Goal: Task Accomplishment & Management: Manage account settings

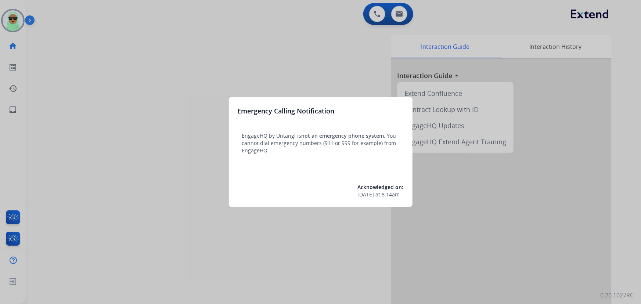
click at [140, 20] on div at bounding box center [320, 152] width 641 height 304
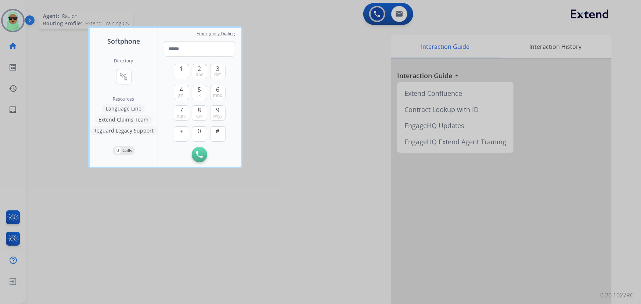
click at [4, 17] on div at bounding box center [320, 152] width 641 height 304
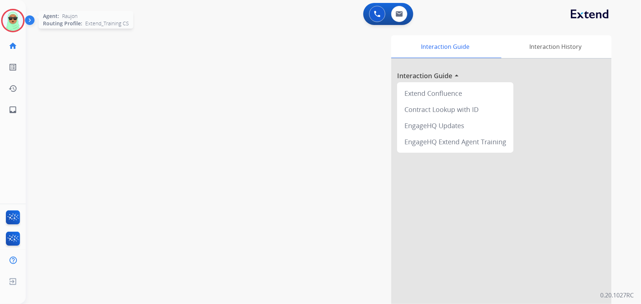
click at [14, 20] on img at bounding box center [13, 20] width 21 height 21
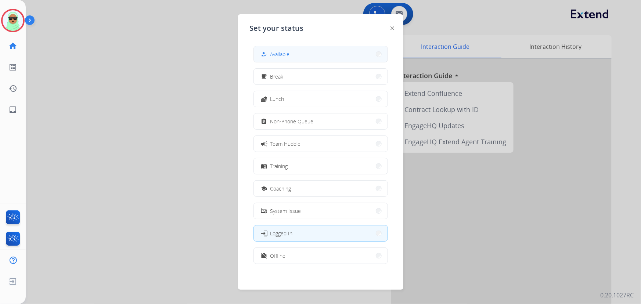
click at [351, 55] on button "how_to_reg Available" at bounding box center [321, 54] width 134 height 16
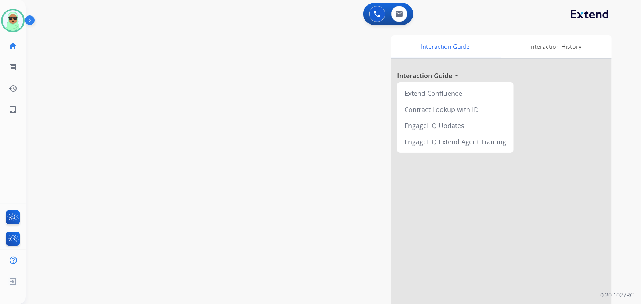
click at [195, 46] on div "swap_horiz Break voice bridge close_fullscreen Connect 3-Way Call merge_type Se…" at bounding box center [324, 179] width 597 height 306
click at [109, 114] on div "swap_horiz Break voice bridge close_fullscreen Connect 3-Way Call merge_type Se…" at bounding box center [324, 179] width 597 height 306
click at [405, 14] on button at bounding box center [399, 14] width 16 height 16
select select "**********"
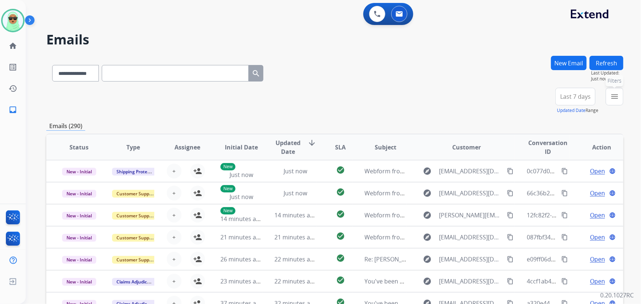
click at [622, 93] on button "menu Filters" at bounding box center [614, 97] width 18 height 18
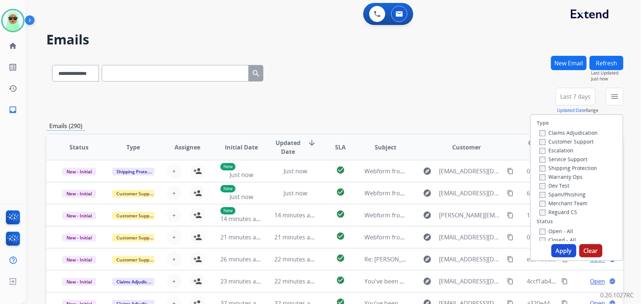
click at [568, 135] on label "Claims Adjudication" at bounding box center [568, 132] width 58 height 7
click at [565, 142] on label "Customer Support" at bounding box center [566, 141] width 54 height 7
click at [565, 132] on label "Claims Adjudication" at bounding box center [568, 132] width 58 height 7
click at [565, 168] on label "Shipping Protection" at bounding box center [567, 167] width 57 height 7
click at [565, 209] on label "Reguard CS" at bounding box center [557, 212] width 37 height 7
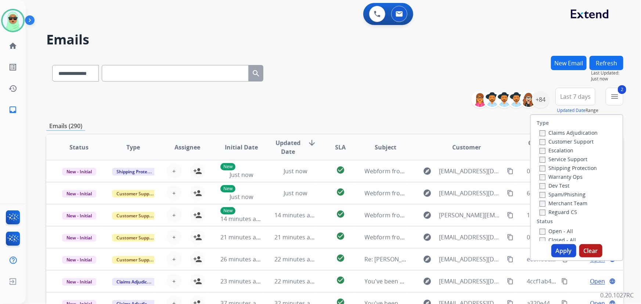
click at [555, 210] on label "Reguard CS" at bounding box center [557, 212] width 37 height 7
click at [554, 227] on div "Open - All" at bounding box center [577, 231] width 77 height 9
click at [552, 229] on label "Open - All" at bounding box center [555, 231] width 33 height 7
click at [558, 249] on button "Apply" at bounding box center [563, 250] width 25 height 13
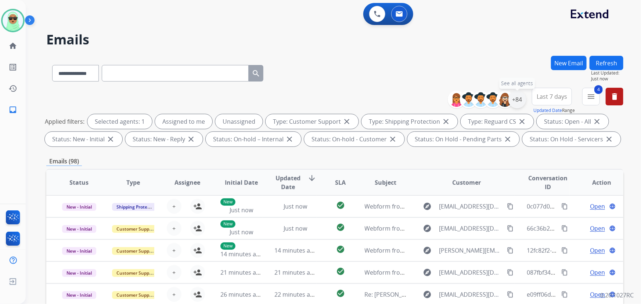
click at [511, 99] on div "+84" at bounding box center [517, 100] width 18 height 18
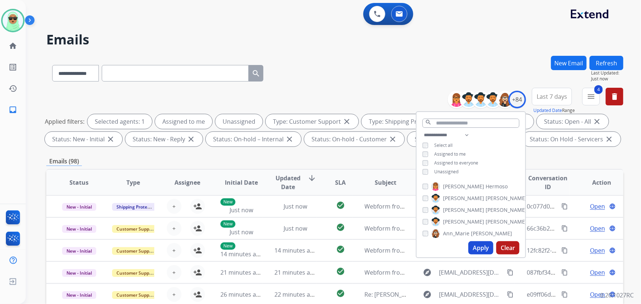
click at [452, 170] on span "Unassigned" at bounding box center [446, 172] width 24 height 6
click at [454, 153] on span "Assigned to me" at bounding box center [450, 154] width 32 height 6
click at [444, 172] on span "Unassigned" at bounding box center [446, 172] width 24 height 6
click at [477, 248] on button "Apply" at bounding box center [480, 247] width 25 height 13
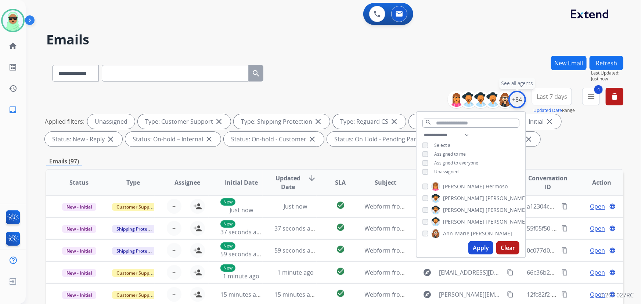
click at [516, 97] on div "+84" at bounding box center [517, 100] width 18 height 18
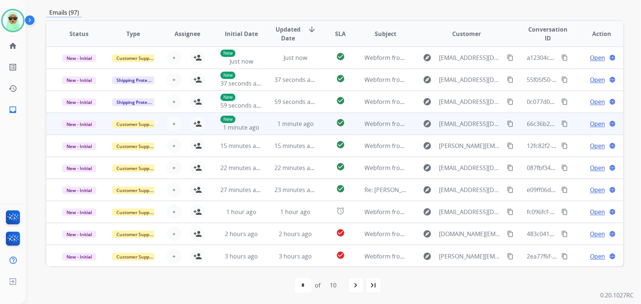
scroll to position [0, 0]
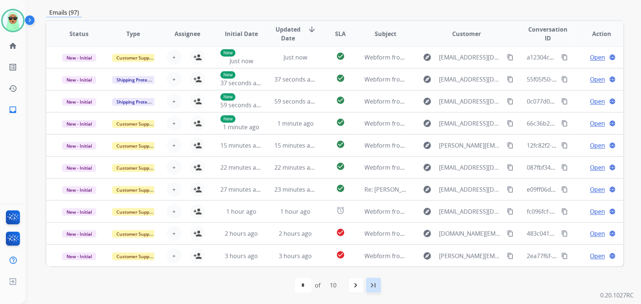
drag, startPoint x: 388, startPoint y: 287, endPoint x: 378, endPoint y: 287, distance: 10.3
click at [388, 287] on div "first_page navigate_before * * * * * * * * * ** of 10 navigate_next last_page" at bounding box center [334, 285] width 577 height 15
click at [376, 287] on mat-icon "last_page" at bounding box center [373, 285] width 9 height 9
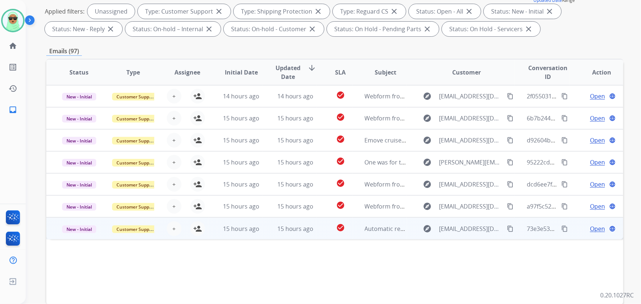
scroll to position [149, 0]
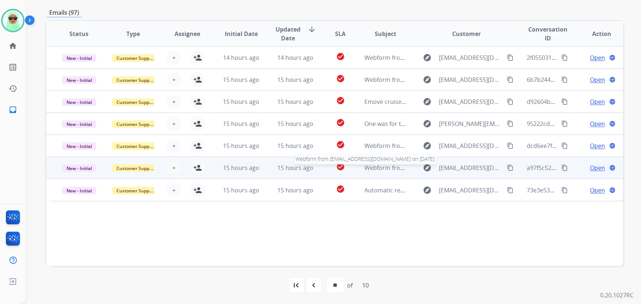
click at [372, 167] on span "Webform from Armwtz@gmail.com on 08/25/2025" at bounding box center [448, 168] width 166 height 8
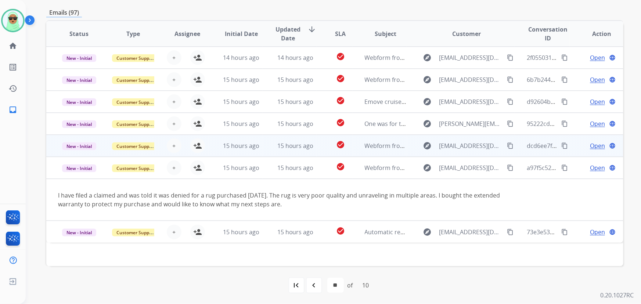
click at [380, 155] on td "Webform from erinpietila@outlook.com on 08/25/2025" at bounding box center [380, 146] width 54 height 22
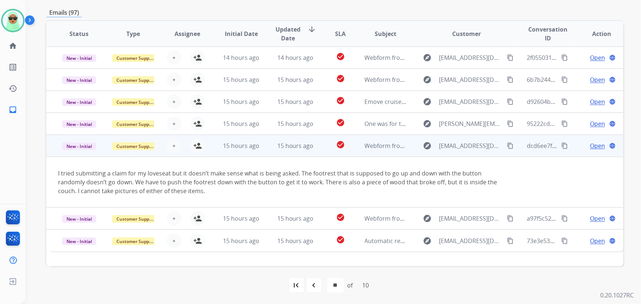
click at [376, 138] on td "Webform from erinpietila@outlook.com on 08/25/2025" at bounding box center [380, 146] width 54 height 22
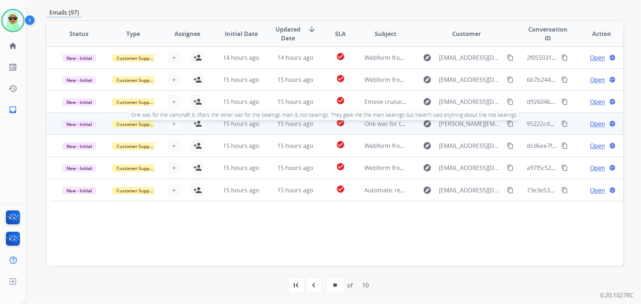
click at [374, 121] on span "One was for the camshaft & lifters the other was for the bearings main & rod be…" at bounding box center [598, 124] width 467 height 8
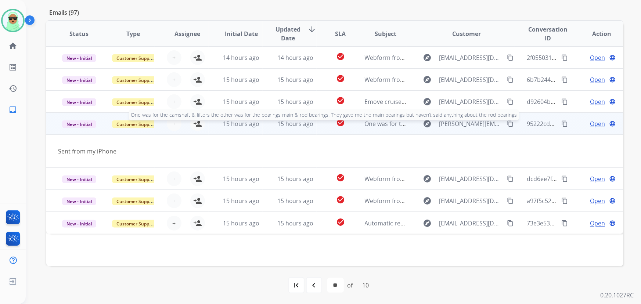
click at [374, 120] on span "One was for the camshaft & lifters the other was for the bearings main & rod be…" at bounding box center [598, 124] width 467 height 8
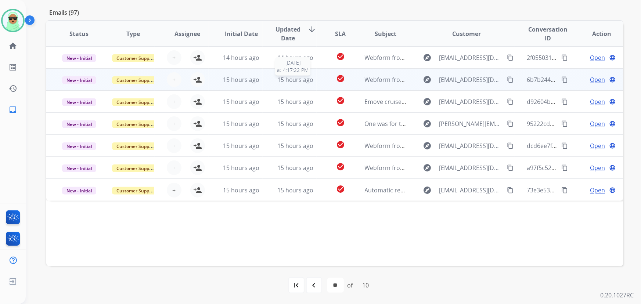
click at [277, 81] on span "15 hours ago" at bounding box center [295, 80] width 36 height 8
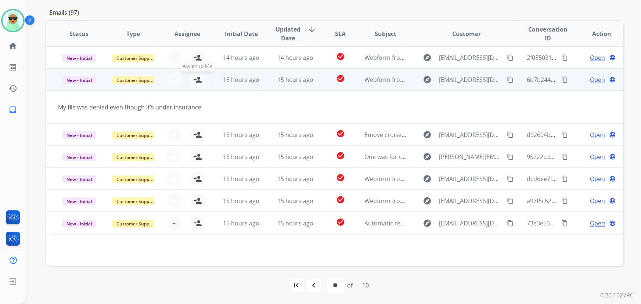
click at [198, 80] on mat-icon "person_add" at bounding box center [197, 79] width 9 height 9
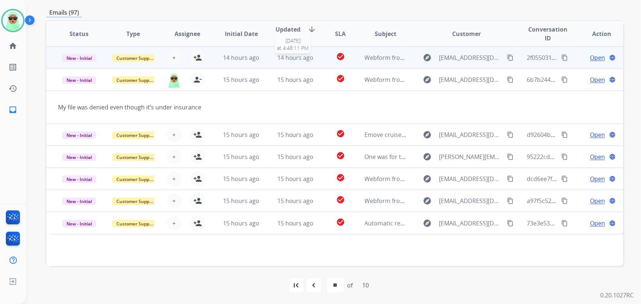
click at [293, 58] on span "14 hours ago" at bounding box center [295, 58] width 36 height 8
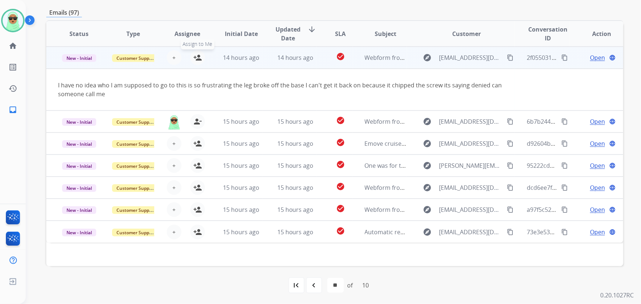
click at [199, 61] on mat-icon "person_add" at bounding box center [197, 57] width 9 height 9
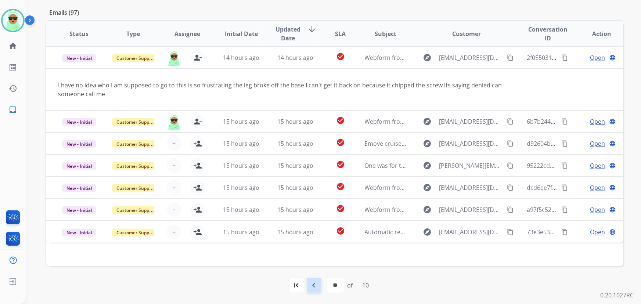
click at [311, 283] on mat-icon "navigate_before" at bounding box center [314, 285] width 9 height 9
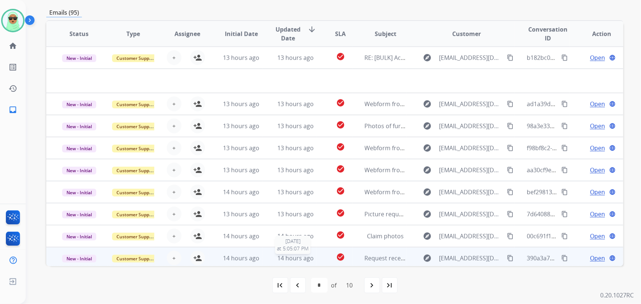
click at [274, 258] on div "14 hours ago" at bounding box center [295, 258] width 42 height 9
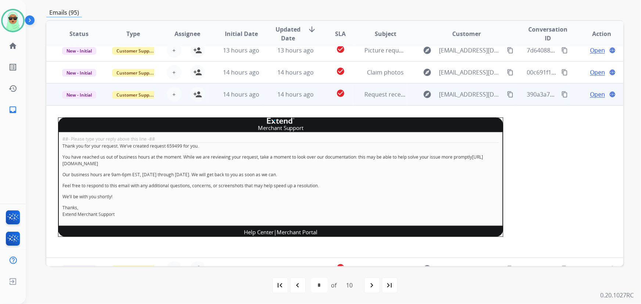
scroll to position [147, 0]
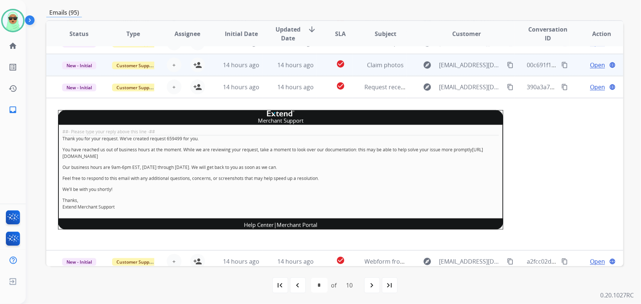
click at [282, 70] on td "14 hours ago" at bounding box center [290, 65] width 54 height 22
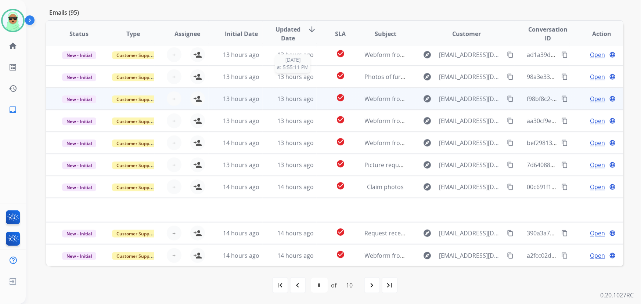
scroll to position [25, 0]
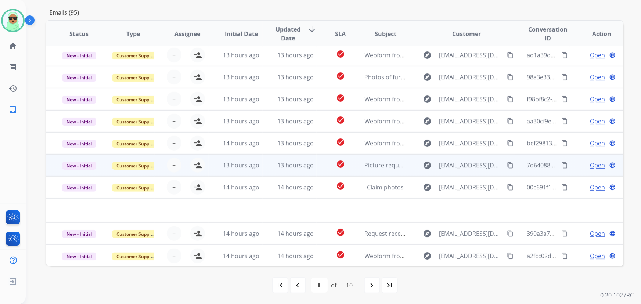
click at [271, 163] on td "13 hours ago" at bounding box center [290, 165] width 54 height 22
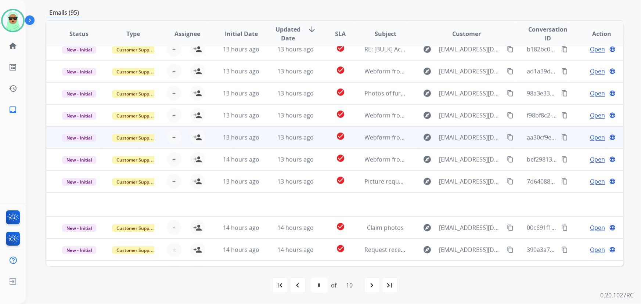
scroll to position [0, 0]
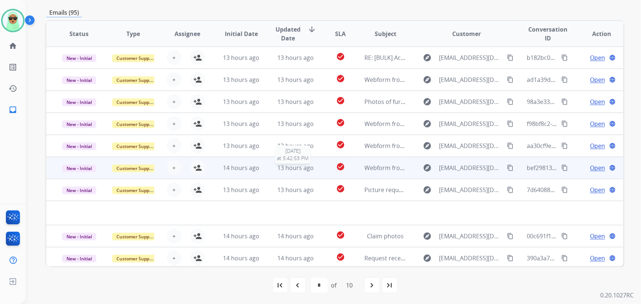
click at [274, 164] on div "13 hours ago" at bounding box center [295, 167] width 42 height 9
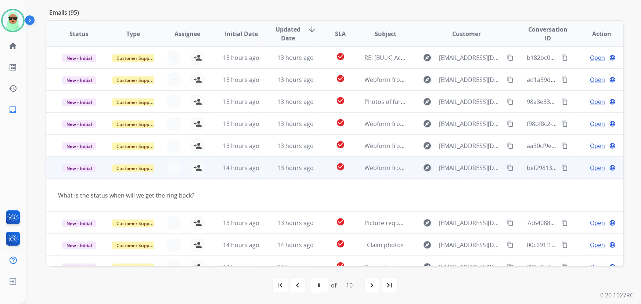
scroll to position [33, 0]
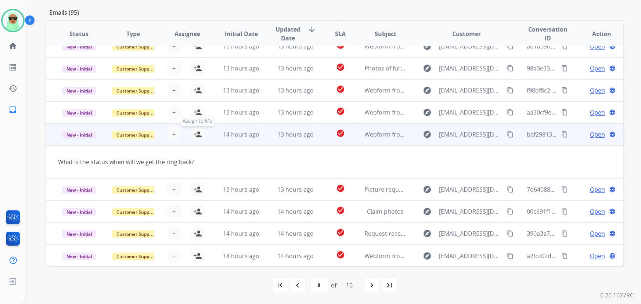
click at [200, 135] on mat-icon "person_add" at bounding box center [197, 134] width 9 height 9
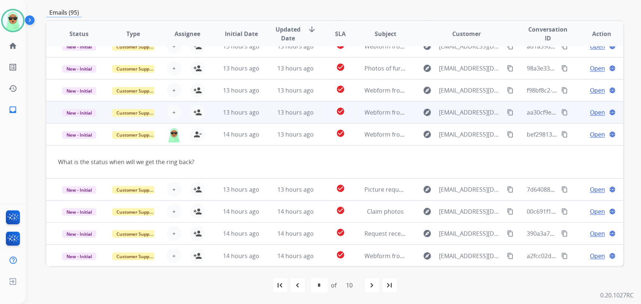
click at [263, 107] on td "13 hours ago" at bounding box center [290, 112] width 54 height 22
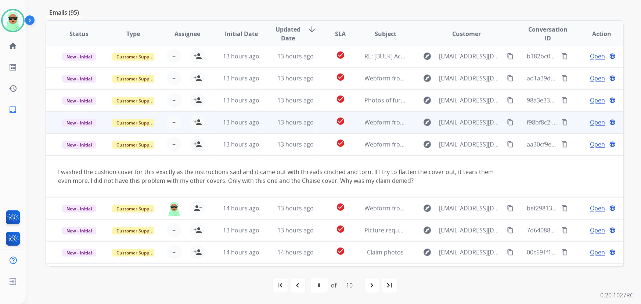
scroll to position [0, 0]
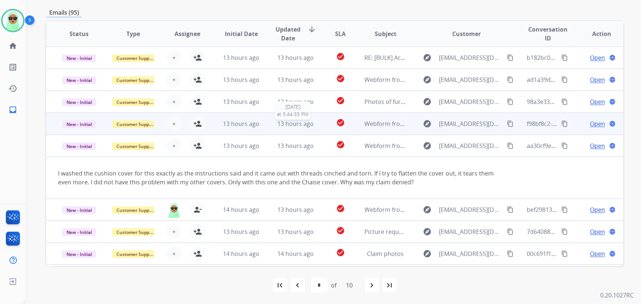
click at [274, 127] on div "13 hours ago" at bounding box center [295, 123] width 42 height 9
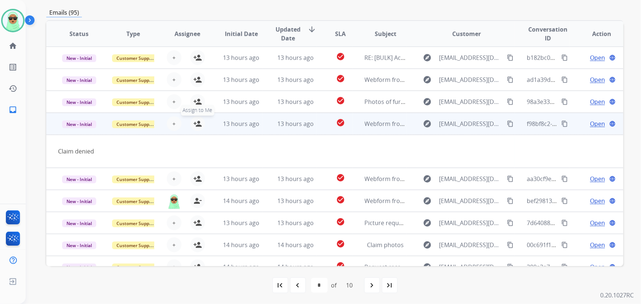
click at [191, 123] on button "person_add Assign to Me" at bounding box center [197, 123] width 15 height 15
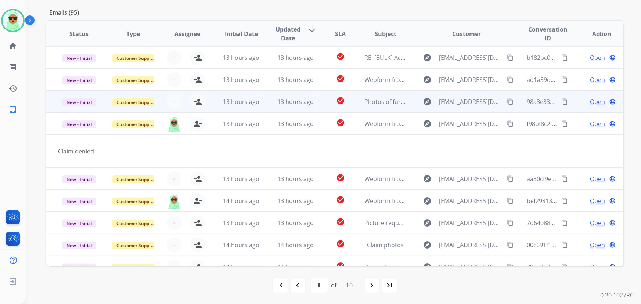
click at [269, 96] on td "13 hours ago" at bounding box center [290, 102] width 54 height 22
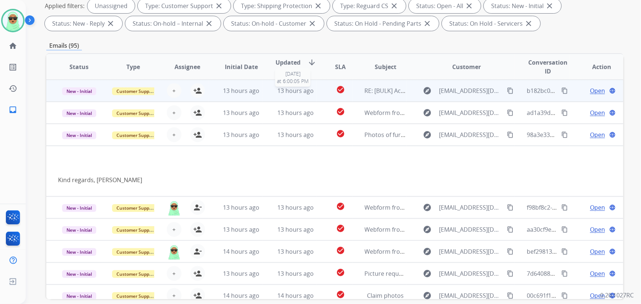
scroll to position [115, 0]
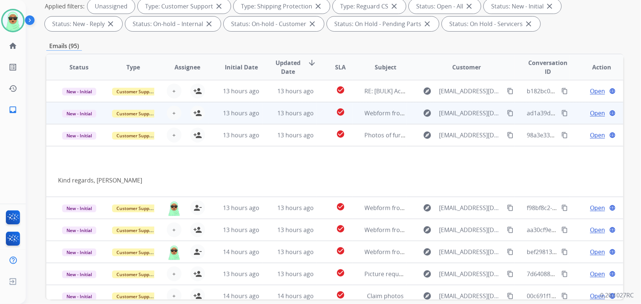
click at [272, 106] on td "13 hours ago" at bounding box center [290, 113] width 54 height 22
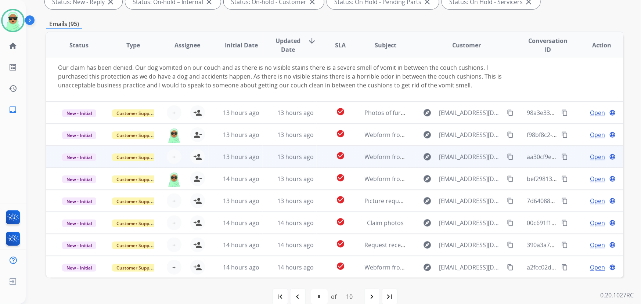
scroll to position [149, 0]
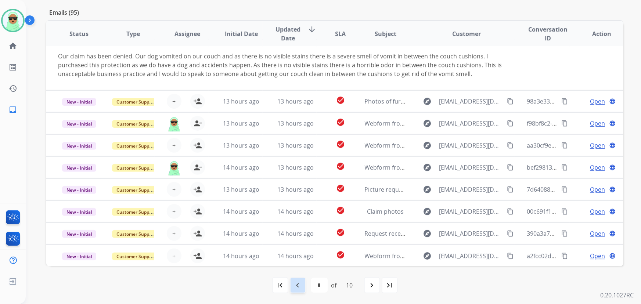
click at [298, 288] on mat-icon "navigate_before" at bounding box center [297, 285] width 9 height 9
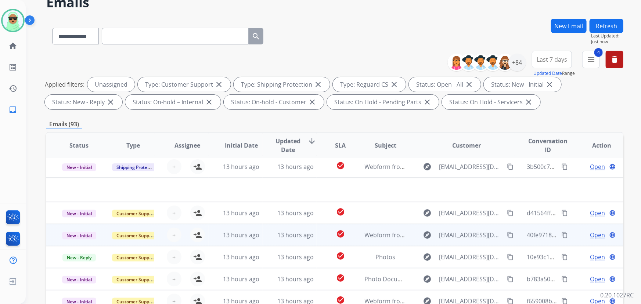
scroll to position [100, 0]
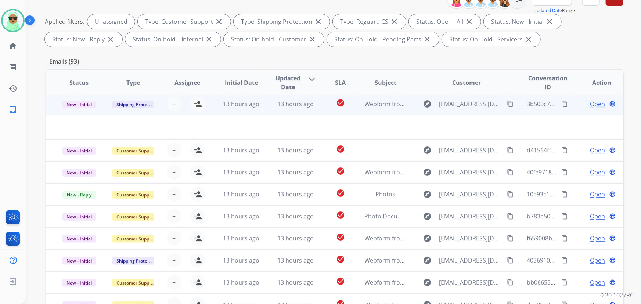
click at [263, 109] on td "13 hours ago" at bounding box center [290, 104] width 54 height 22
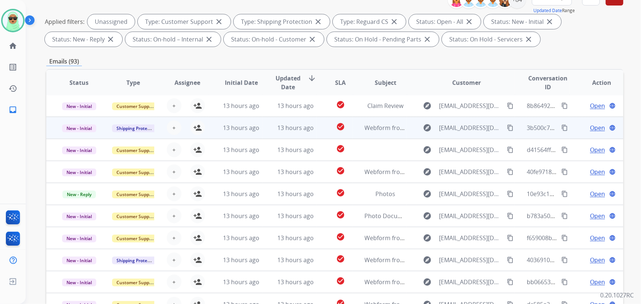
scroll to position [0, 0]
click at [196, 129] on mat-icon "person_add" at bounding box center [197, 128] width 9 height 9
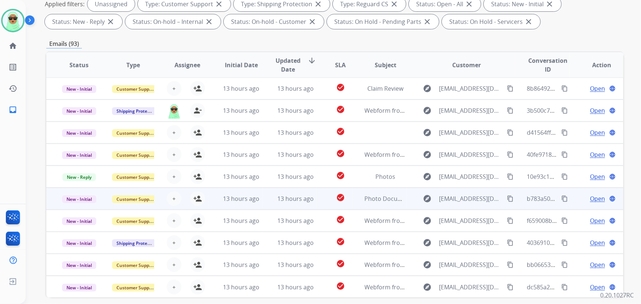
scroll to position [149, 0]
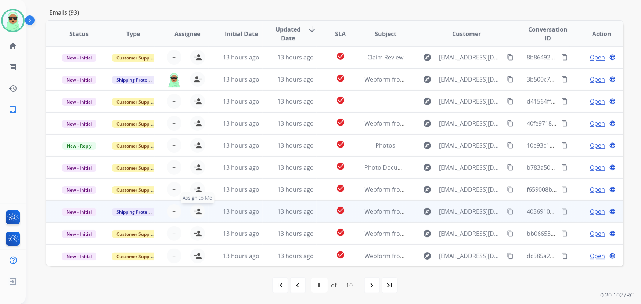
click at [199, 211] on mat-icon "person_add" at bounding box center [197, 211] width 9 height 9
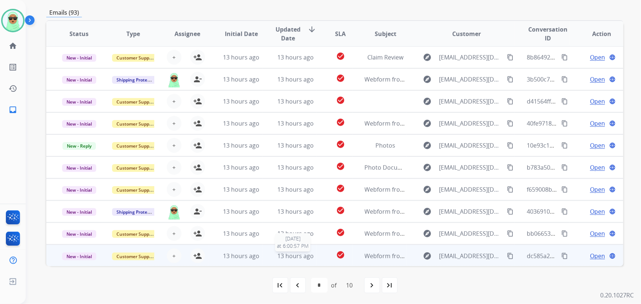
click at [285, 255] on span "13 hours ago" at bounding box center [295, 256] width 36 height 8
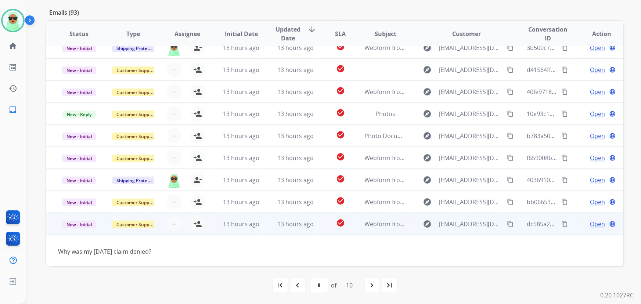
scroll to position [33, 0]
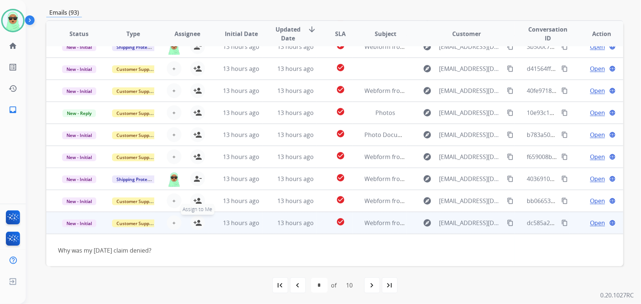
click at [195, 224] on mat-icon "person_add" at bounding box center [197, 222] width 9 height 9
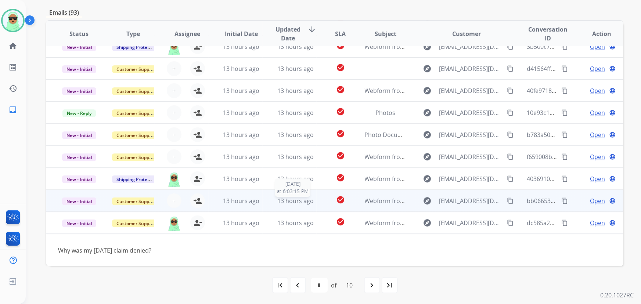
click at [278, 199] on span "13 hours ago" at bounding box center [295, 201] width 36 height 8
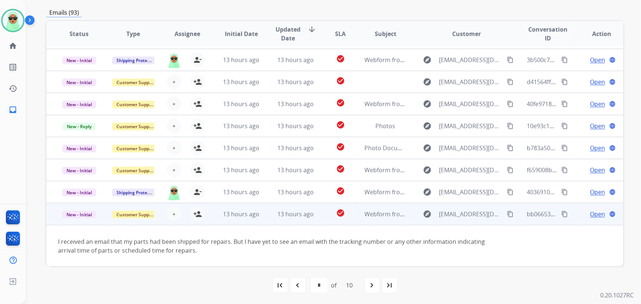
scroll to position [9, 0]
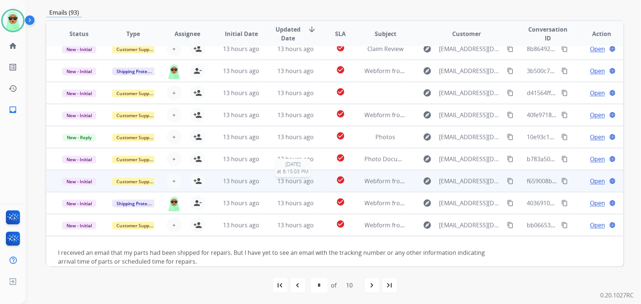
click at [279, 184] on div "13 hours ago" at bounding box center [295, 181] width 42 height 9
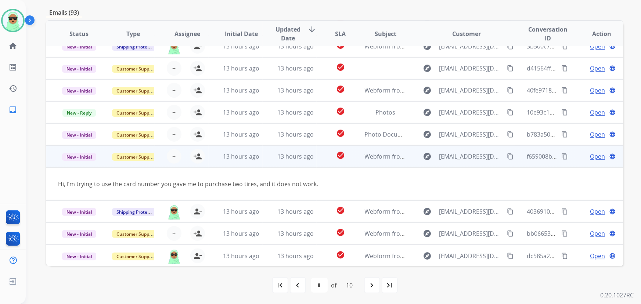
scroll to position [0, 0]
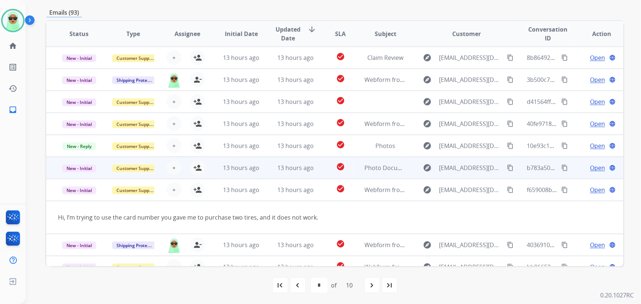
click at [283, 174] on td "13 hours ago" at bounding box center [290, 168] width 54 height 22
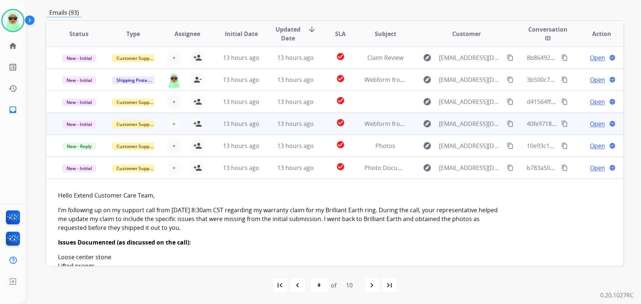
click at [265, 123] on td "13 hours ago" at bounding box center [290, 124] width 54 height 22
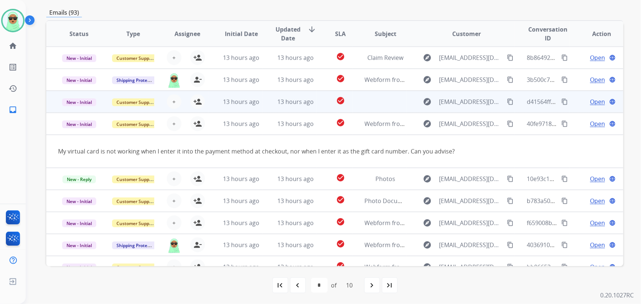
click at [268, 109] on td "13 hours ago" at bounding box center [290, 102] width 54 height 22
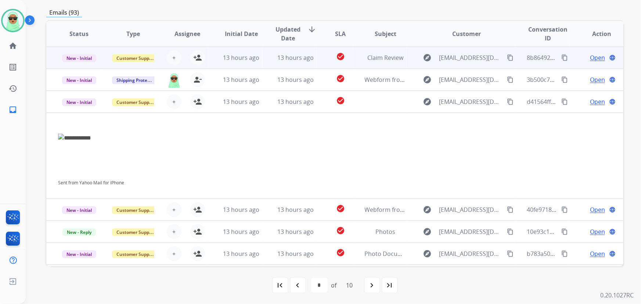
click at [254, 66] on td "13 hours ago" at bounding box center [236, 58] width 54 height 22
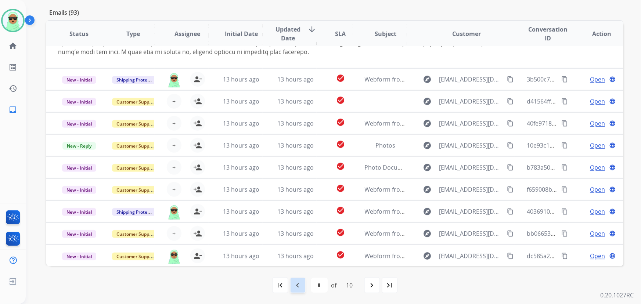
click at [298, 279] on div "navigate_before" at bounding box center [298, 285] width 16 height 16
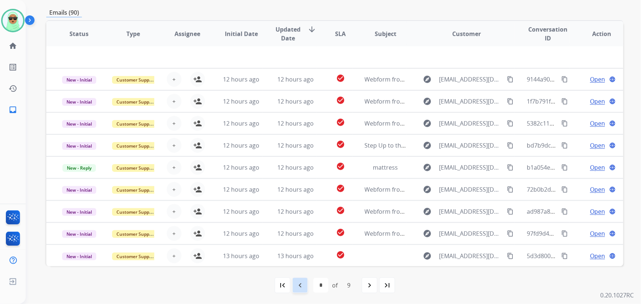
click at [297, 283] on mat-icon "navigate_before" at bounding box center [300, 285] width 9 height 9
click at [296, 275] on div "first_page navigate_before * * * * * * * * * of 9 navigate_next last_page" at bounding box center [334, 285] width 577 height 38
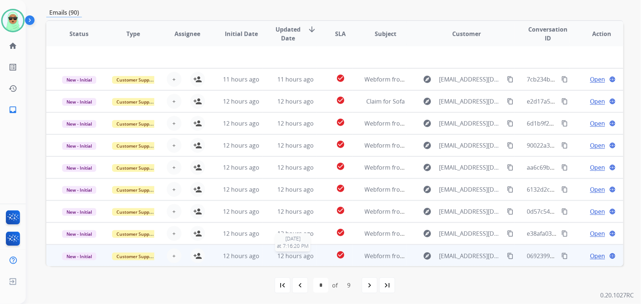
click at [297, 252] on span "12 hours ago" at bounding box center [295, 256] width 36 height 8
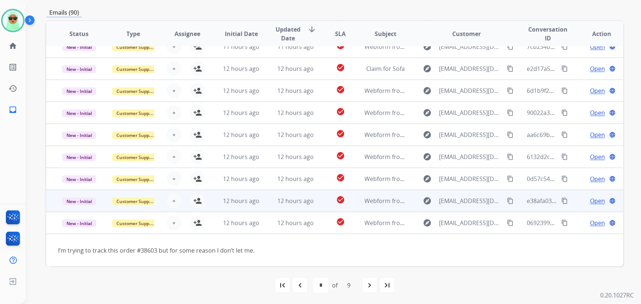
click at [283, 207] on td "12 hours ago" at bounding box center [290, 201] width 54 height 22
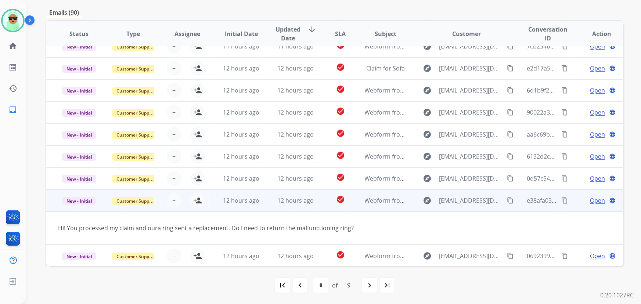
click at [279, 190] on td "12 hours ago" at bounding box center [290, 200] width 54 height 22
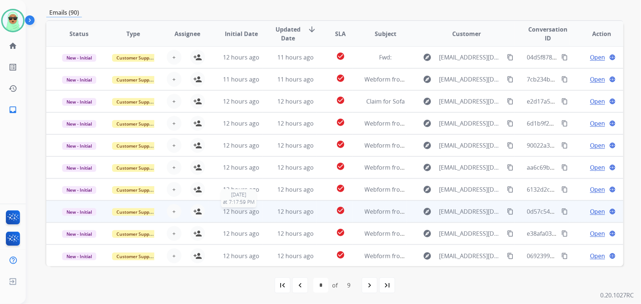
click at [258, 207] on div "12 hours ago" at bounding box center [241, 211] width 42 height 9
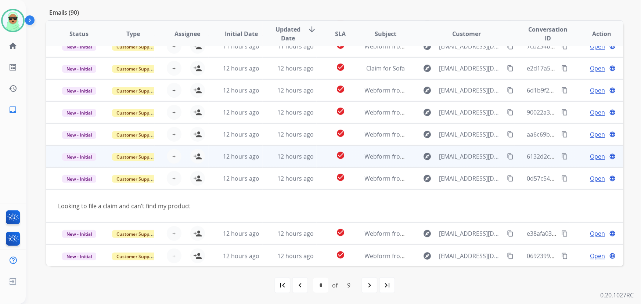
click at [254, 161] on td "12 hours ago" at bounding box center [236, 156] width 54 height 22
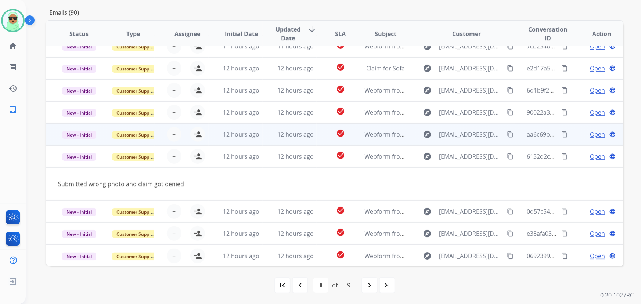
click at [268, 133] on td "12 hours ago" at bounding box center [290, 134] width 54 height 22
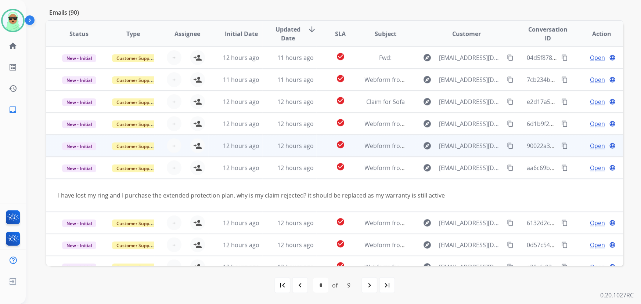
click at [263, 154] on td "12 hours ago" at bounding box center [290, 146] width 54 height 22
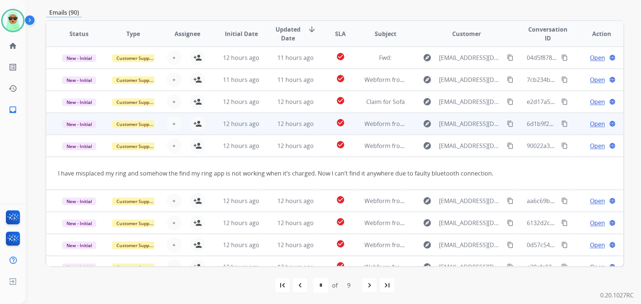
click at [266, 125] on td "12 hours ago" at bounding box center [290, 124] width 54 height 22
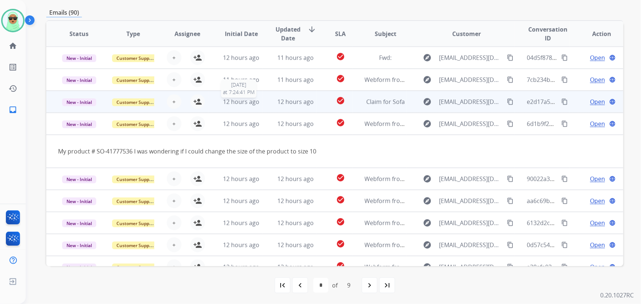
click at [247, 100] on span "12 hours ago" at bounding box center [241, 102] width 36 height 8
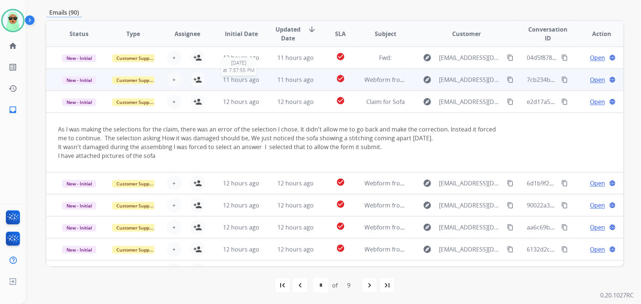
click at [245, 83] on span "11 hours ago" at bounding box center [241, 80] width 36 height 8
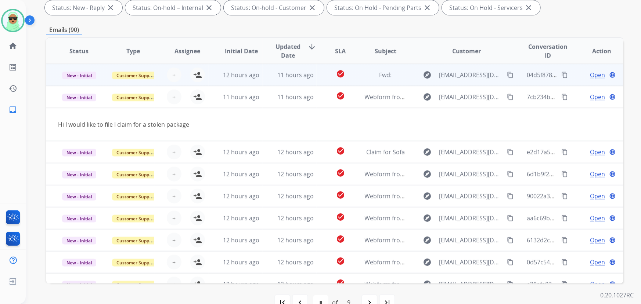
scroll to position [115, 0]
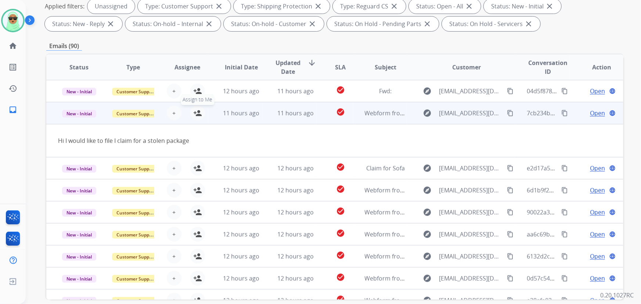
click at [199, 110] on mat-icon "person_add" at bounding box center [197, 113] width 9 height 9
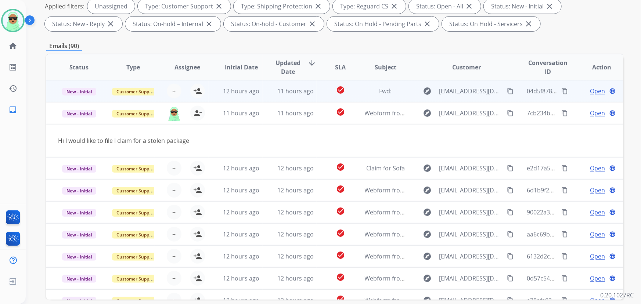
click at [239, 96] on td "12 hours ago" at bounding box center [236, 91] width 54 height 22
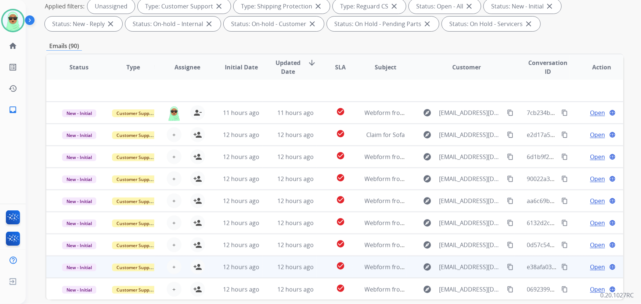
scroll to position [149, 0]
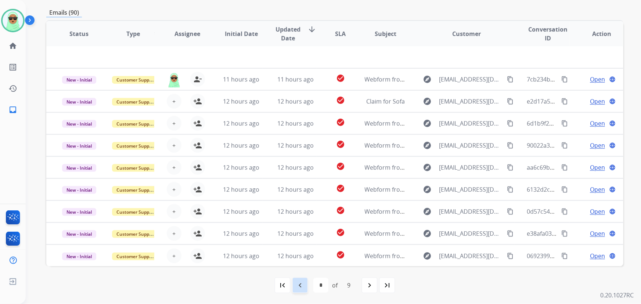
click at [299, 283] on mat-icon "navigate_before" at bounding box center [300, 285] width 9 height 9
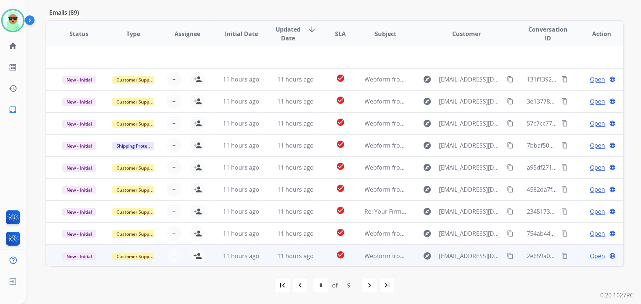
click at [317, 252] on td "check_circle" at bounding box center [335, 256] width 36 height 22
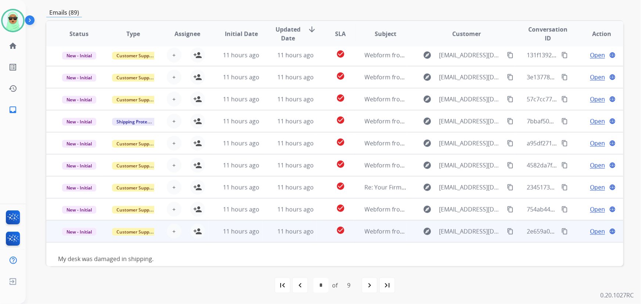
scroll to position [33, 0]
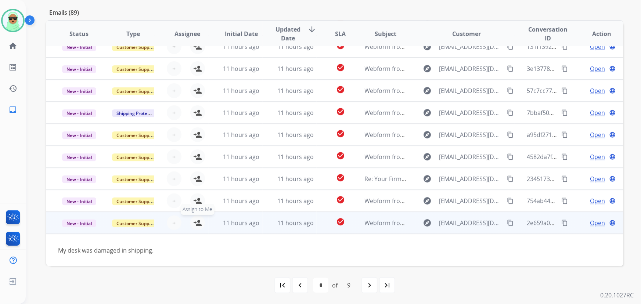
click at [195, 224] on mat-icon "person_add" at bounding box center [197, 222] width 9 height 9
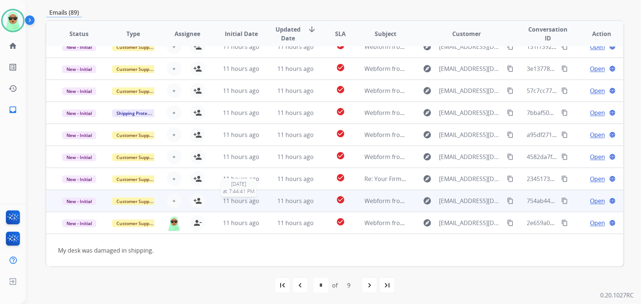
click at [250, 198] on span "11 hours ago" at bounding box center [241, 201] width 36 height 8
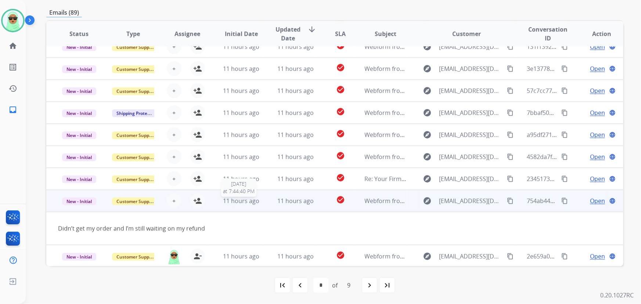
scroll to position [33, 0]
click at [193, 196] on mat-icon "person_add" at bounding box center [197, 200] width 9 height 9
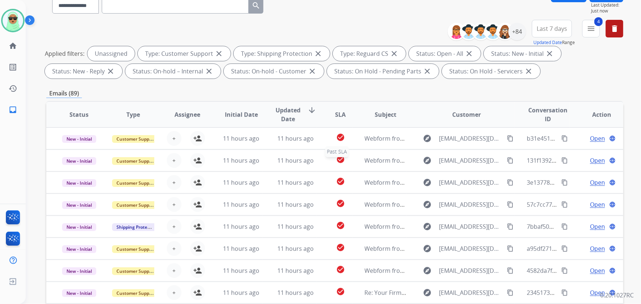
scroll to position [0, 0]
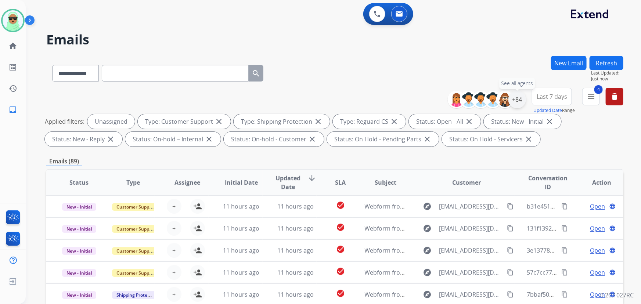
click at [516, 98] on div "+84" at bounding box center [517, 100] width 18 height 18
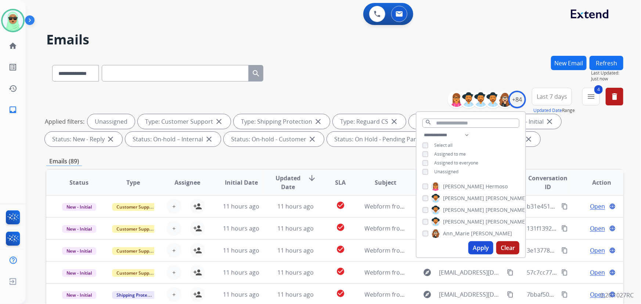
click at [451, 151] on span "Assigned to me" at bounding box center [450, 154] width 32 height 6
click at [446, 169] on span "Unassigned" at bounding box center [446, 172] width 24 height 6
click at [480, 249] on button "Apply" at bounding box center [480, 247] width 25 height 13
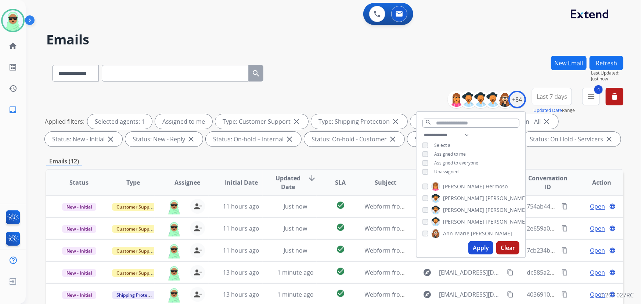
click at [597, 65] on button "Refresh" at bounding box center [606, 63] width 34 height 14
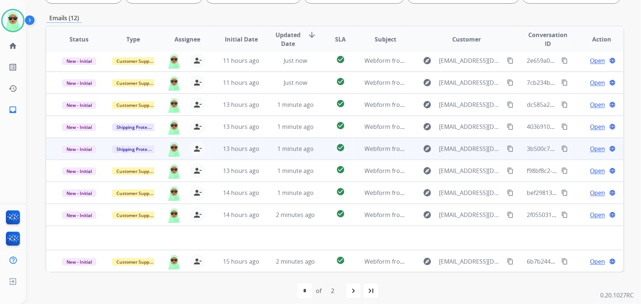
scroll to position [149, 0]
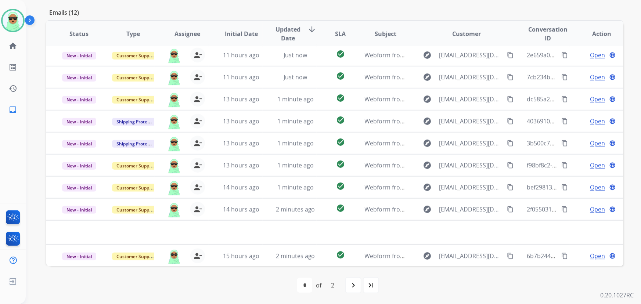
click at [365, 283] on div "last_page" at bounding box center [371, 285] width 16 height 16
select select "*"
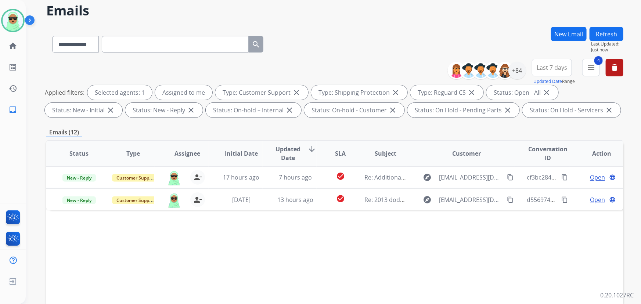
scroll to position [66, 0]
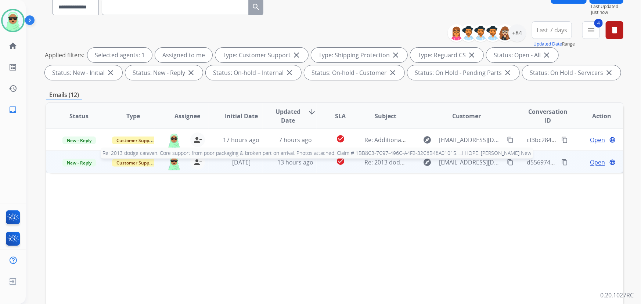
click at [397, 161] on span "Re: 2013 dodge caravan. Core support from poor packaging & broken part on arriv…" at bounding box center [619, 162] width 508 height 8
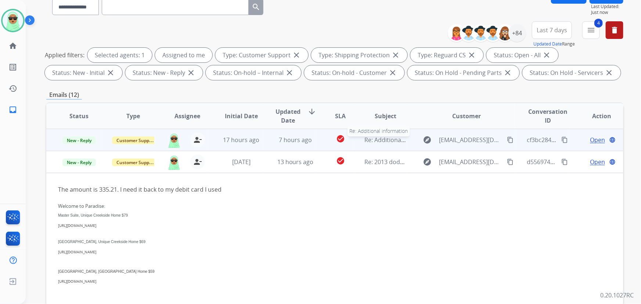
click at [383, 138] on span "Re: Additional information" at bounding box center [401, 140] width 73 height 8
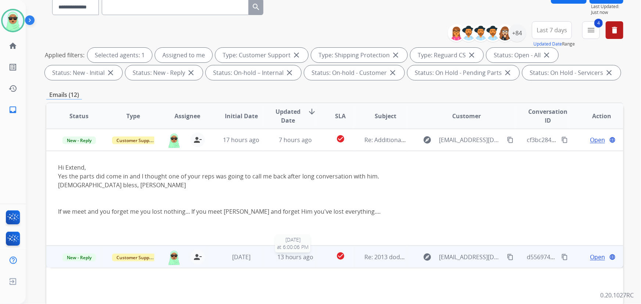
click at [301, 258] on span "13 hours ago" at bounding box center [295, 257] width 36 height 8
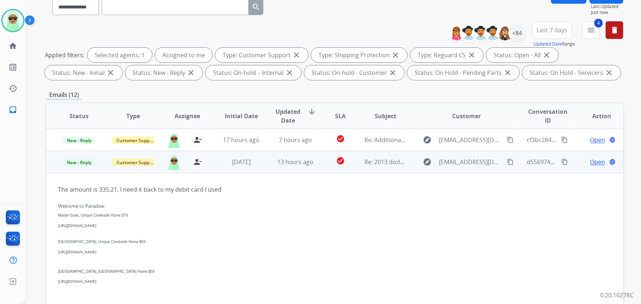
click at [508, 164] on mat-icon "content_copy" at bounding box center [510, 162] width 7 height 7
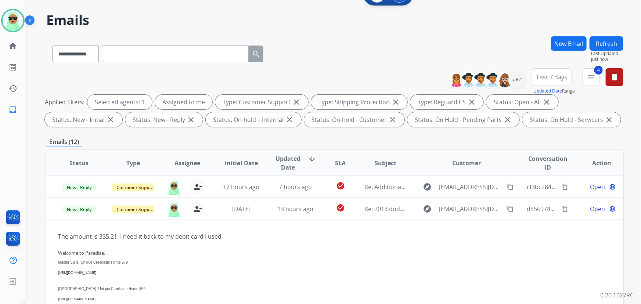
scroll to position [15, 0]
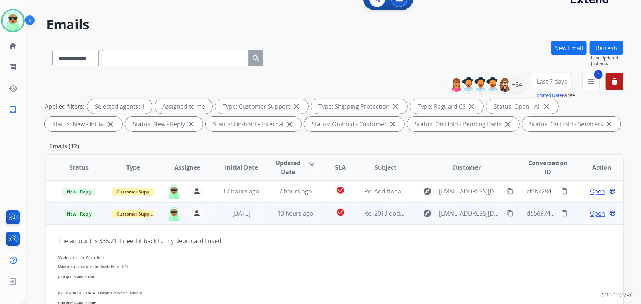
click at [595, 214] on span "Open" at bounding box center [597, 213] width 15 height 9
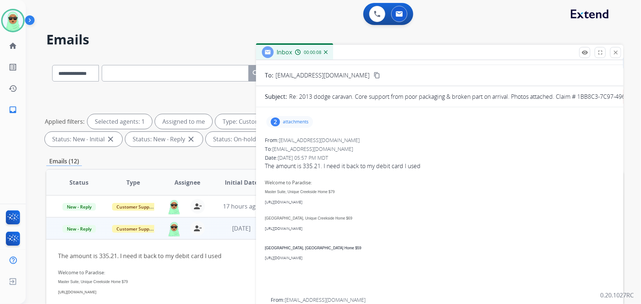
scroll to position [0, 0]
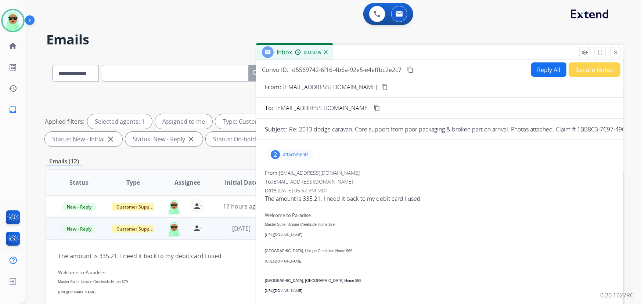
click at [556, 68] on button "Reply All" at bounding box center [548, 69] width 35 height 14
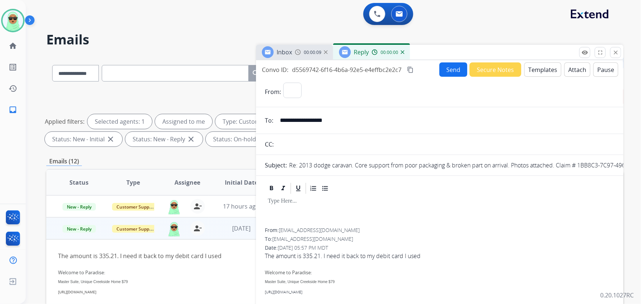
select select "**********"
click at [535, 68] on button "Templates" at bounding box center [542, 69] width 37 height 14
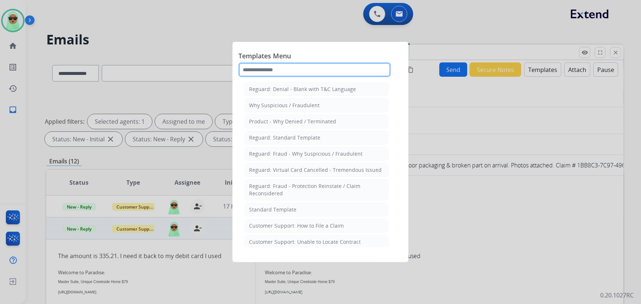
click at [275, 69] on input "text" at bounding box center [314, 69] width 152 height 15
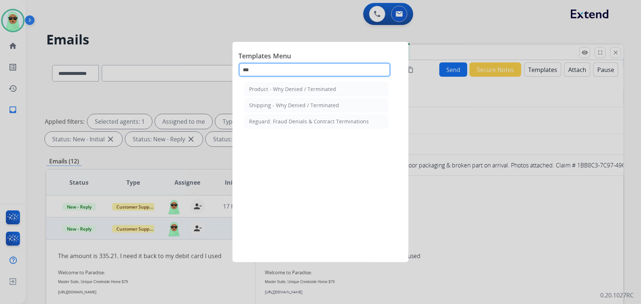
type input "***"
click at [431, 134] on div at bounding box center [320, 152] width 641 height 304
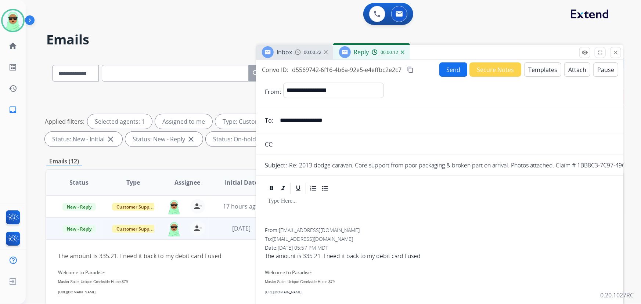
click at [537, 66] on button "Templates" at bounding box center [542, 69] width 37 height 14
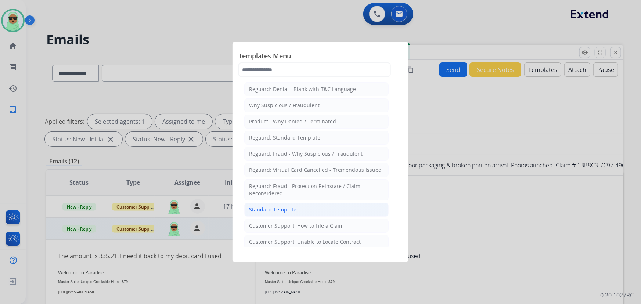
click at [317, 203] on li "Standard Template" at bounding box center [316, 210] width 144 height 14
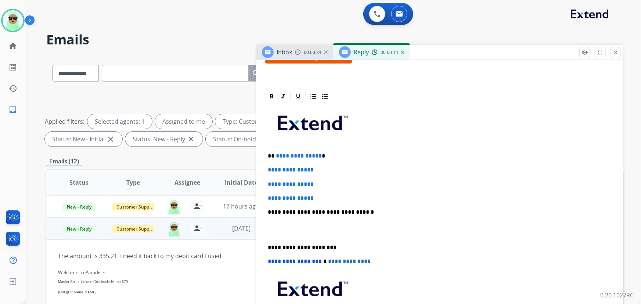
scroll to position [167, 0]
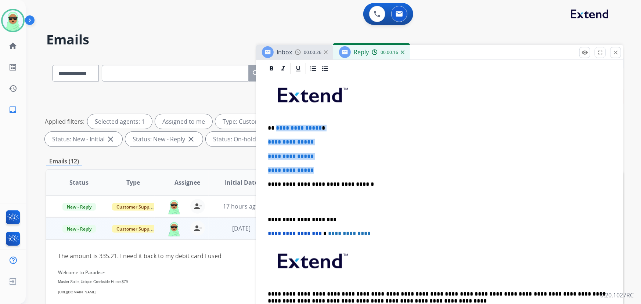
drag, startPoint x: 341, startPoint y: 170, endPoint x: 275, endPoint y: 121, distance: 82.4
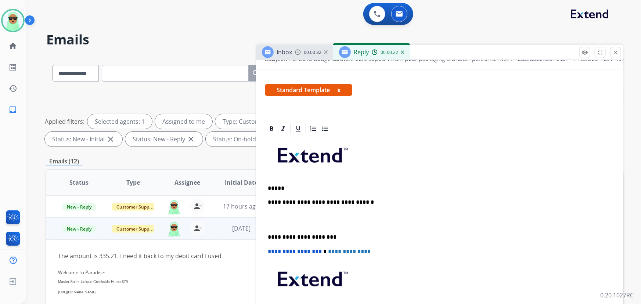
scroll to position [100, 0]
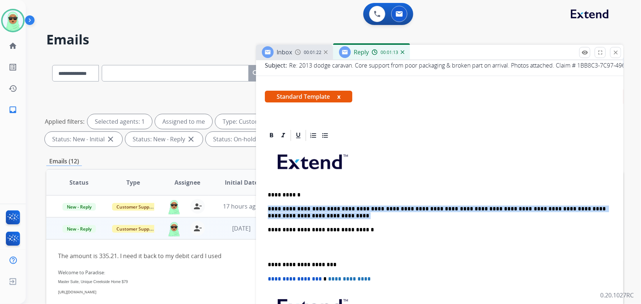
drag, startPoint x: 295, startPoint y: 215, endPoint x: 268, endPoint y: 206, distance: 28.1
click at [268, 206] on p "**********" at bounding box center [437, 213] width 338 height 14
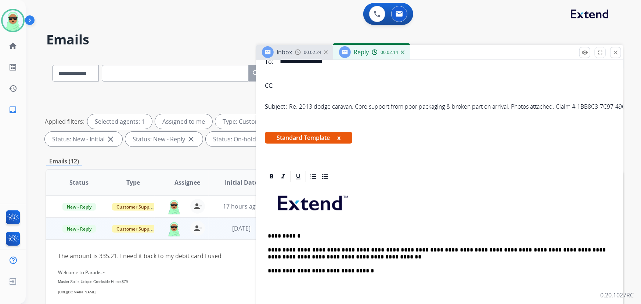
scroll to position [0, 0]
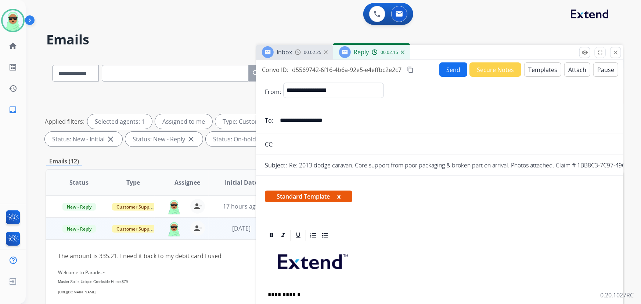
click at [448, 69] on button "Send" at bounding box center [453, 69] width 28 height 14
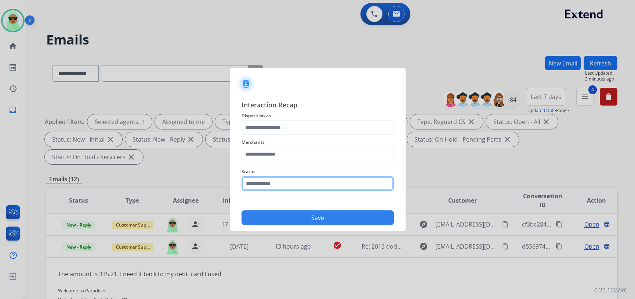
click at [275, 180] on input "text" at bounding box center [318, 183] width 152 height 15
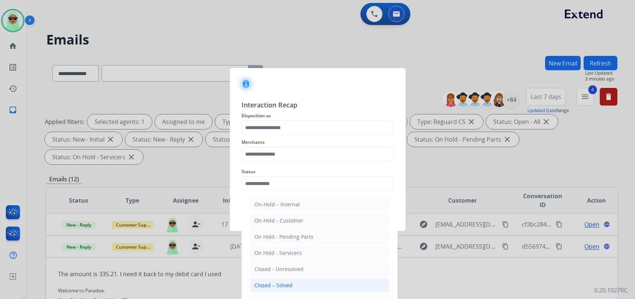
click at [277, 283] on div "Closed – Solved" at bounding box center [273, 284] width 38 height 7
type input "**********"
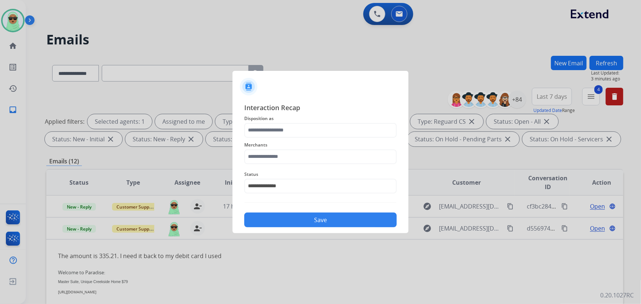
drag, startPoint x: 282, startPoint y: 141, endPoint x: 274, endPoint y: 153, distance: 14.6
click at [281, 141] on span "Merchants" at bounding box center [320, 145] width 152 height 9
click at [273, 156] on input "text" at bounding box center [320, 156] width 152 height 15
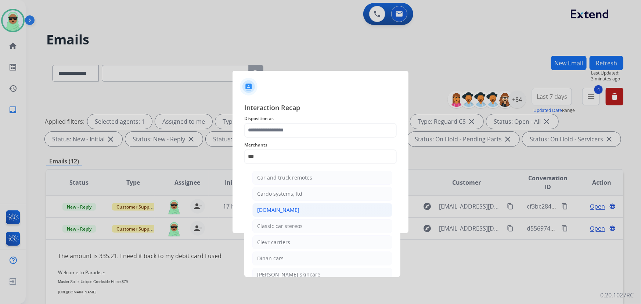
click at [286, 207] on div "[DOMAIN_NAME]" at bounding box center [278, 209] width 42 height 7
type input "**********"
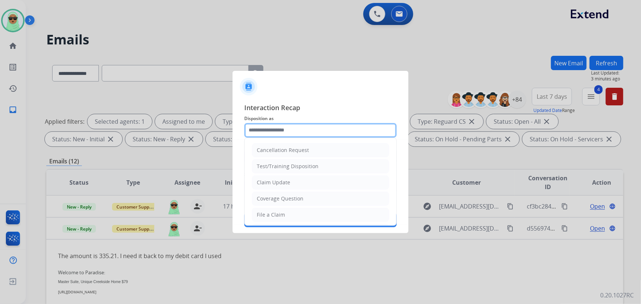
click at [300, 131] on input "text" at bounding box center [320, 130] width 152 height 15
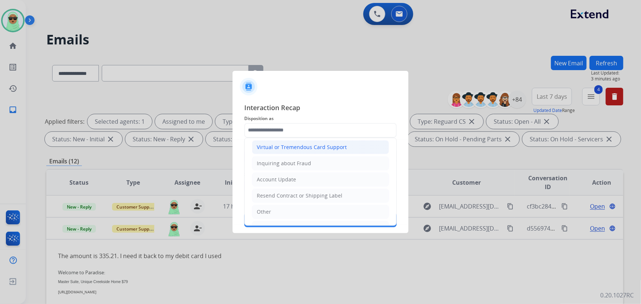
click at [306, 147] on div "Virtual or Tremendous Card Support" at bounding box center [302, 147] width 90 height 7
type input "**********"
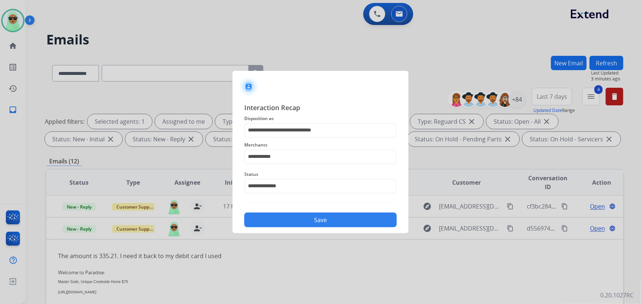
drag, startPoint x: 319, startPoint y: 194, endPoint x: 321, endPoint y: 216, distance: 22.8
click at [320, 196] on div "**********" at bounding box center [320, 164] width 152 height 125
click at [321, 216] on button "Save" at bounding box center [320, 220] width 152 height 15
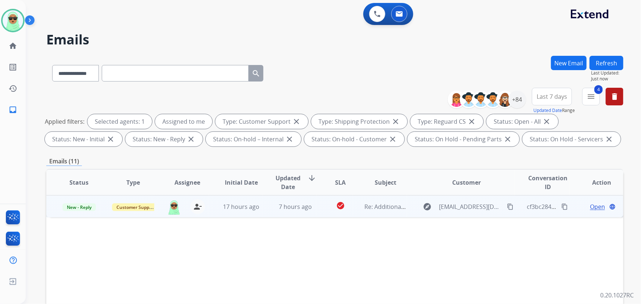
click at [507, 206] on mat-icon "content_copy" at bounding box center [510, 206] width 7 height 7
click at [598, 205] on span "Open" at bounding box center [597, 206] width 15 height 9
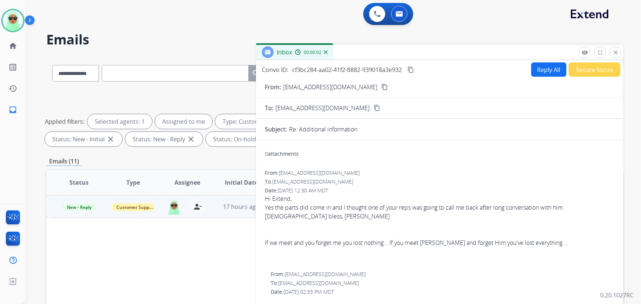
click at [537, 72] on button "Reply All" at bounding box center [548, 69] width 35 height 14
select select "**********"
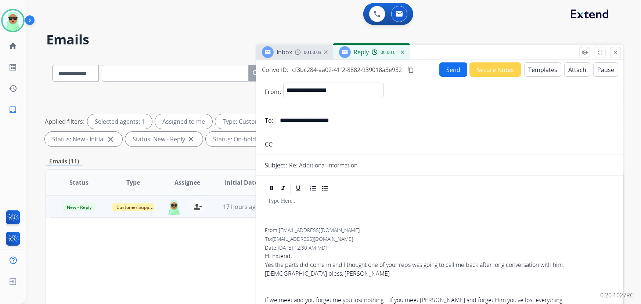
click at [539, 72] on button "Templates" at bounding box center [542, 69] width 37 height 14
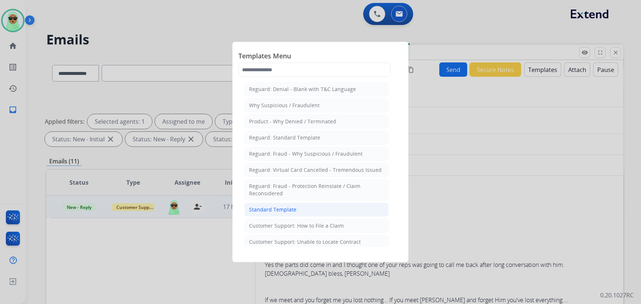
click at [339, 213] on li "Standard Template" at bounding box center [316, 210] width 144 height 14
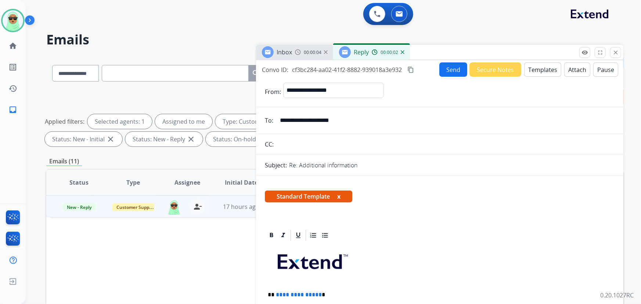
scroll to position [133, 0]
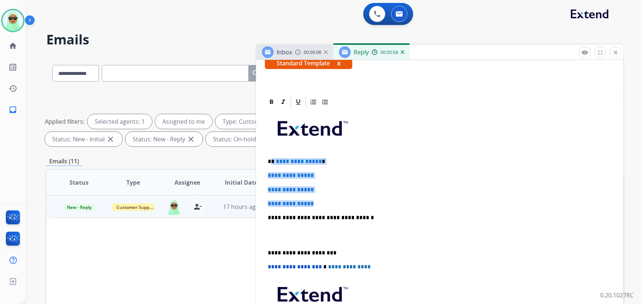
drag, startPoint x: 329, startPoint y: 202, endPoint x: 272, endPoint y: 161, distance: 70.1
click at [272, 161] on div "**********" at bounding box center [440, 235] width 350 height 253
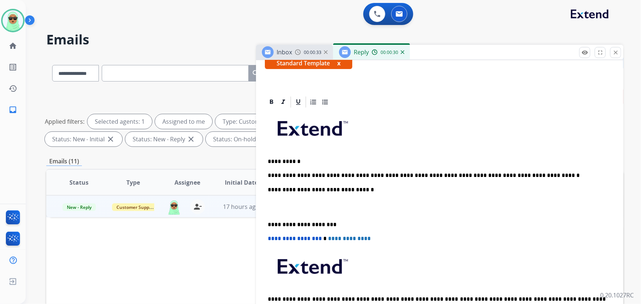
click at [329, 172] on p "**********" at bounding box center [437, 175] width 338 height 7
click at [311, 169] on div "**********" at bounding box center [440, 221] width 350 height 224
click at [308, 173] on p "**********" at bounding box center [437, 175] width 338 height 7
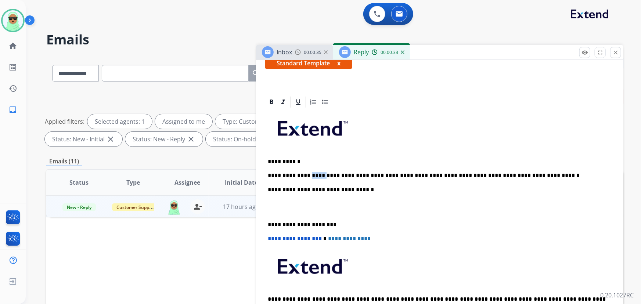
click at [308, 173] on p "**********" at bounding box center [437, 175] width 338 height 7
click at [309, 173] on p "**********" at bounding box center [437, 175] width 338 height 7
copy p "*****"
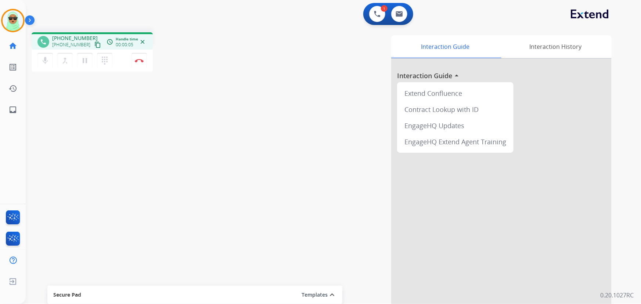
click at [94, 44] on mat-icon "content_copy" at bounding box center [97, 44] width 7 height 7
click at [129, 132] on div "phone +17739519921 +17739519921 content_copy access_time Call metrics Queue 00:…" at bounding box center [324, 179] width 597 height 306
click at [377, 17] on img at bounding box center [377, 14] width 7 height 7
click at [377, 12] on img at bounding box center [377, 14] width 7 height 7
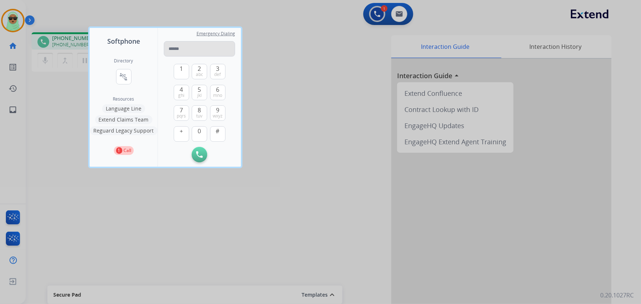
click at [182, 52] on input "tel" at bounding box center [199, 48] width 71 height 15
type input "**********"
click at [197, 153] on img at bounding box center [199, 154] width 7 height 7
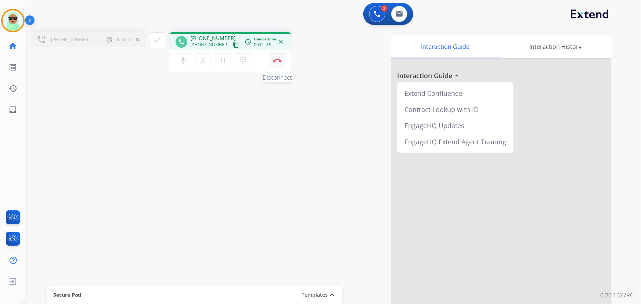
click at [281, 61] on div "mic Mute merge_type Bridge pause Hold dialpad Dialpad Disconnect" at bounding box center [230, 61] width 121 height 22
click at [279, 61] on img at bounding box center [277, 61] width 9 height 4
drag, startPoint x: 268, startPoint y: 47, endPoint x: 274, endPoint y: 61, distance: 15.0
click at [268, 51] on div "phone +18664363393 +18664363393 content_copy access_time Call metrics Queue 08:…" at bounding box center [230, 52] width 121 height 41
click at [274, 62] on img at bounding box center [277, 61] width 9 height 4
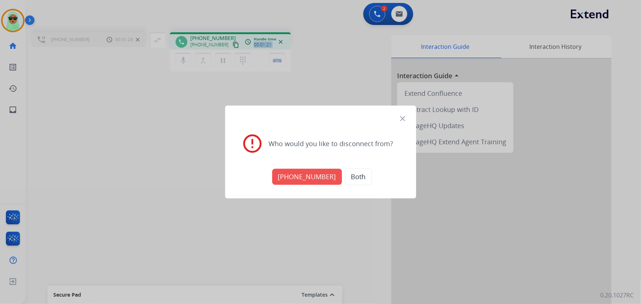
click at [329, 177] on button "+18664363393" at bounding box center [307, 177] width 70 height 16
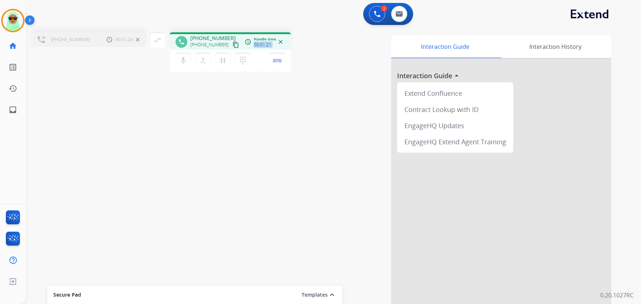
click at [329, 177] on div "Interaction Guide Interaction History Interaction Guide arrow_drop_up Extend Co…" at bounding box center [453, 183] width 318 height 297
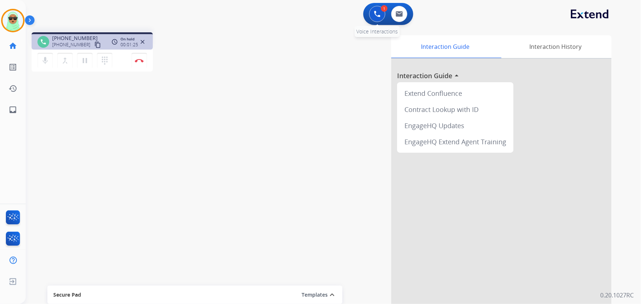
click at [370, 8] on div "1 Voice Interactions" at bounding box center [377, 14] width 22 height 16
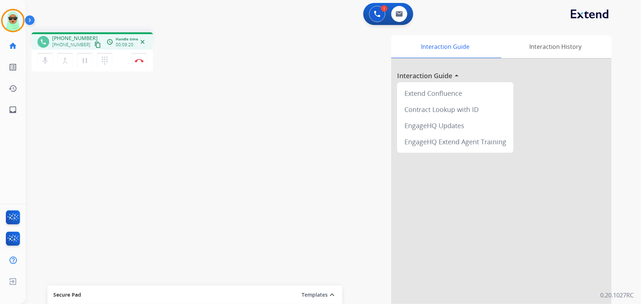
drag, startPoint x: 375, startPoint y: 11, endPoint x: 357, endPoint y: 23, distance: 21.5
click at [376, 12] on img at bounding box center [377, 14] width 7 height 7
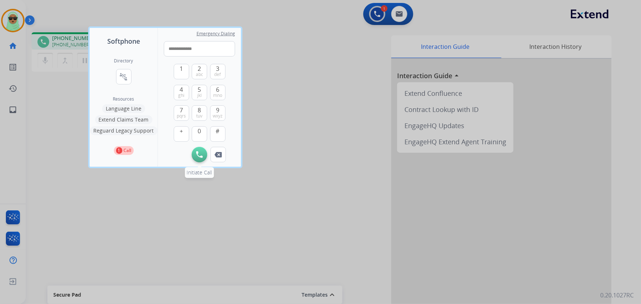
type input "**********"
click at [202, 156] on img at bounding box center [199, 154] width 7 height 7
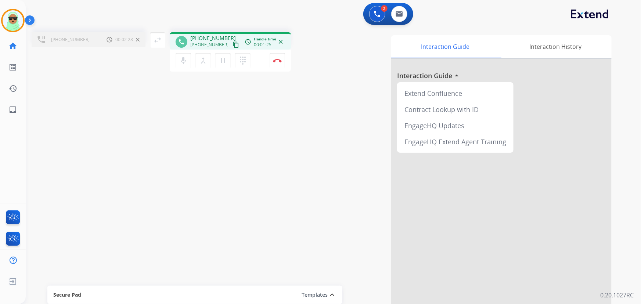
click at [275, 52] on div "mic Mute merge_type Bridge pause Hold dialpad Dialpad Disconnect" at bounding box center [230, 61] width 121 height 22
click at [272, 60] on button "Disconnect" at bounding box center [277, 60] width 15 height 15
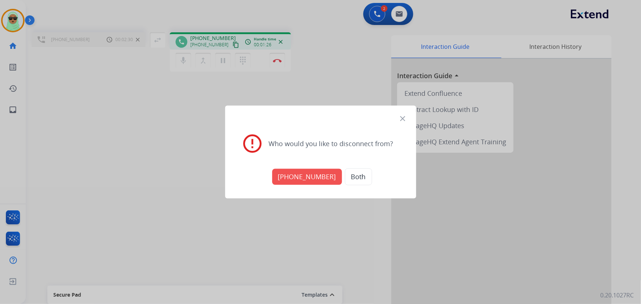
click at [294, 180] on button "+18664363393" at bounding box center [307, 177] width 70 height 16
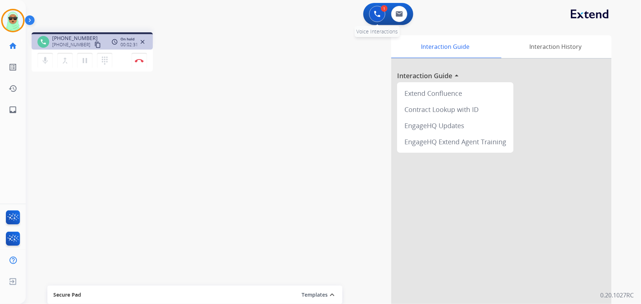
drag, startPoint x: 386, startPoint y: 15, endPoint x: 373, endPoint y: 15, distance: 12.9
click at [385, 15] on div "1 Voice Interactions" at bounding box center [377, 14] width 22 height 16
click at [370, 15] on button at bounding box center [377, 14] width 16 height 16
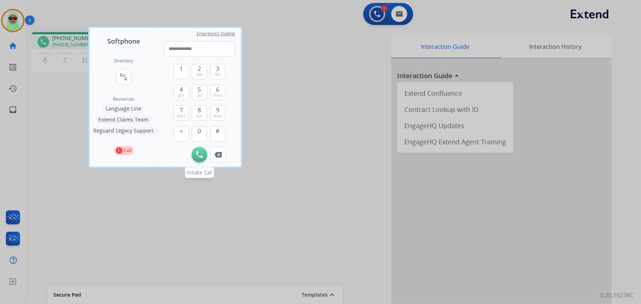
type input "**********"
click at [205, 154] on button "Initiate Call" at bounding box center [199, 154] width 15 height 15
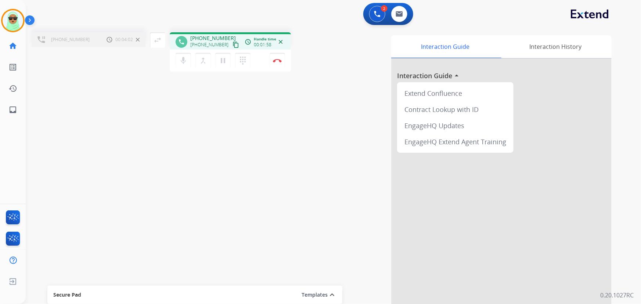
click at [110, 95] on div "+17739519921 Call metrics Hold 00:04:02 00:04:02 swap_horiz Break voice bridge …" at bounding box center [324, 179] width 597 height 306
click at [246, 59] on mat-icon "dialpad" at bounding box center [242, 60] width 9 height 9
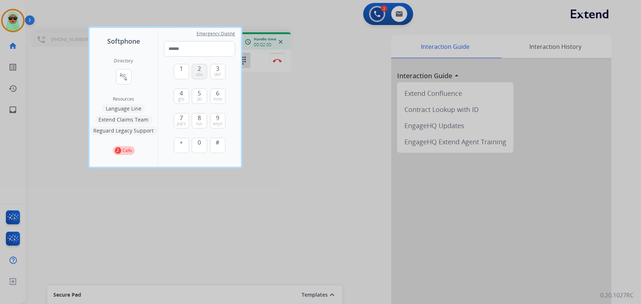
click at [197, 72] on span "abc" at bounding box center [199, 75] width 7 height 6
type input "*"
click at [326, 122] on div at bounding box center [320, 152] width 641 height 304
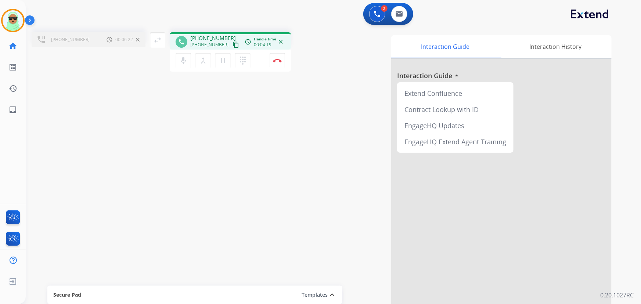
click at [224, 100] on div "+17739519921 Call metrics Hold 00:06:22 00:06:22 swap_horiz Break voice bridge …" at bounding box center [324, 179] width 597 height 306
click at [283, 59] on button "Disconnect" at bounding box center [277, 60] width 15 height 15
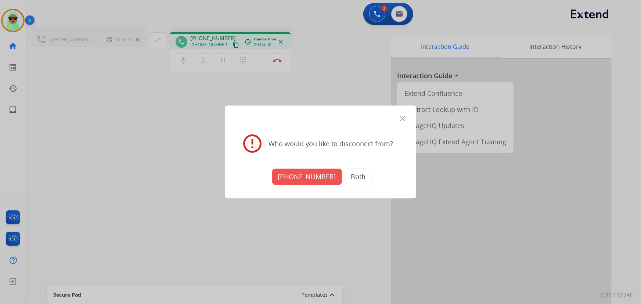
click at [309, 173] on button "+18664363393" at bounding box center [307, 177] width 70 height 16
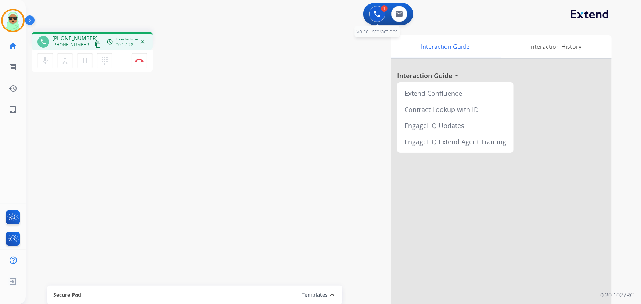
click at [375, 14] on img at bounding box center [377, 14] width 7 height 7
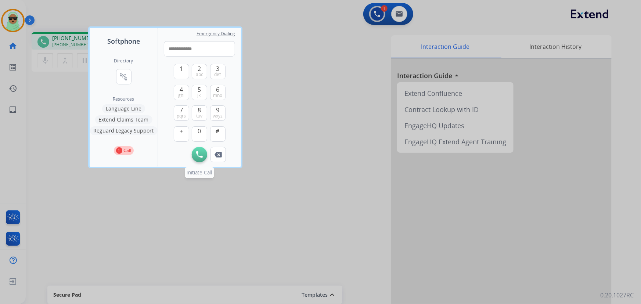
type input "**********"
click at [202, 151] on img at bounding box center [199, 154] width 7 height 7
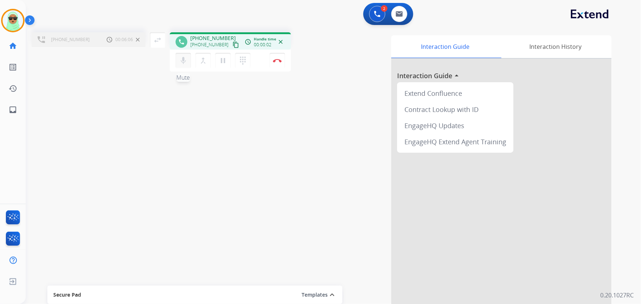
click at [183, 59] on mat-icon "mic" at bounding box center [183, 60] width 9 height 9
click at [202, 64] on mat-icon "merge_type" at bounding box center [203, 60] width 9 height 9
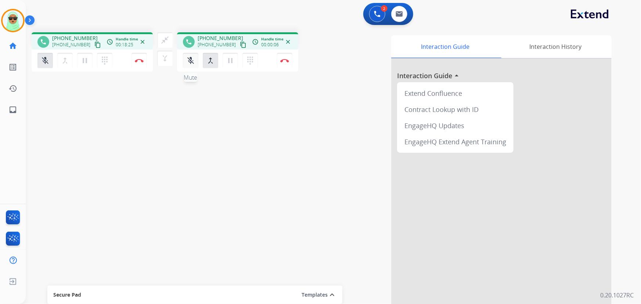
click at [50, 57] on mat-icon "mic_off" at bounding box center [45, 60] width 9 height 9
click at [50, 56] on mat-icon "mic" at bounding box center [45, 60] width 9 height 9
click at [50, 58] on mat-icon "mic_off" at bounding box center [45, 60] width 9 height 9
click at [50, 64] on mat-icon "mic" at bounding box center [45, 60] width 9 height 9
click at [50, 62] on mat-icon "mic_off" at bounding box center [45, 60] width 9 height 9
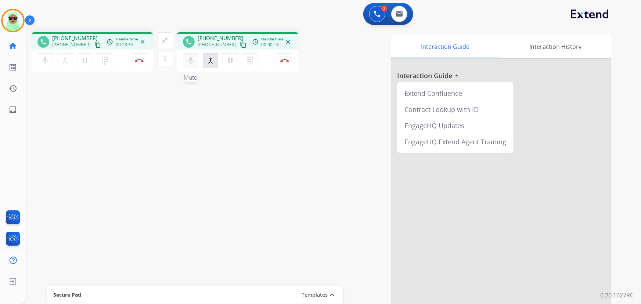
click at [50, 62] on mat-icon "mic" at bounding box center [45, 60] width 9 height 9
click at [50, 64] on mat-icon "mic_off" at bounding box center [45, 60] width 9 height 9
click at [109, 58] on mat-icon "dialpad" at bounding box center [104, 60] width 9 height 9
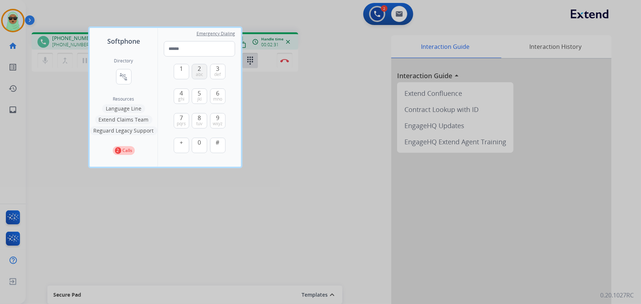
click at [197, 72] on span "abc" at bounding box center [199, 75] width 7 height 6
type input "*"
click at [319, 72] on div at bounding box center [320, 152] width 641 height 304
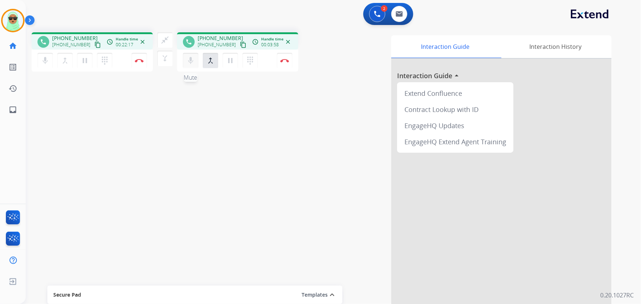
click at [50, 63] on mat-icon "mic" at bounding box center [45, 60] width 9 height 9
click at [166, 37] on mat-icon "close_fullscreen" at bounding box center [164, 40] width 9 height 9
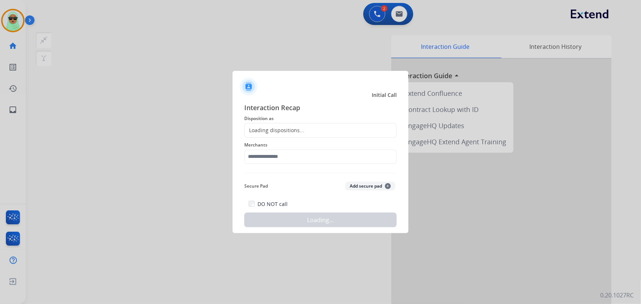
drag, startPoint x: 319, startPoint y: 136, endPoint x: 316, endPoint y: 139, distance: 4.7
click at [319, 136] on div "Loading dispositions..." at bounding box center [320, 130] width 152 height 15
click at [305, 163] on input "text" at bounding box center [320, 156] width 152 height 15
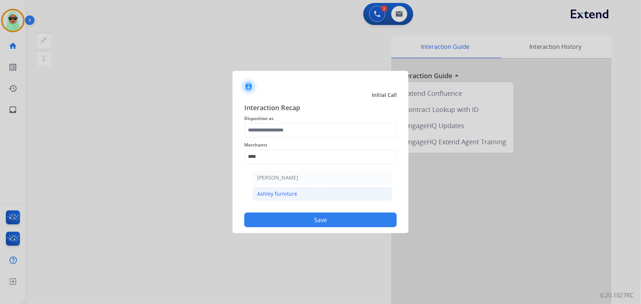
click at [301, 191] on li "Ashley furniture" at bounding box center [322, 194] width 140 height 14
type input "**********"
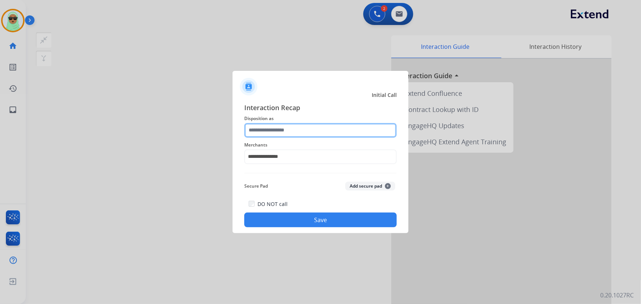
click at [299, 134] on input "text" at bounding box center [320, 130] width 152 height 15
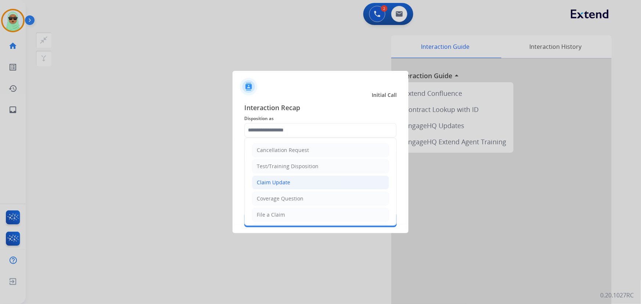
click at [291, 176] on li "Claim Update" at bounding box center [320, 183] width 137 height 14
type input "**********"
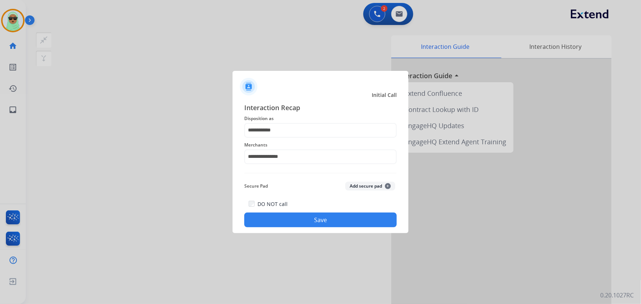
click at [305, 122] on span "Disposition as" at bounding box center [320, 118] width 152 height 9
click at [301, 134] on input "**********" at bounding box center [320, 130] width 152 height 15
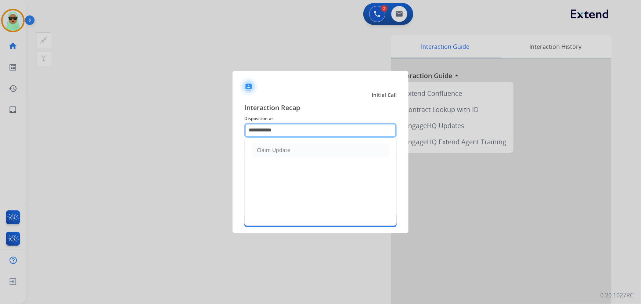
click at [301, 134] on input "**********" at bounding box center [320, 130] width 152 height 15
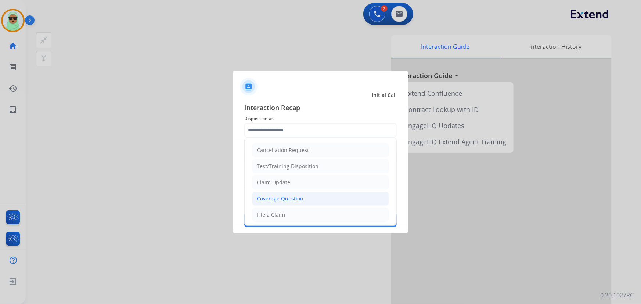
drag, startPoint x: 292, startPoint y: 202, endPoint x: 297, endPoint y: 216, distance: 15.7
click at [292, 202] on div "Coverage Question" at bounding box center [280, 198] width 47 height 7
type input "**********"
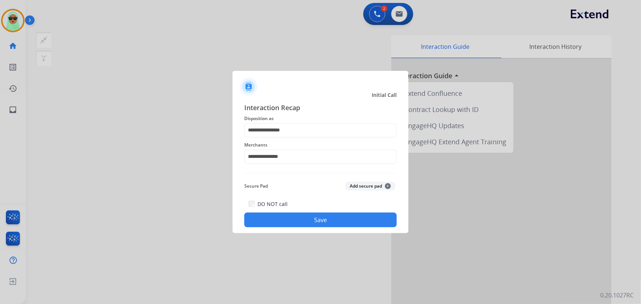
click at [305, 225] on button "Save" at bounding box center [320, 220] width 152 height 15
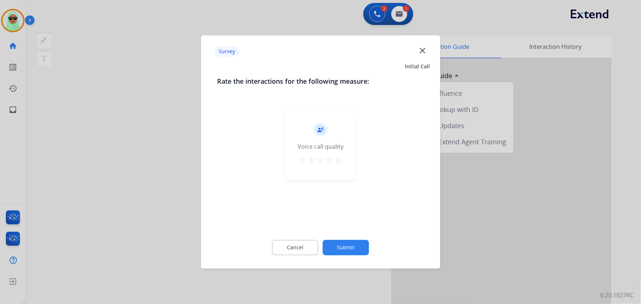
click at [347, 242] on button "Submit" at bounding box center [346, 247] width 46 height 15
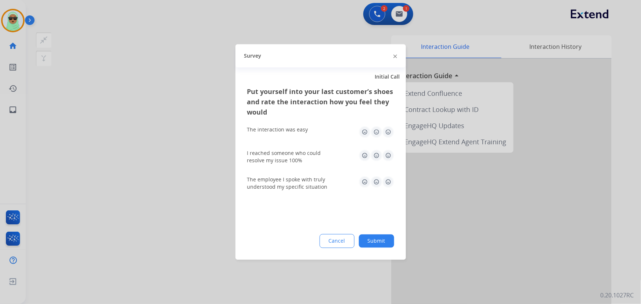
click at [381, 239] on button "Submit" at bounding box center [376, 241] width 35 height 13
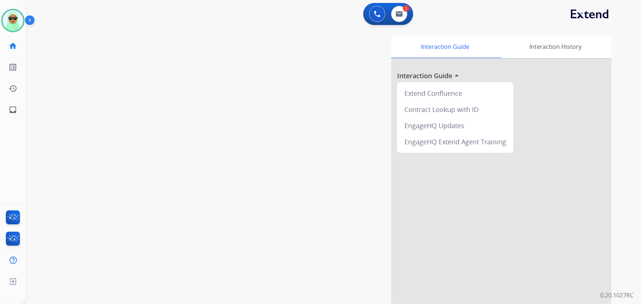
click at [88, 150] on div "swap_horiz Break voice bridge close_fullscreen Connect 3-Way Call merge_type Se…" at bounding box center [324, 179] width 597 height 306
click at [22, 17] on img at bounding box center [13, 20] width 21 height 21
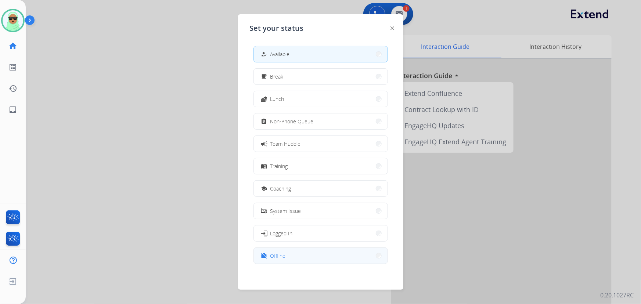
click at [311, 256] on button "work_off Offline" at bounding box center [321, 256] width 134 height 16
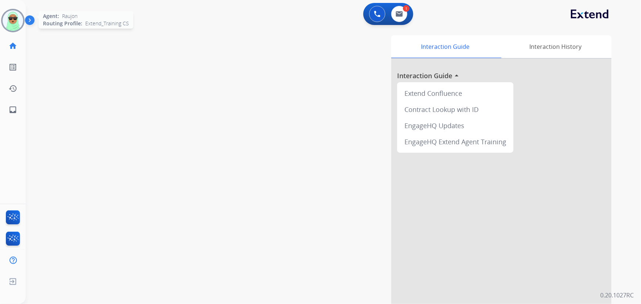
click at [10, 30] on img at bounding box center [13, 20] width 21 height 21
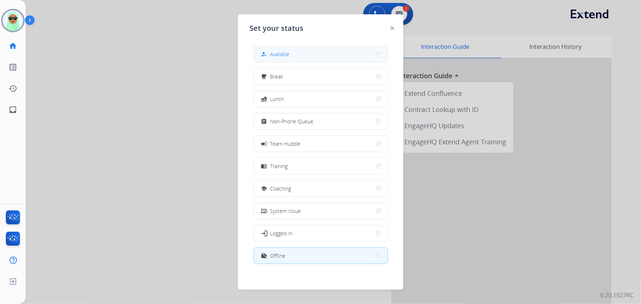
click at [284, 48] on button "how_to_reg Available" at bounding box center [321, 54] width 134 height 16
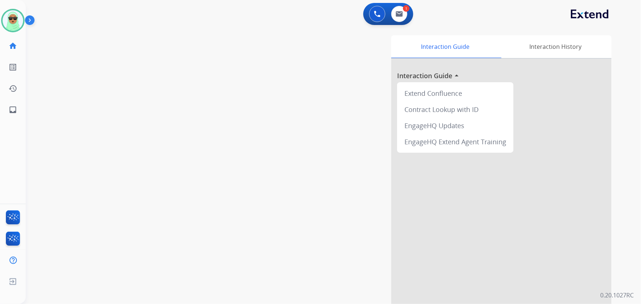
click at [139, 149] on div "swap_horiz Break voice bridge close_fullscreen Connect 3-Way Call merge_type Se…" at bounding box center [324, 179] width 597 height 306
drag, startPoint x: 108, startPoint y: 170, endPoint x: 108, endPoint y: 161, distance: 8.8
click at [108, 170] on div "swap_horiz Break voice bridge close_fullscreen Connect 3-Way Call merge_type Se…" at bounding box center [324, 179] width 597 height 306
click at [400, 14] on img at bounding box center [398, 14] width 7 height 6
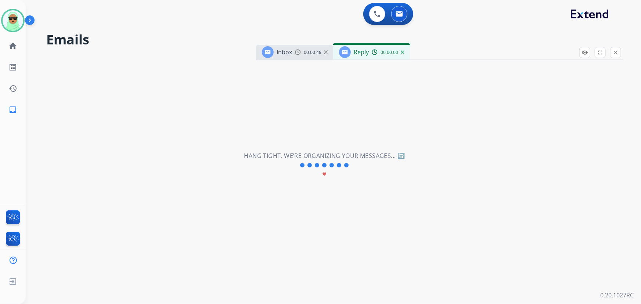
select select "**********"
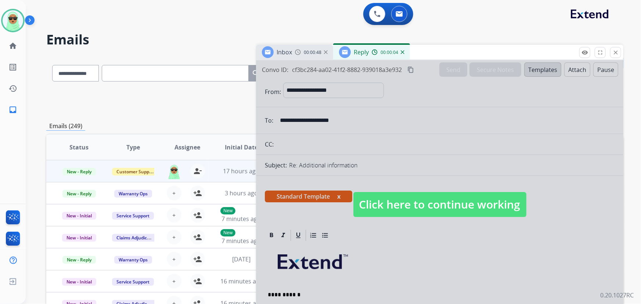
click at [433, 199] on span "Click here to continue working" at bounding box center [439, 204] width 173 height 25
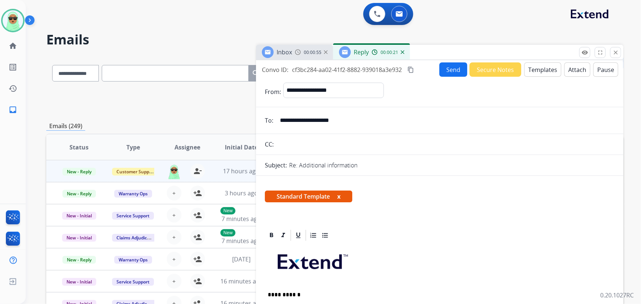
click at [331, 118] on input "**********" at bounding box center [444, 120] width 339 height 15
drag, startPoint x: 455, startPoint y: 61, endPoint x: 448, endPoint y: 68, distance: 9.9
click at [454, 62] on div "**********" at bounding box center [439, 195] width 367 height 271
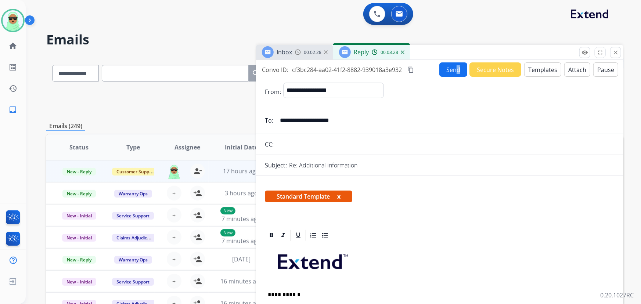
click at [448, 68] on button "Send" at bounding box center [453, 69] width 28 height 14
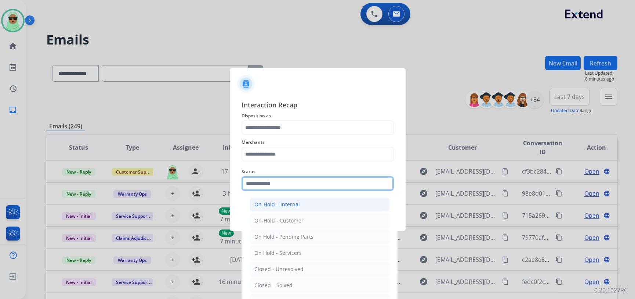
drag, startPoint x: 322, startPoint y: 186, endPoint x: 292, endPoint y: 207, distance: 36.9
click at [322, 187] on input "text" at bounding box center [318, 183] width 152 height 15
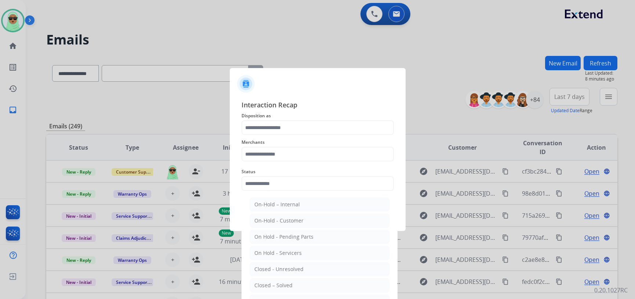
click at [276, 280] on li "Closed – Solved" at bounding box center [320, 285] width 140 height 14
type input "**********"
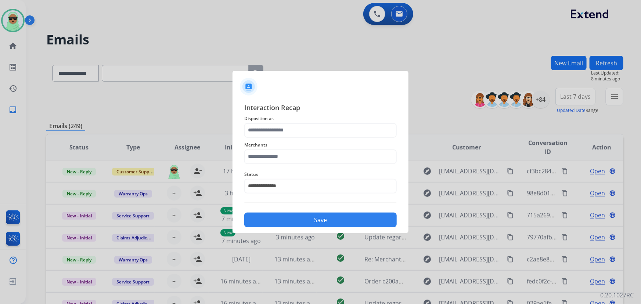
click at [286, 137] on div "**********" at bounding box center [320, 164] width 152 height 125
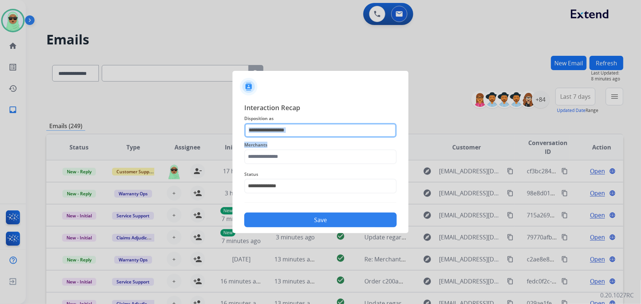
click at [286, 132] on input "text" at bounding box center [320, 130] width 152 height 15
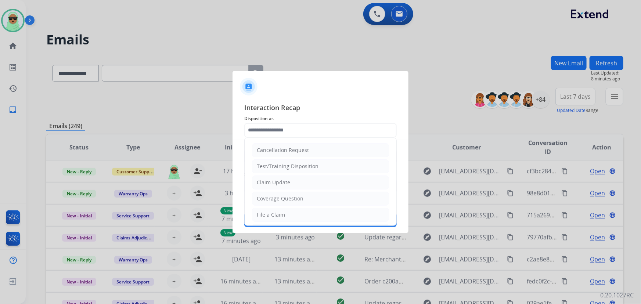
drag, startPoint x: 287, startPoint y: 180, endPoint x: 286, endPoint y: 162, distance: 18.4
click at [287, 180] on div "Claim Update" at bounding box center [273, 182] width 33 height 7
type input "**********"
click at [285, 159] on input "text" at bounding box center [320, 156] width 152 height 15
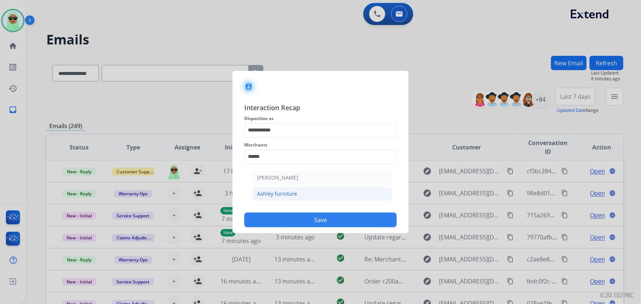
click at [302, 193] on li "Ashley furniture" at bounding box center [322, 194] width 140 height 14
type input "**********"
click at [307, 224] on button "Save" at bounding box center [320, 220] width 152 height 15
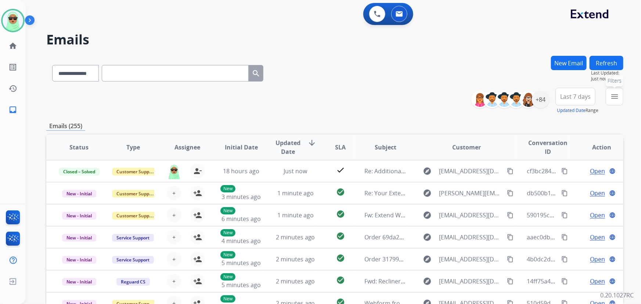
click at [606, 96] on button "menu Filters" at bounding box center [614, 97] width 18 height 18
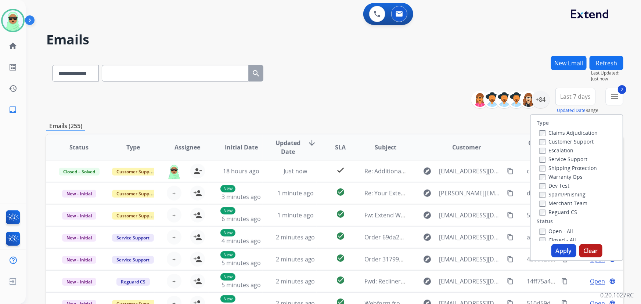
click at [553, 212] on label "Reguard CS" at bounding box center [557, 212] width 37 height 7
click at [555, 235] on div "Closed - All" at bounding box center [577, 239] width 77 height 9
click at [555, 231] on label "Open - All" at bounding box center [555, 231] width 33 height 7
click at [564, 250] on button "Apply" at bounding box center [563, 250] width 25 height 13
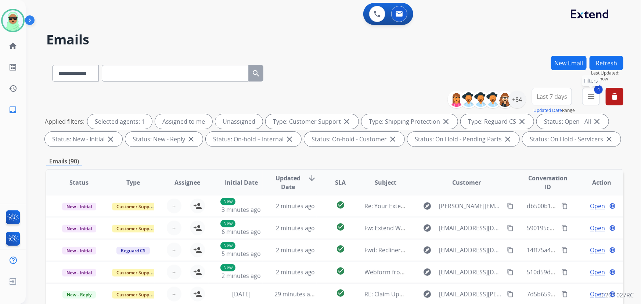
click at [596, 91] on span "4" at bounding box center [598, 89] width 8 height 9
click at [597, 97] on button "4 menu Filters" at bounding box center [591, 97] width 18 height 18
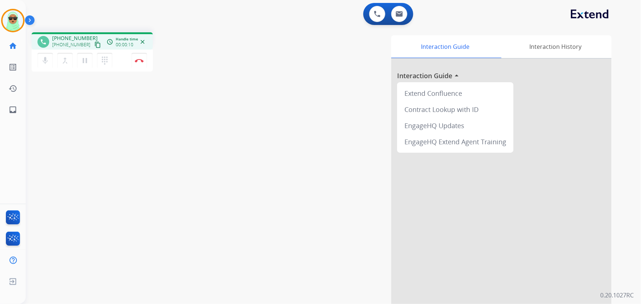
click at [94, 44] on mat-icon "content_copy" at bounding box center [97, 44] width 7 height 7
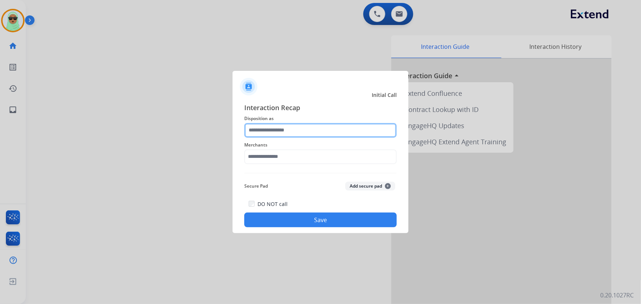
click at [271, 130] on input "text" at bounding box center [320, 130] width 152 height 15
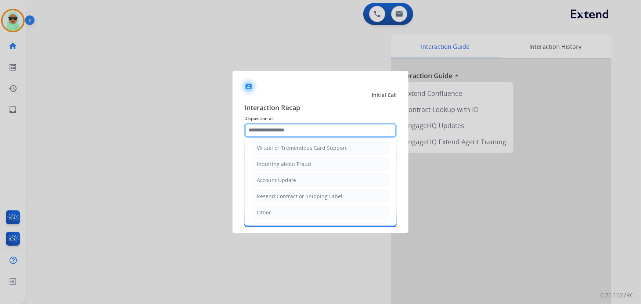
scroll to position [100, 0]
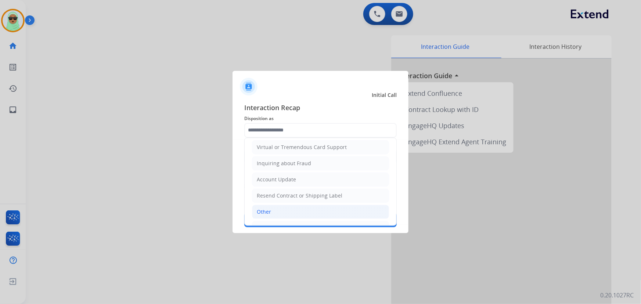
click at [273, 204] on ul "Cancellation Request Test/Training Disposition Claim Update Coverage Question F…" at bounding box center [321, 139] width 152 height 202
click at [272, 206] on li "Other" at bounding box center [320, 212] width 137 height 14
type input "*****"
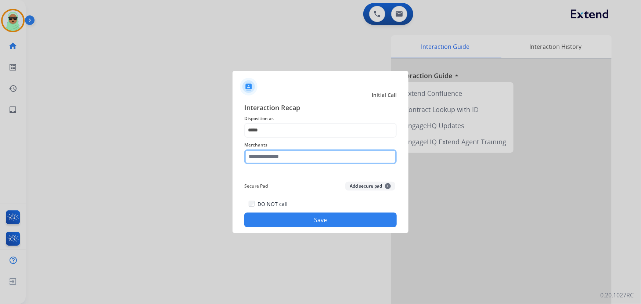
click at [272, 160] on input "text" at bounding box center [320, 156] width 152 height 15
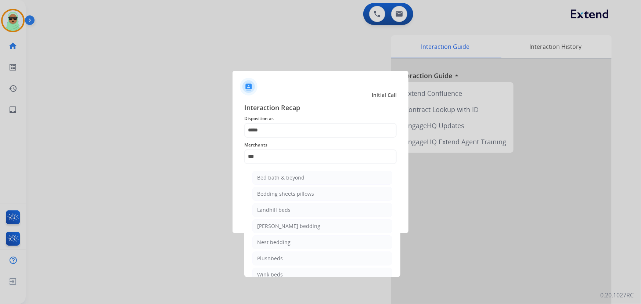
drag, startPoint x: 317, startPoint y: 178, endPoint x: 323, endPoint y: 176, distance: 6.2
click at [317, 178] on li "Bed bath & beyond" at bounding box center [322, 178] width 140 height 14
type input "**********"
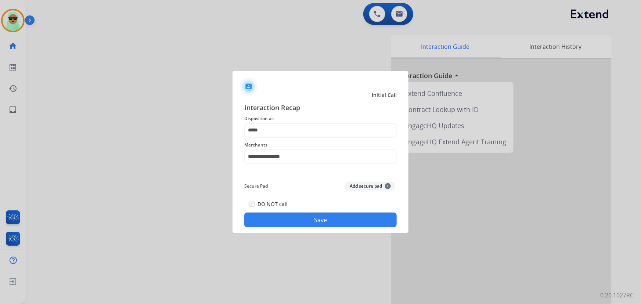
click at [340, 220] on button "Save" at bounding box center [320, 220] width 152 height 15
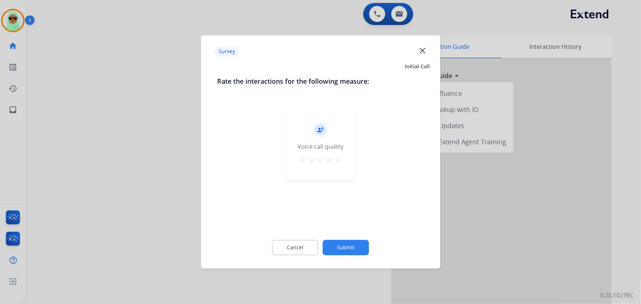
click at [353, 252] on button "Submit" at bounding box center [346, 247] width 46 height 15
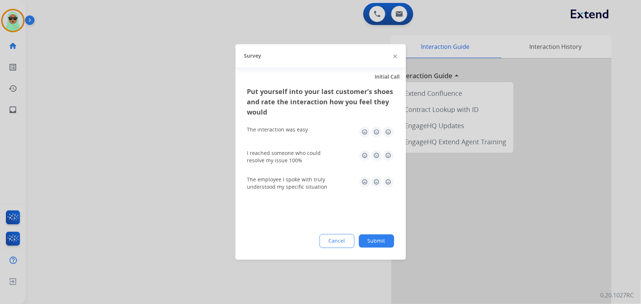
click at [387, 235] on button "Submit" at bounding box center [376, 241] width 35 height 13
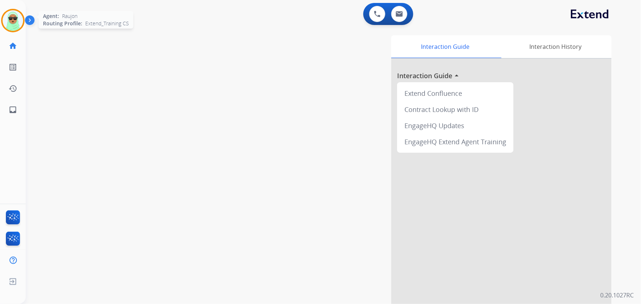
drag, startPoint x: 15, startPoint y: 5, endPoint x: 17, endPoint y: 15, distance: 10.1
click at [15, 5] on div "Raujon AfterCallWork Edit Avatar Agent: Raujon Routing Profile: Extend_Training…" at bounding box center [13, 60] width 26 height 120
click at [11, 19] on img at bounding box center [13, 20] width 21 height 21
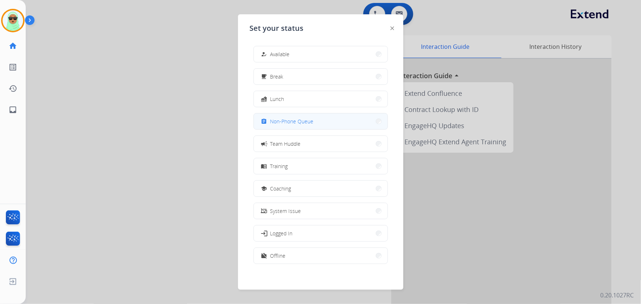
click at [302, 129] on div "assignment Non-Phone Queue" at bounding box center [320, 121] width 134 height 17
click at [348, 56] on button "how_to_reg Available" at bounding box center [321, 54] width 134 height 16
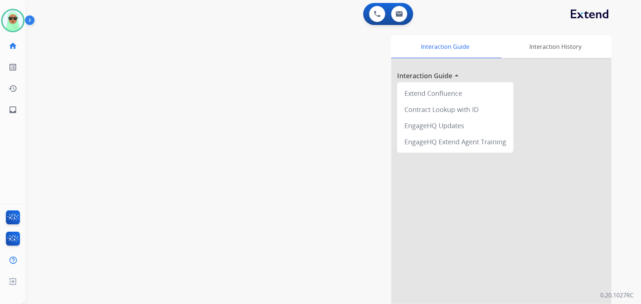
drag, startPoint x: 191, startPoint y: 69, endPoint x: 193, endPoint y: 66, distance: 3.9
click at [191, 67] on div "swap_horiz Break voice bridge close_fullscreen Connect 3-Way Call merge_type Se…" at bounding box center [324, 179] width 597 height 306
click at [406, 16] on button at bounding box center [399, 14] width 16 height 16
select select "**********"
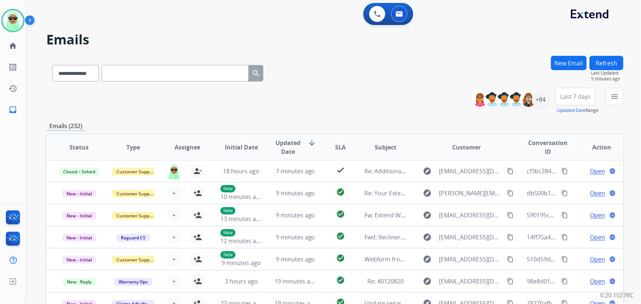
drag, startPoint x: 263, startPoint y: 129, endPoint x: 312, endPoint y: 58, distance: 86.0
click at [312, 58] on div "**********" at bounding box center [334, 72] width 577 height 32
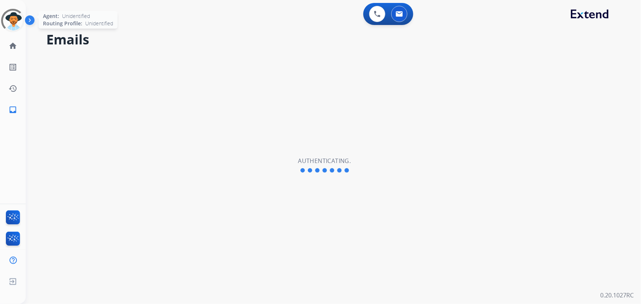
click at [17, 18] on div at bounding box center [12, 20] width 23 height 23
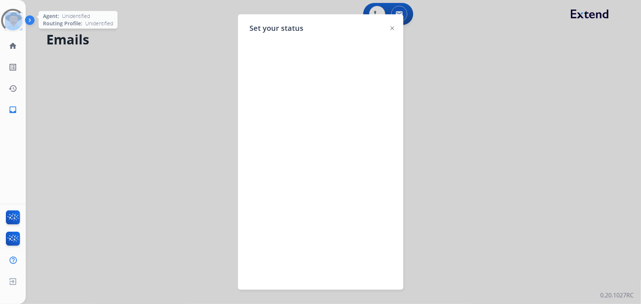
click at [17, 18] on div at bounding box center [12, 20] width 23 height 23
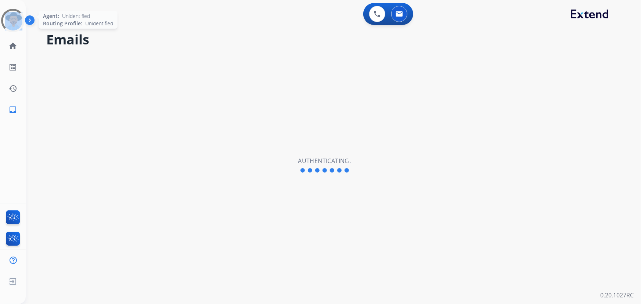
click at [17, 18] on div at bounding box center [12, 20] width 33 height 33
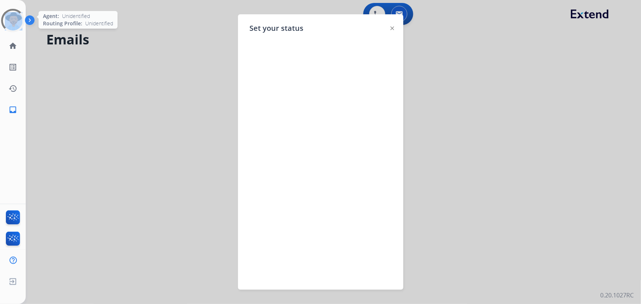
click at [17, 18] on div at bounding box center [13, 20] width 26 height 26
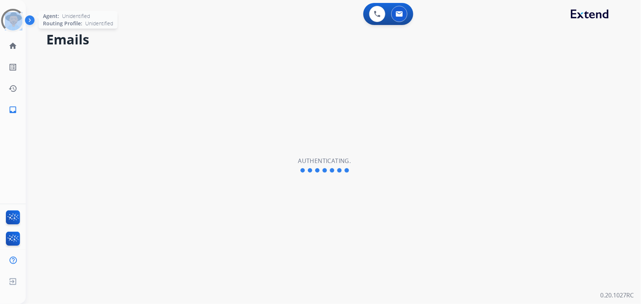
click at [17, 18] on div at bounding box center [12, 20] width 23 height 23
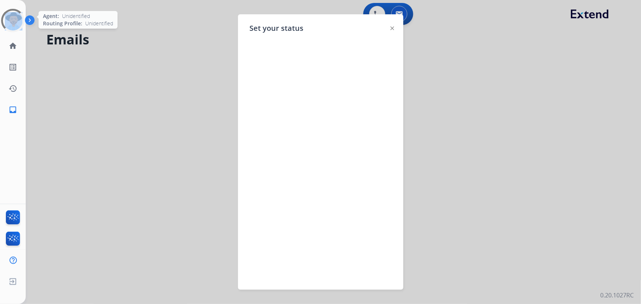
click at [17, 18] on div at bounding box center [12, 20] width 23 height 23
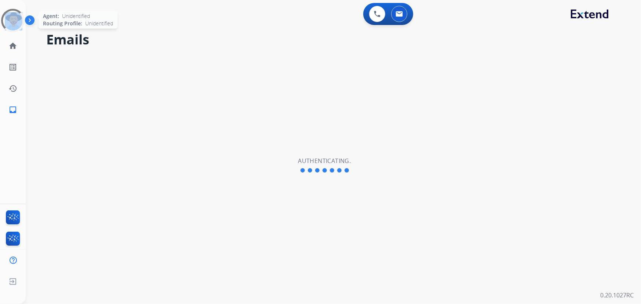
click at [17, 18] on div at bounding box center [12, 20] width 23 height 23
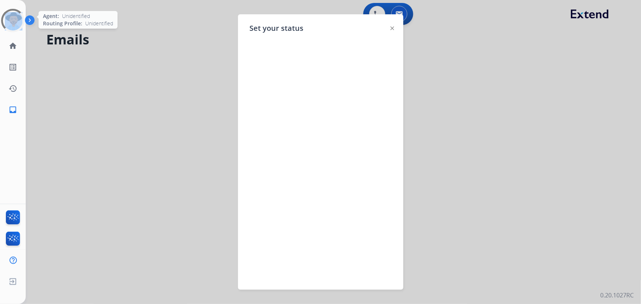
click at [18, 18] on div at bounding box center [12, 20] width 23 height 23
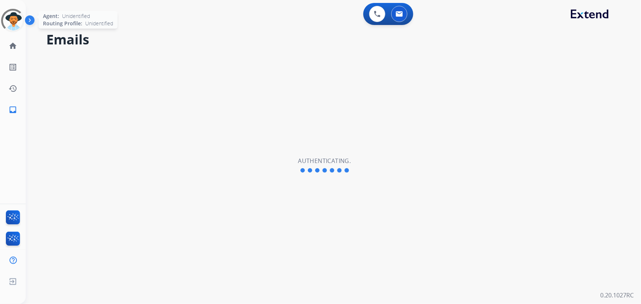
select select "**********"
click at [18, 18] on img at bounding box center [13, 20] width 21 height 21
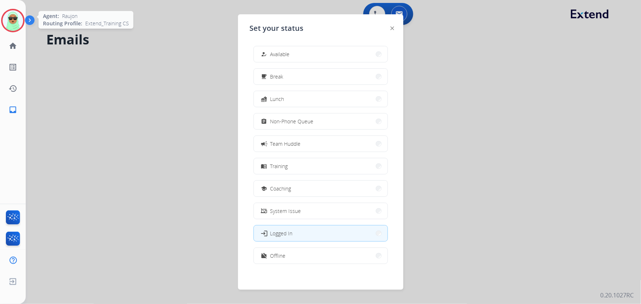
click at [305, 58] on button "how_to_reg Available" at bounding box center [321, 54] width 134 height 16
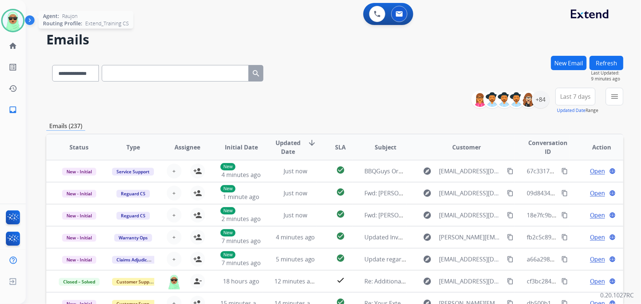
click at [12, 20] on img at bounding box center [13, 20] width 21 height 21
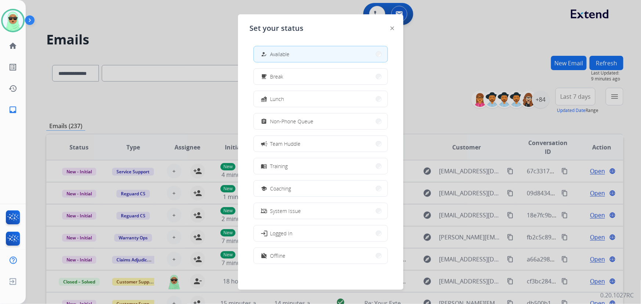
click at [167, 18] on div at bounding box center [320, 152] width 641 height 304
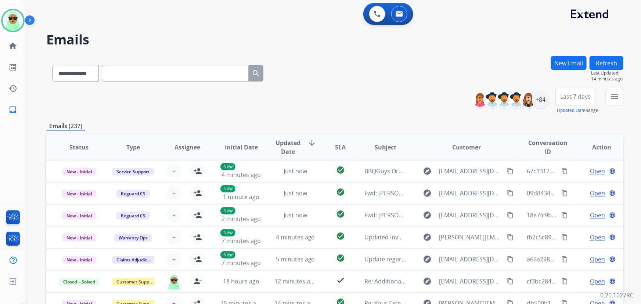
drag, startPoint x: 4, startPoint y: 18, endPoint x: 185, endPoint y: 44, distance: 182.9
click at [269, 64] on div "**********" at bounding box center [157, 71] width 223 height 25
click at [16, 22] on img at bounding box center [13, 20] width 21 height 21
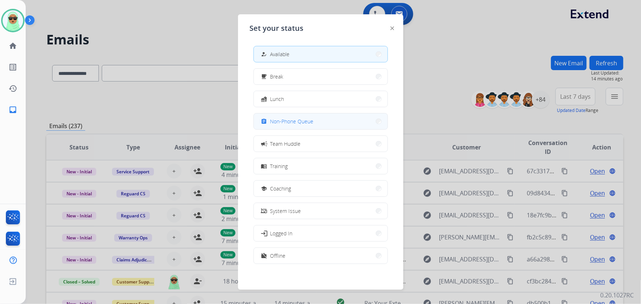
click at [315, 126] on button "assignment Non-Phone Queue" at bounding box center [321, 121] width 134 height 16
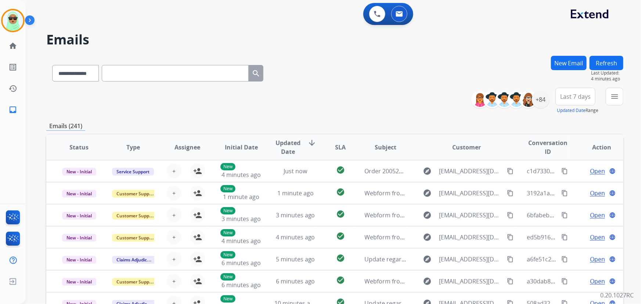
click at [103, 11] on div "0 Voice Interactions 0 Email Interactions" at bounding box center [329, 14] width 589 height 23
click at [22, 22] on img at bounding box center [13, 20] width 21 height 21
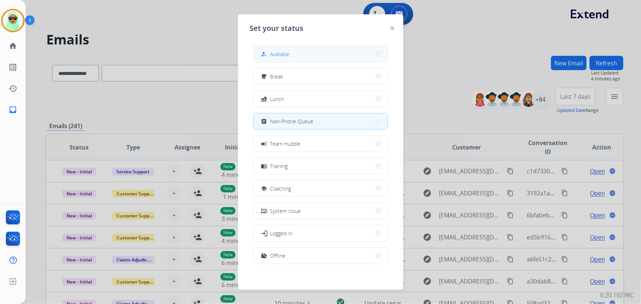
click at [294, 55] on button "how_to_reg Available" at bounding box center [321, 54] width 134 height 16
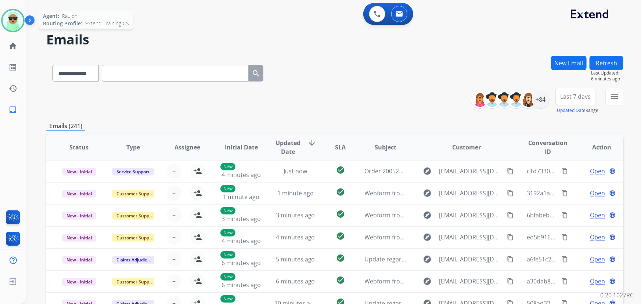
drag, startPoint x: 10, startPoint y: 27, endPoint x: 12, endPoint y: 21, distance: 6.6
click at [10, 26] on img at bounding box center [13, 20] width 21 height 21
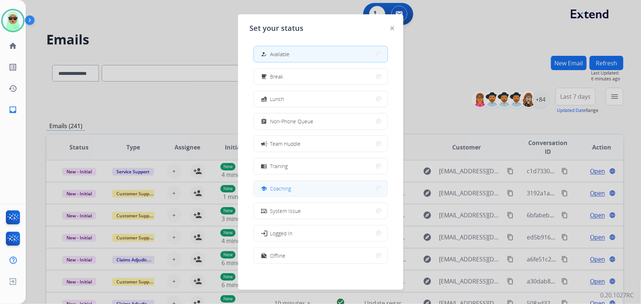
click at [327, 195] on button "school Coaching" at bounding box center [321, 189] width 134 height 16
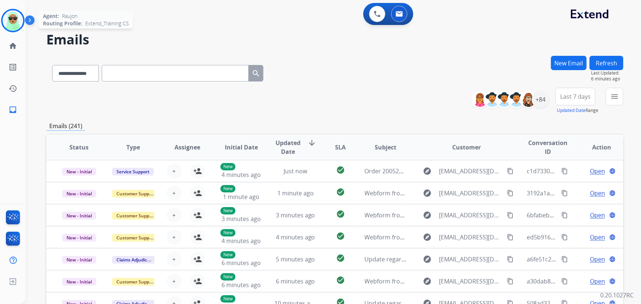
click at [12, 17] on img at bounding box center [13, 20] width 21 height 21
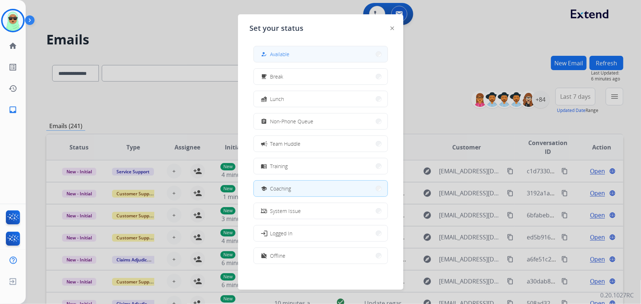
click at [279, 53] on span "Available" at bounding box center [279, 54] width 19 height 8
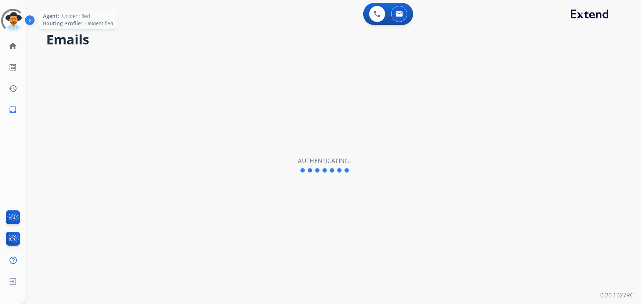
click at [18, 19] on div at bounding box center [12, 20] width 23 height 23
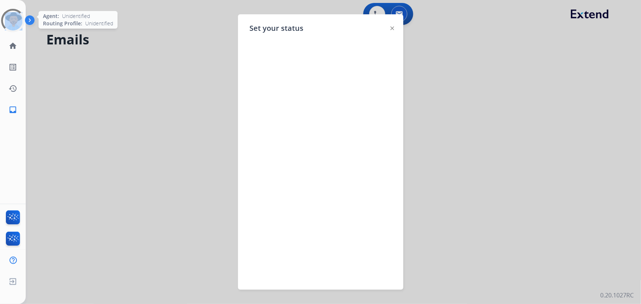
click at [18, 19] on div at bounding box center [12, 20] width 23 height 23
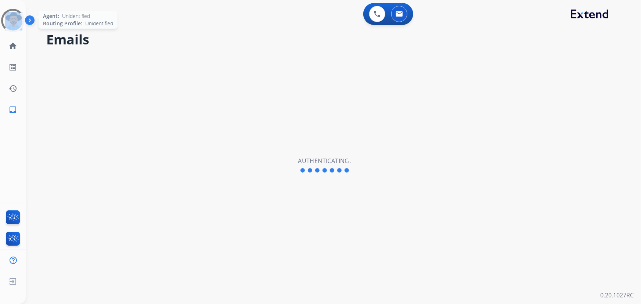
click at [18, 19] on div at bounding box center [13, 20] width 26 height 26
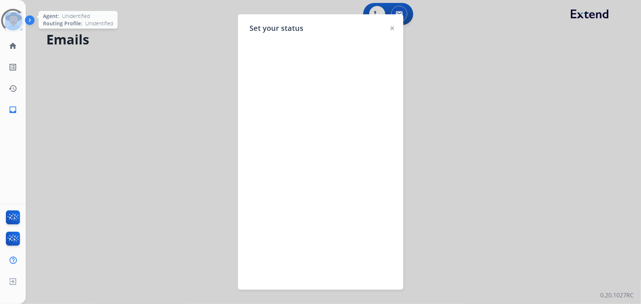
click at [18, 19] on div at bounding box center [12, 20] width 23 height 23
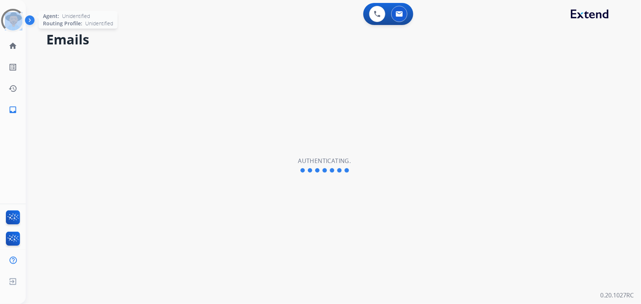
select select "**********"
click at [19, 18] on img at bounding box center [13, 20] width 21 height 21
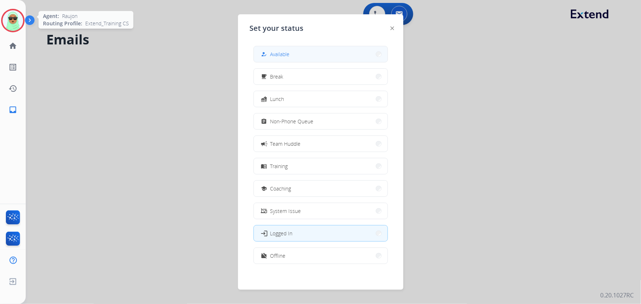
click at [310, 53] on button "how_to_reg Available" at bounding box center [321, 54] width 134 height 16
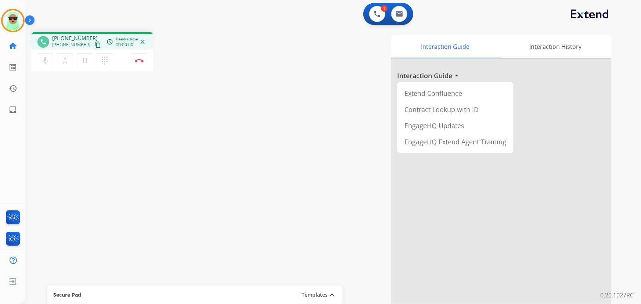
click at [94, 43] on mat-icon "content_copy" at bounding box center [97, 44] width 7 height 7
click at [146, 57] on button "Disconnect" at bounding box center [138, 60] width 15 height 15
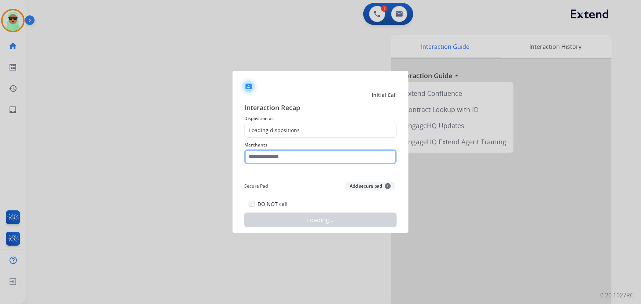
click at [301, 157] on input "text" at bounding box center [320, 156] width 152 height 15
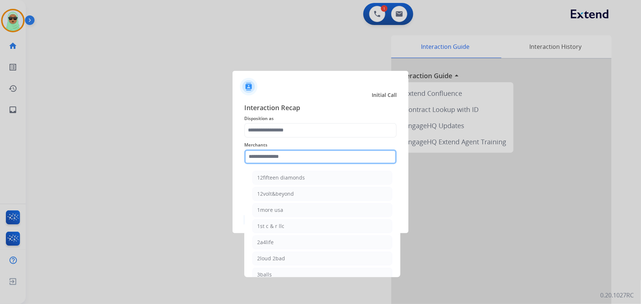
click at [300, 153] on input "text" at bounding box center [320, 156] width 152 height 15
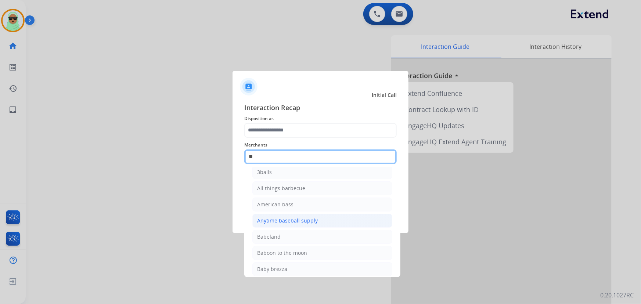
scroll to position [33, 0]
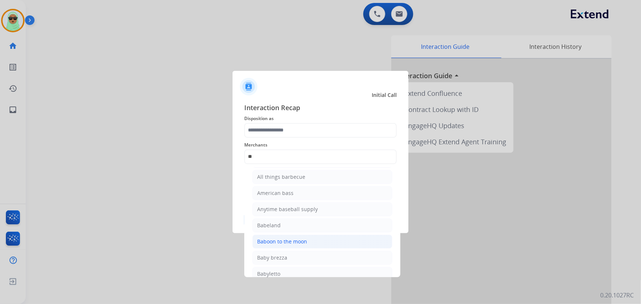
click at [314, 242] on li "Baboon to the moon" at bounding box center [322, 242] width 140 height 14
type input "**********"
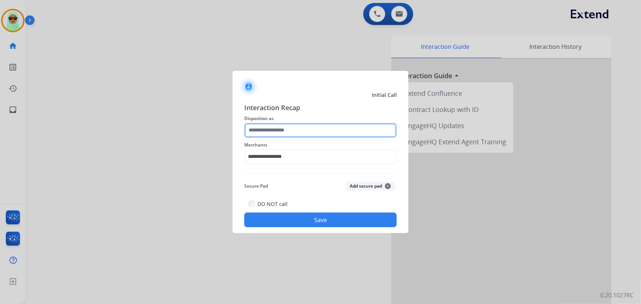
click at [304, 137] on div at bounding box center [320, 130] width 152 height 15
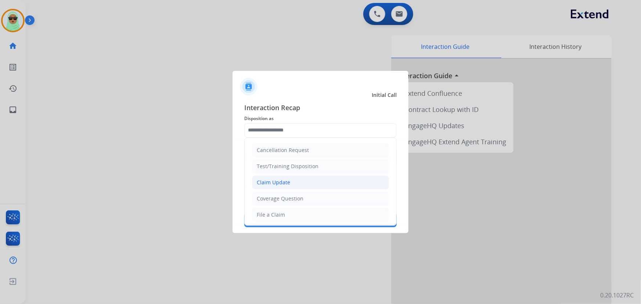
click at [305, 180] on li "Claim Update" at bounding box center [320, 183] width 137 height 14
type input "**********"
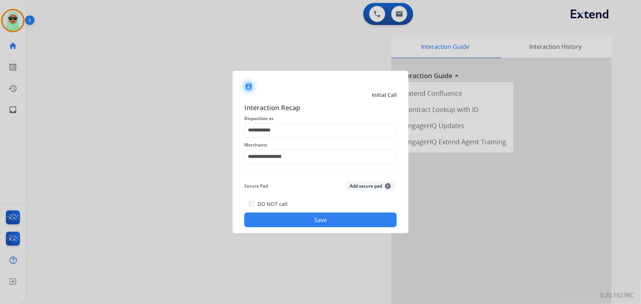
click at [330, 238] on div at bounding box center [320, 152] width 641 height 304
click at [354, 192] on div "Secure Pad Add secure pad +" at bounding box center [320, 186] width 152 height 15
drag, startPoint x: 289, startPoint y: 110, endPoint x: 296, endPoint y: 144, distance: 34.9
click at [287, 123] on div "**********" at bounding box center [320, 164] width 152 height 125
click at [296, 144] on span "Merchants" at bounding box center [320, 145] width 152 height 9
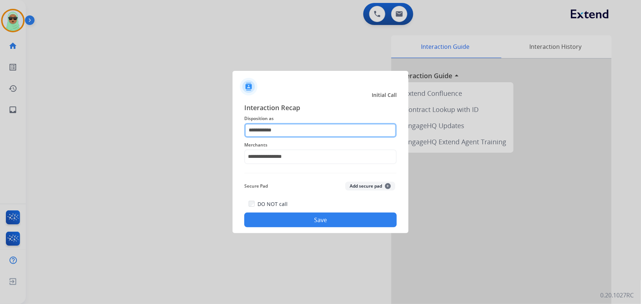
click at [297, 133] on input "**********" at bounding box center [320, 130] width 152 height 15
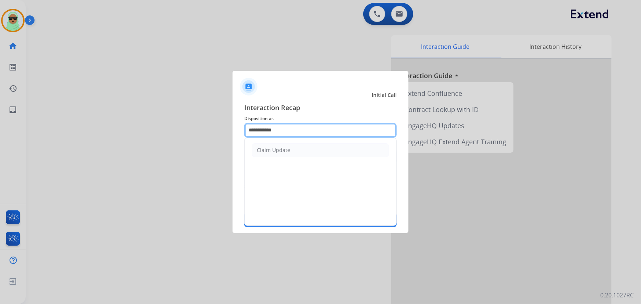
click at [297, 133] on input "**********" at bounding box center [320, 130] width 152 height 15
click at [297, 131] on input "**********" at bounding box center [320, 130] width 152 height 15
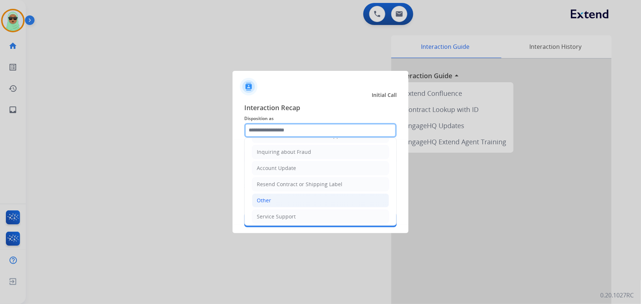
scroll to position [113, 0]
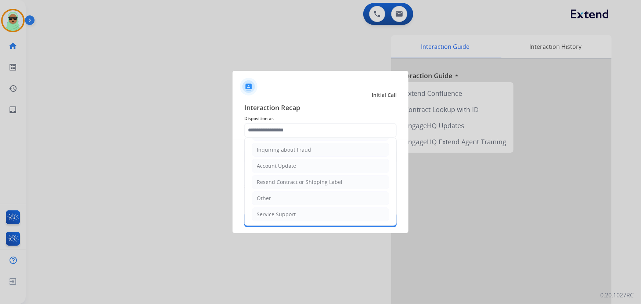
click at [306, 196] on li "Other" at bounding box center [320, 198] width 137 height 14
type input "*****"
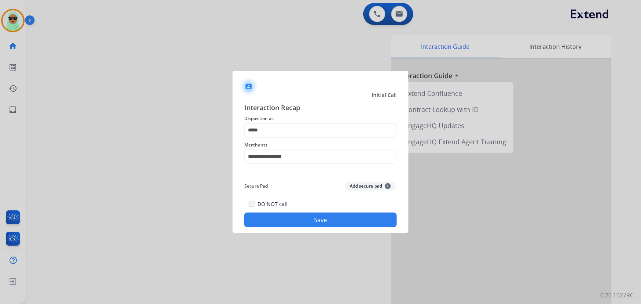
click at [333, 218] on button "Save" at bounding box center [320, 220] width 152 height 15
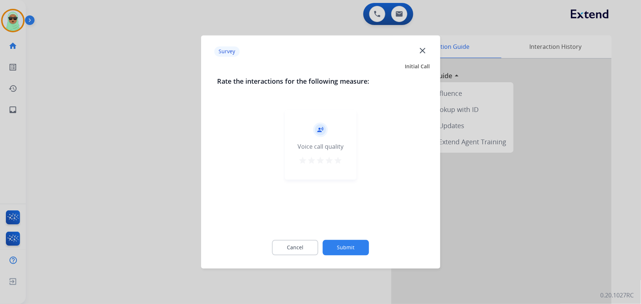
drag, startPoint x: 343, startPoint y: 238, endPoint x: 342, endPoint y: 242, distance: 4.5
click at [343, 238] on div "Cancel Submit" at bounding box center [320, 247] width 207 height 33
click at [342, 242] on button "Submit" at bounding box center [346, 247] width 46 height 15
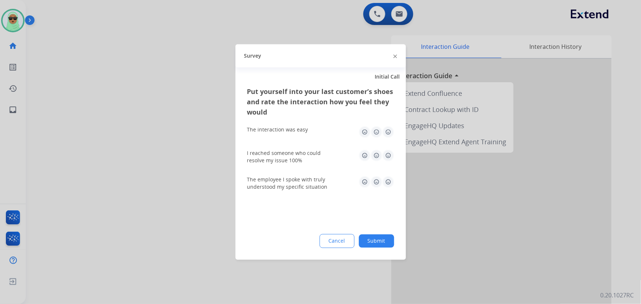
drag, startPoint x: 364, startPoint y: 252, endPoint x: 365, endPoint y: 243, distance: 8.9
click at [364, 252] on div "Put yourself into your last customer’s shoes and rate the interaction how you f…" at bounding box center [320, 173] width 170 height 173
click at [365, 243] on button "Submit" at bounding box center [376, 241] width 35 height 13
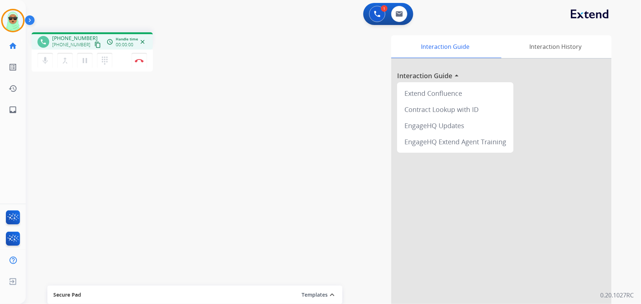
click at [93, 48] on button "content_copy" at bounding box center [97, 44] width 9 height 9
click at [94, 44] on mat-icon "content_copy" at bounding box center [97, 44] width 7 height 7
click at [139, 62] on button "Disconnect" at bounding box center [138, 60] width 15 height 15
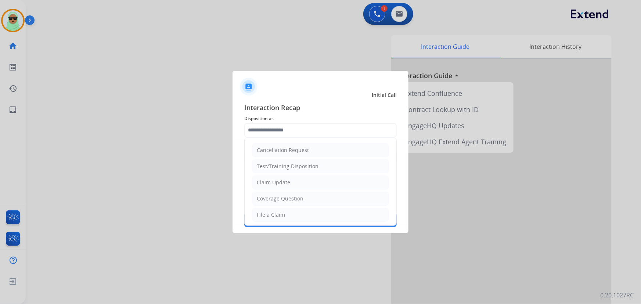
click at [307, 135] on input "text" at bounding box center [320, 130] width 152 height 15
drag, startPoint x: 284, startPoint y: 196, endPoint x: 284, endPoint y: 186, distance: 10.3
click at [284, 197] on div "Coverage Question" at bounding box center [280, 198] width 47 height 7
type input "**********"
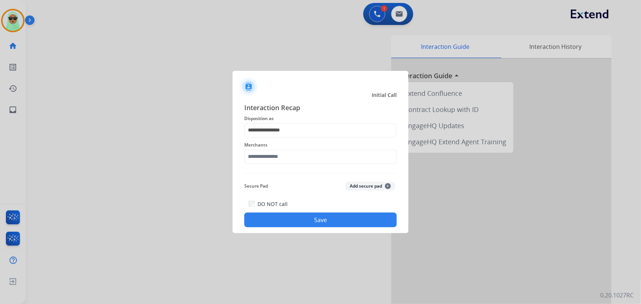
click at [285, 162] on div "Merchants" at bounding box center [320, 152] width 152 height 29
click at [283, 158] on input "text" at bounding box center [320, 156] width 152 height 15
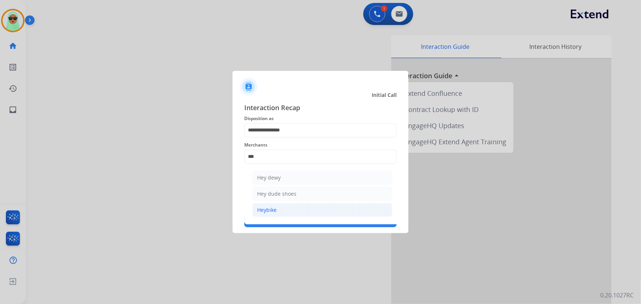
click at [276, 207] on li "Heybike" at bounding box center [322, 210] width 140 height 14
type input "*******"
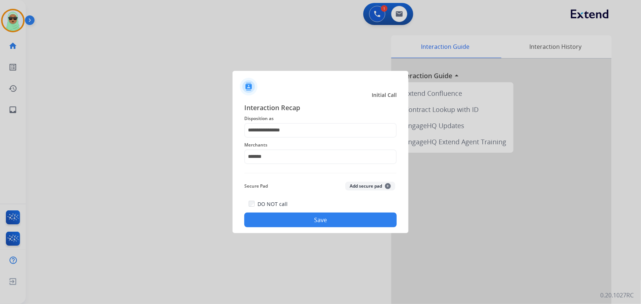
click at [297, 220] on button "Save" at bounding box center [320, 220] width 152 height 15
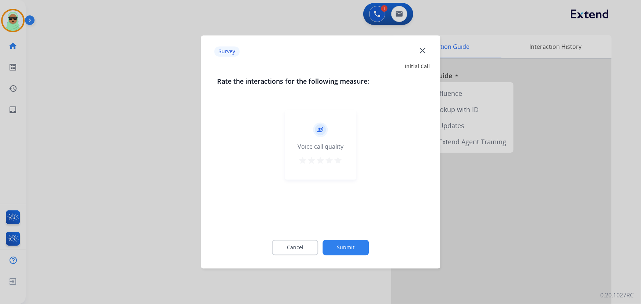
click at [340, 253] on button "Submit" at bounding box center [346, 247] width 46 height 15
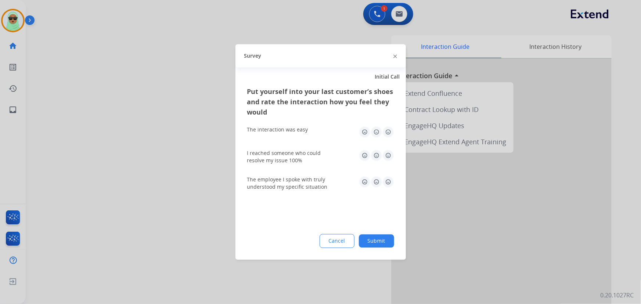
click at [381, 246] on button "Submit" at bounding box center [376, 241] width 35 height 13
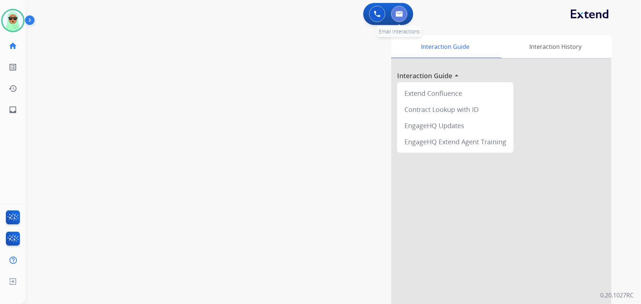
click at [396, 11] on img at bounding box center [398, 14] width 7 height 6
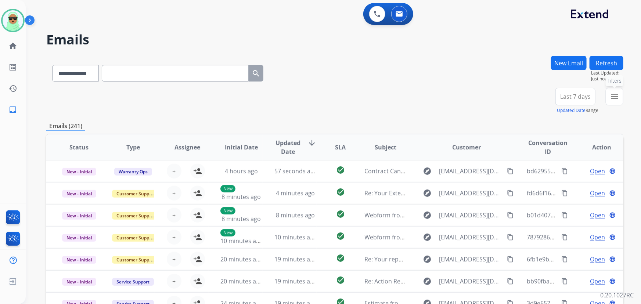
click at [613, 95] on mat-icon "menu" at bounding box center [614, 96] width 9 height 9
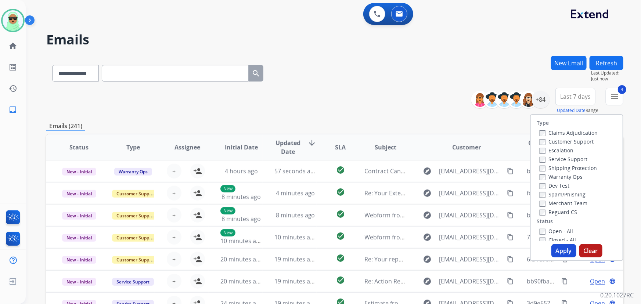
click at [564, 251] on button "Apply" at bounding box center [563, 250] width 25 height 13
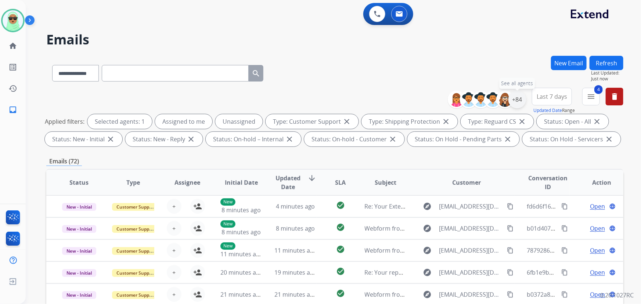
click at [514, 99] on div "+84" at bounding box center [517, 100] width 18 height 18
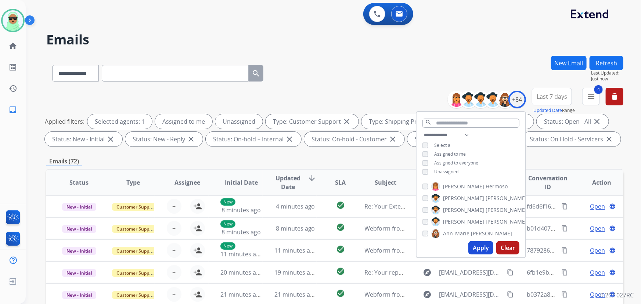
click at [449, 170] on span "Unassigned" at bounding box center [446, 172] width 24 height 6
click at [478, 246] on button "Apply" at bounding box center [480, 247] width 25 height 13
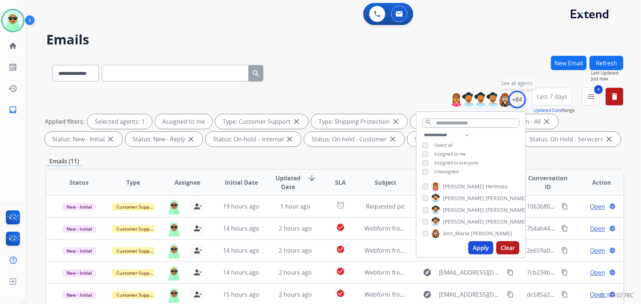
click at [513, 103] on div "+84" at bounding box center [517, 100] width 18 height 18
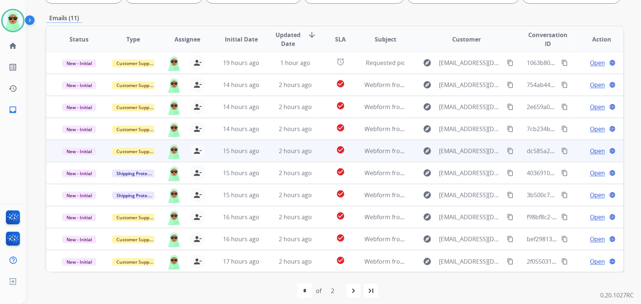
scroll to position [149, 0]
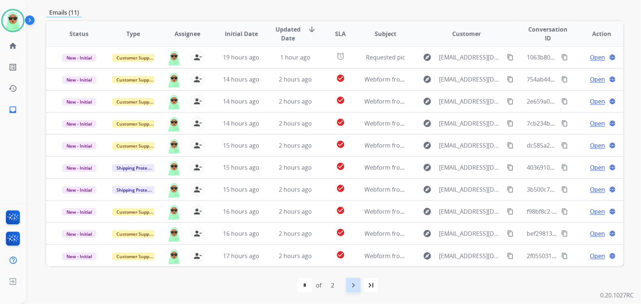
click at [356, 284] on mat-icon "navigate_next" at bounding box center [353, 285] width 9 height 9
select select "*"
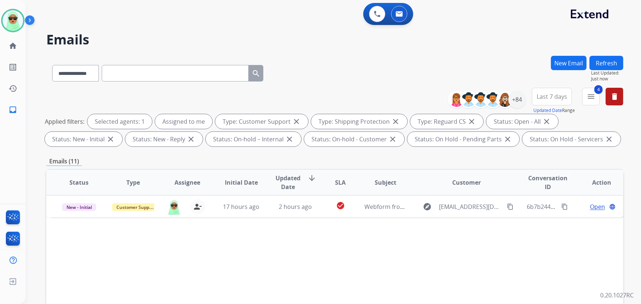
scroll to position [0, 0]
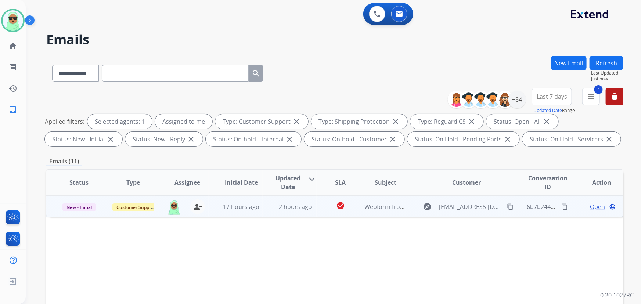
click at [595, 205] on span "Open" at bounding box center [597, 206] width 15 height 9
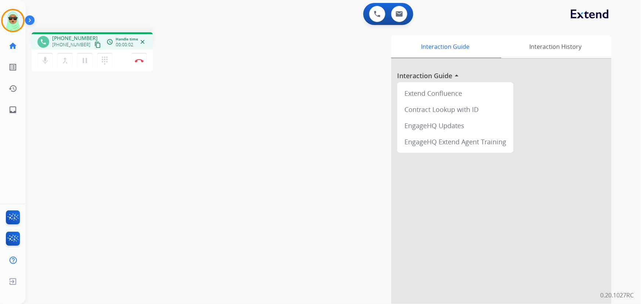
click at [94, 41] on mat-icon "content_copy" at bounding box center [97, 44] width 7 height 7
click at [236, 98] on div "Interaction Guide Interaction History Interaction Guide arrow_drop_up Extend Co…" at bounding box center [424, 183] width 376 height 297
click at [143, 65] on button "Disconnect" at bounding box center [138, 60] width 15 height 15
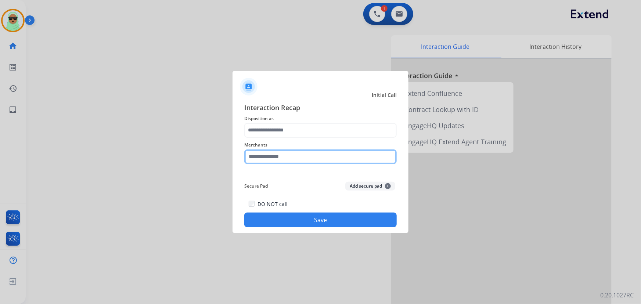
click at [279, 156] on input "text" at bounding box center [320, 156] width 152 height 15
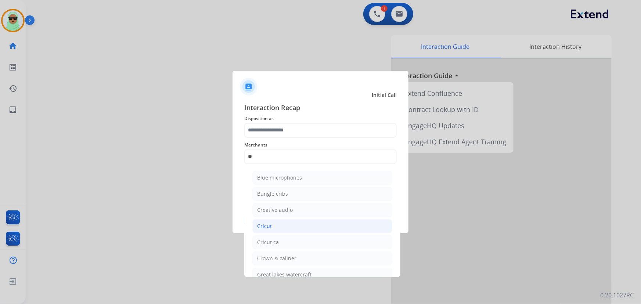
click at [285, 226] on li "Cricut" at bounding box center [322, 226] width 140 height 14
type input "******"
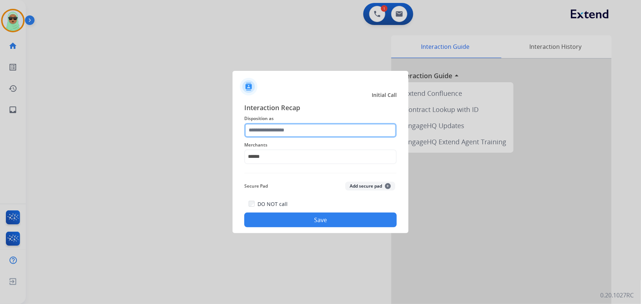
click at [312, 132] on input "text" at bounding box center [320, 130] width 152 height 15
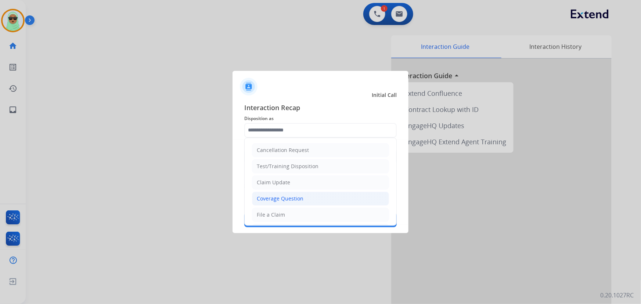
click at [300, 196] on div "Coverage Question" at bounding box center [280, 198] width 47 height 7
type input "**********"
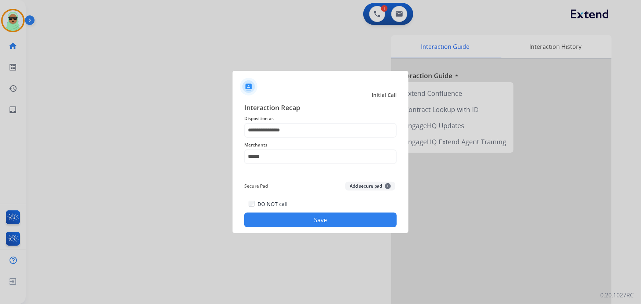
click at [303, 224] on button "Save" at bounding box center [320, 220] width 152 height 15
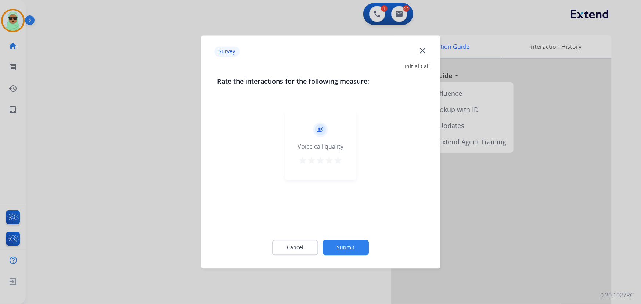
click at [334, 242] on button "Submit" at bounding box center [346, 247] width 46 height 15
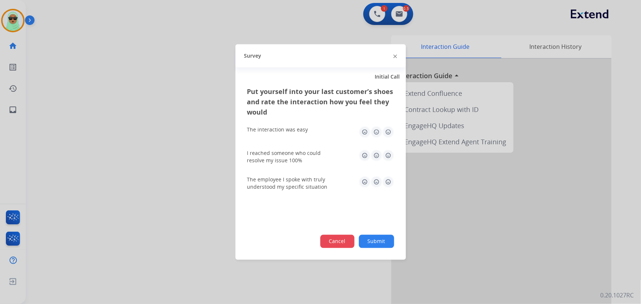
click at [337, 242] on button "Cancel" at bounding box center [337, 241] width 34 height 13
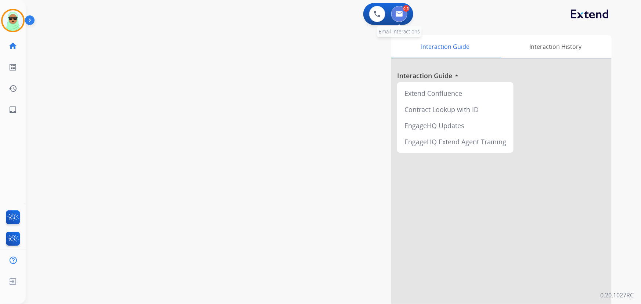
click at [401, 18] on button at bounding box center [399, 14] width 16 height 16
select select "**********"
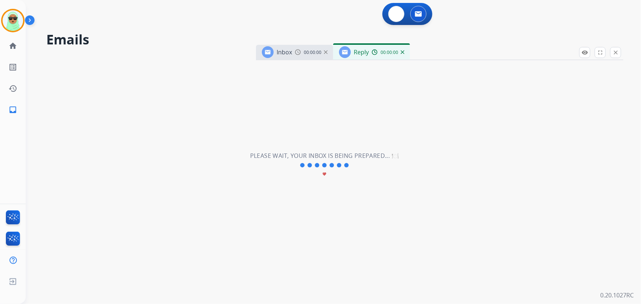
select select "**********"
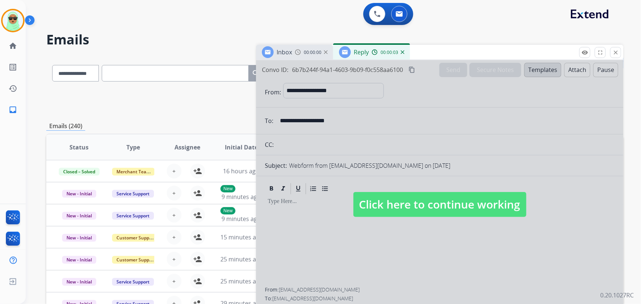
drag, startPoint x: 442, startPoint y: 191, endPoint x: 420, endPoint y: 191, distance: 21.7
click at [434, 192] on div "Click here to continue working" at bounding box center [439, 197] width 367 height 274
click at [433, 205] on span "Click here to continue working" at bounding box center [439, 204] width 173 height 25
select select
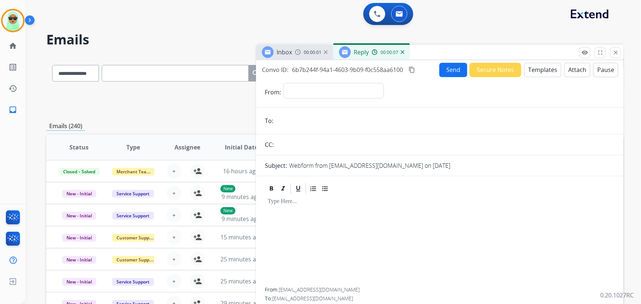
click at [405, 54] on div "Reply 00:00:07" at bounding box center [371, 52] width 77 height 15
click at [404, 53] on div "Reply 00:00:08" at bounding box center [371, 52] width 77 height 15
click at [401, 51] on img at bounding box center [403, 52] width 4 height 4
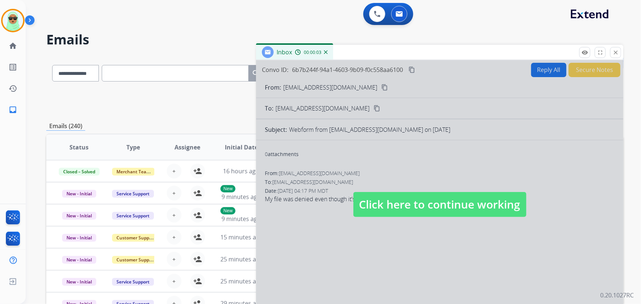
click at [405, 204] on span "Click here to continue working" at bounding box center [439, 204] width 173 height 25
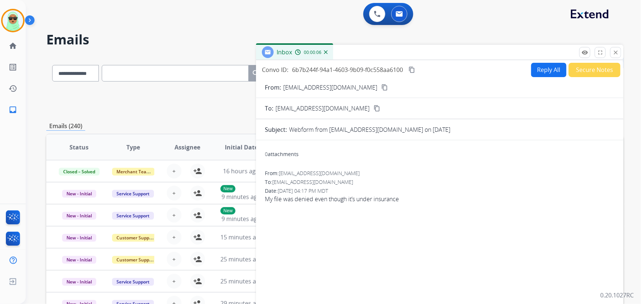
click at [381, 84] on mat-icon "content_copy" at bounding box center [384, 87] width 7 height 7
click at [547, 68] on button "Reply All" at bounding box center [548, 70] width 35 height 14
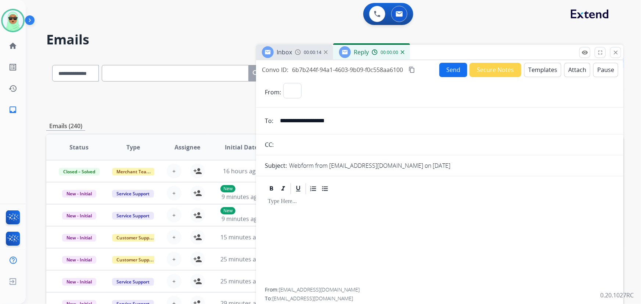
select select "**********"
click at [549, 68] on button "Templates" at bounding box center [542, 70] width 37 height 14
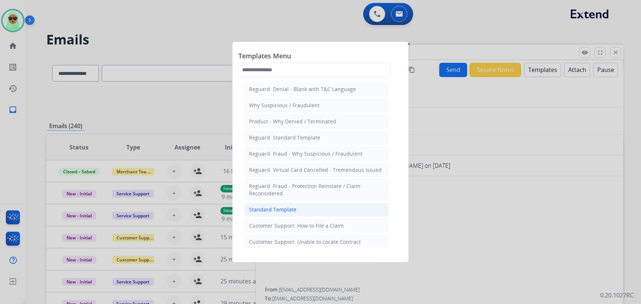
click at [302, 209] on li "Standard Template" at bounding box center [316, 210] width 144 height 14
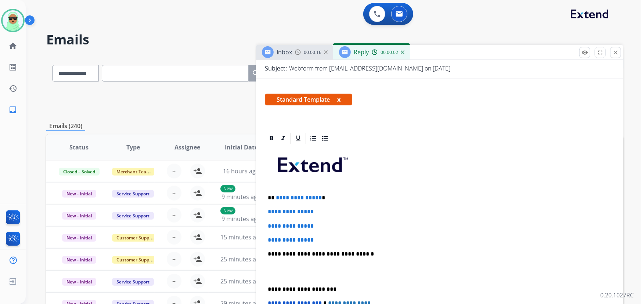
scroll to position [167, 0]
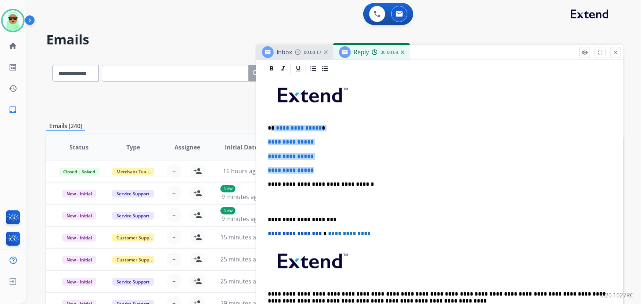
drag, startPoint x: 321, startPoint y: 165, endPoint x: 297, endPoint y: 129, distance: 42.5
click at [272, 123] on div "**********" at bounding box center [440, 201] width 350 height 253
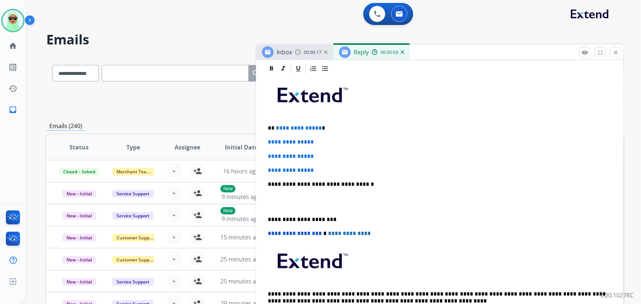
scroll to position [160, 0]
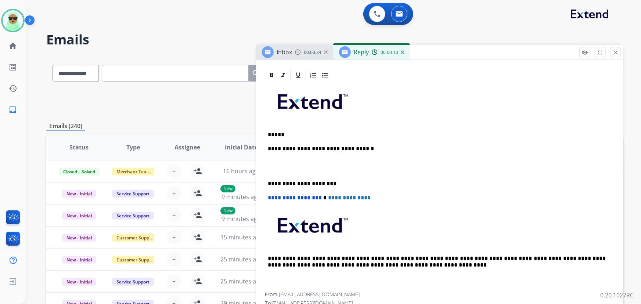
click at [375, 125] on div "**********" at bounding box center [440, 187] width 350 height 210
click at [345, 140] on div "**********" at bounding box center [440, 187] width 350 height 210
click at [328, 134] on p "**********" at bounding box center [437, 134] width 338 height 7
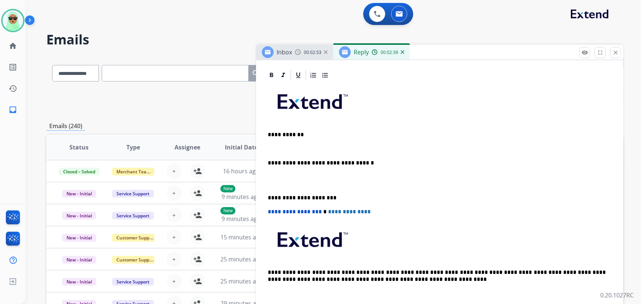
scroll to position [167, 0]
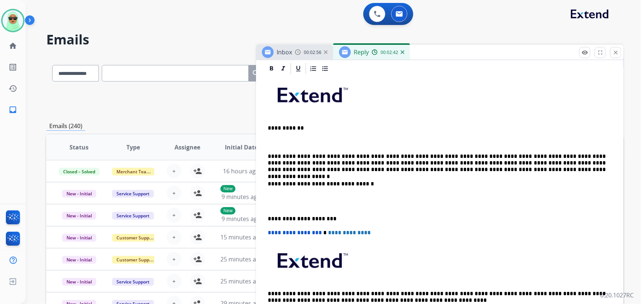
click at [265, 155] on div "**********" at bounding box center [440, 201] width 350 height 252
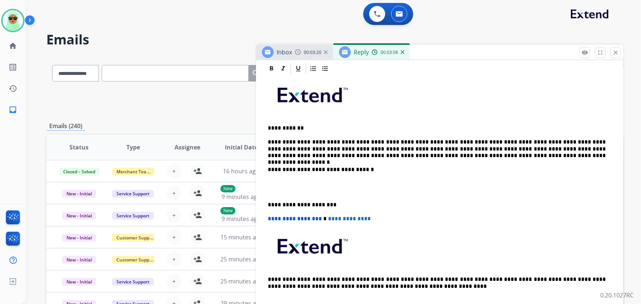
click at [575, 98] on p at bounding box center [440, 97] width 344 height 39
click at [567, 139] on p "**********" at bounding box center [437, 149] width 338 height 20
drag, startPoint x: 570, startPoint y: 142, endPoint x: 571, endPoint y: 137, distance: 5.2
click at [570, 142] on p "**********" at bounding box center [437, 149] width 338 height 20
click at [460, 227] on div "**********" at bounding box center [440, 194] width 350 height 238
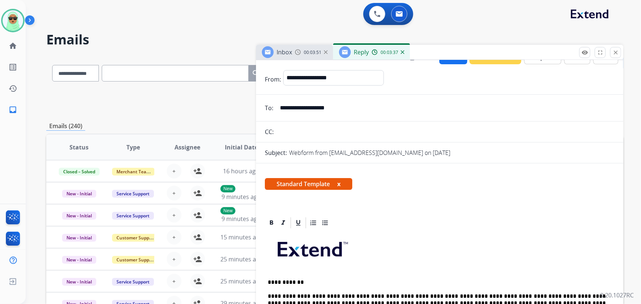
scroll to position [0, 0]
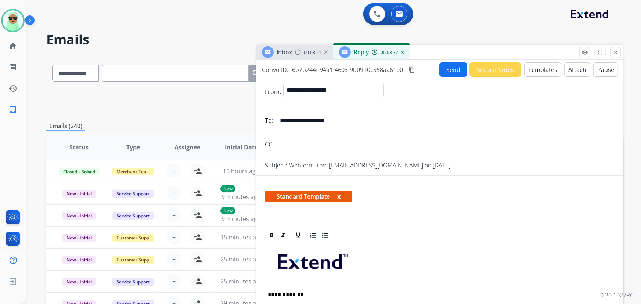
click at [441, 68] on button "Send" at bounding box center [453, 69] width 28 height 14
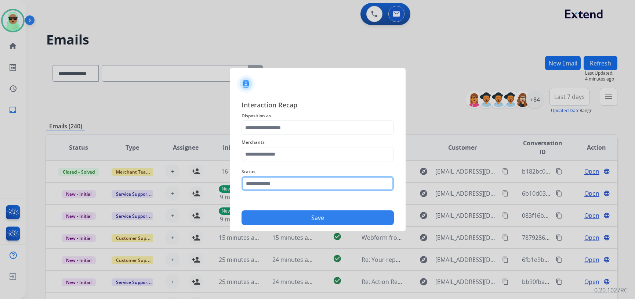
click at [292, 188] on input "text" at bounding box center [318, 183] width 152 height 15
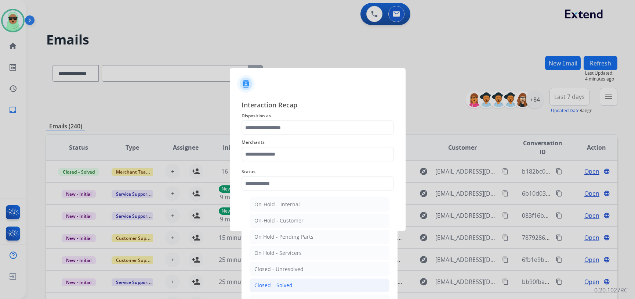
click at [287, 281] on div "Closed – Solved" at bounding box center [273, 284] width 38 height 7
type input "**********"
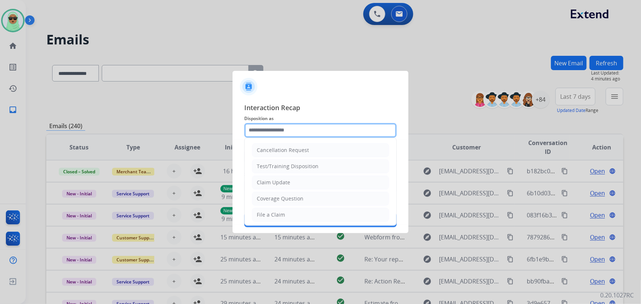
drag, startPoint x: 301, startPoint y: 130, endPoint x: 296, endPoint y: 136, distance: 7.3
click at [301, 130] on input "text" at bounding box center [320, 130] width 152 height 15
click at [300, 201] on div "Coverage Question" at bounding box center [280, 198] width 47 height 7
type input "**********"
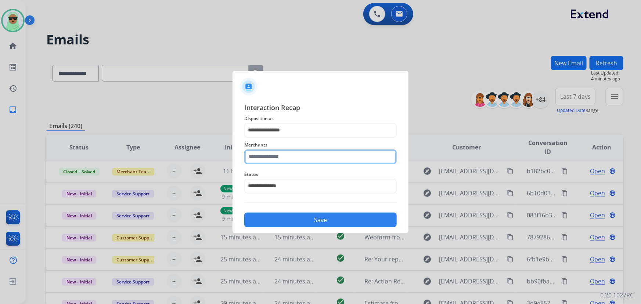
click at [304, 160] on input "text" at bounding box center [320, 156] width 152 height 15
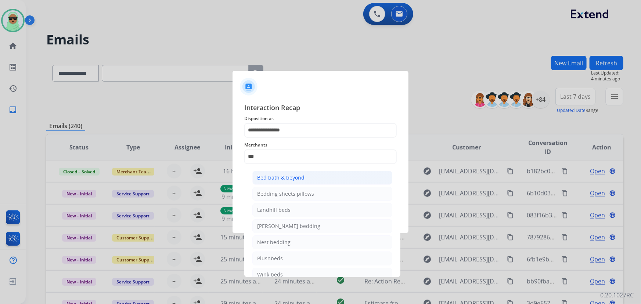
click at [299, 180] on div "Bed bath & beyond" at bounding box center [280, 177] width 47 height 7
type input "**********"
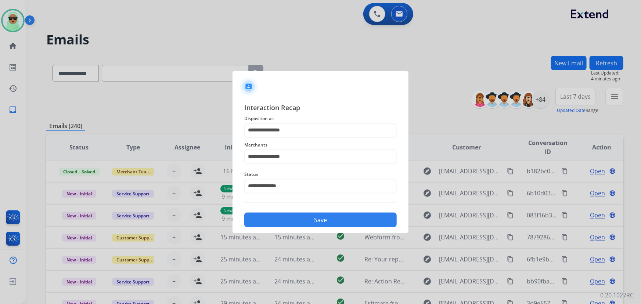
click at [314, 216] on button "Save" at bounding box center [320, 220] width 152 height 15
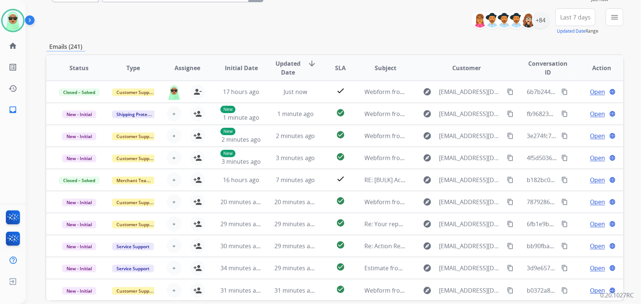
scroll to position [47, 0]
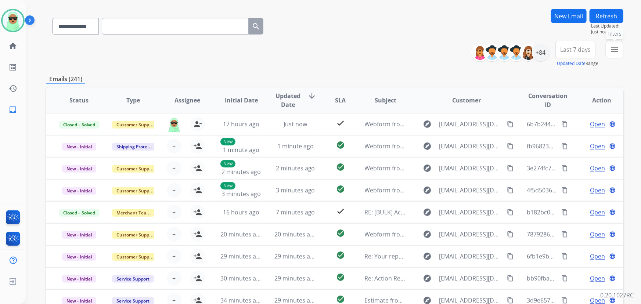
click at [616, 49] on mat-icon "menu" at bounding box center [614, 49] width 9 height 9
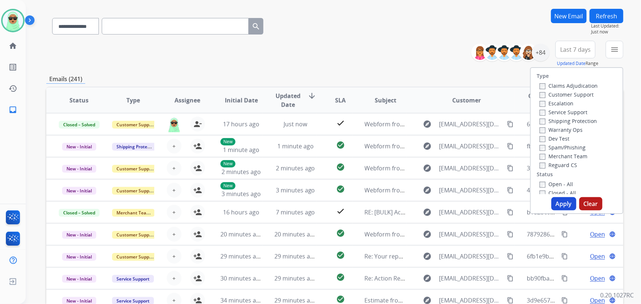
drag, startPoint x: 565, startPoint y: 103, endPoint x: 567, endPoint y: 97, distance: 6.9
click at [565, 102] on label "Escalation" at bounding box center [556, 103] width 34 height 7
click at [568, 94] on label "Customer Support" at bounding box center [566, 94] width 54 height 7
click at [565, 114] on label "Service Support" at bounding box center [563, 112] width 48 height 7
click at [558, 103] on label "Escalation" at bounding box center [556, 103] width 34 height 7
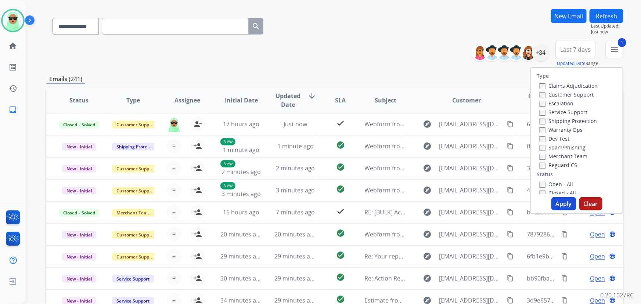
drag, startPoint x: 554, startPoint y: 164, endPoint x: 554, endPoint y: 156, distance: 7.7
click at [553, 164] on label "Reguard CS" at bounding box center [557, 165] width 37 height 7
click at [560, 119] on label "Shipping Protection" at bounding box center [567, 120] width 57 height 7
click at [559, 92] on label "Customer Support" at bounding box center [566, 94] width 54 height 7
click at [558, 113] on label "Service Support" at bounding box center [563, 112] width 48 height 7
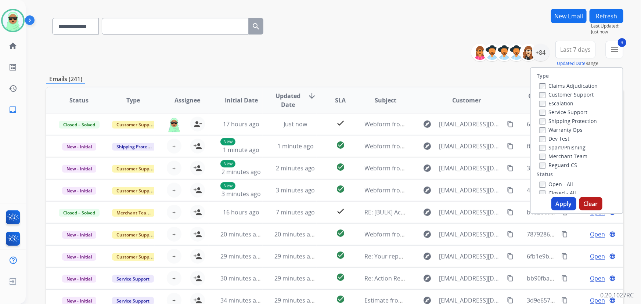
click at [549, 181] on label "Open - All" at bounding box center [555, 184] width 33 height 7
click at [563, 202] on button "Apply" at bounding box center [563, 203] width 25 height 13
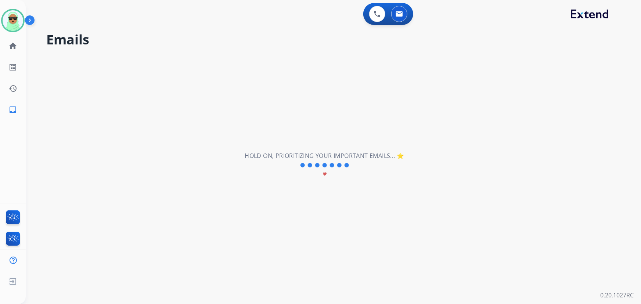
scroll to position [0, 0]
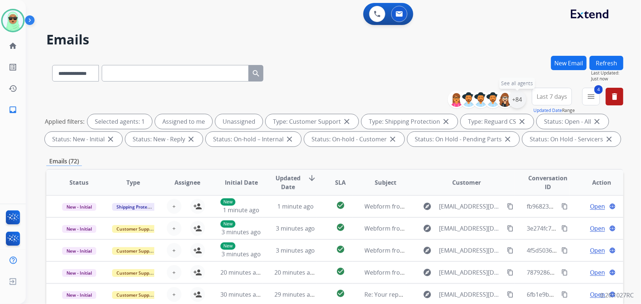
click at [524, 102] on div "+84" at bounding box center [517, 100] width 18 height 18
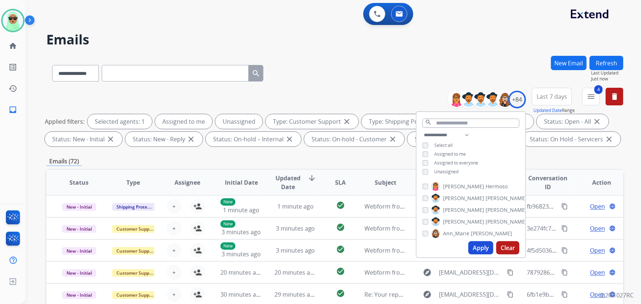
drag, startPoint x: 442, startPoint y: 172, endPoint x: 466, endPoint y: 196, distance: 34.0
click at [441, 172] on span "Unassigned" at bounding box center [446, 172] width 24 height 6
click at [480, 246] on button "Apply" at bounding box center [480, 247] width 25 height 13
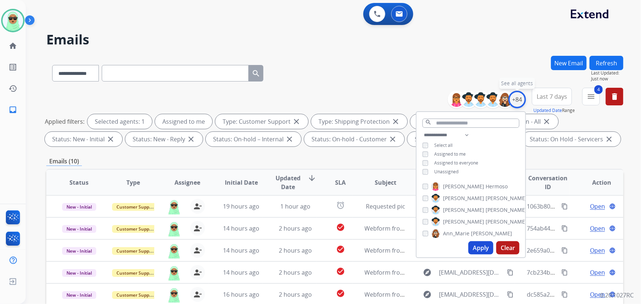
click at [521, 95] on div "+84" at bounding box center [517, 100] width 18 height 18
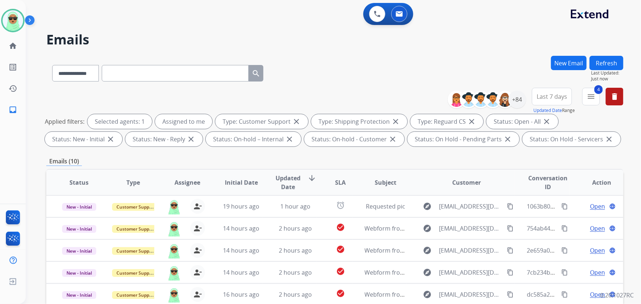
click at [514, 61] on div "**********" at bounding box center [334, 72] width 577 height 32
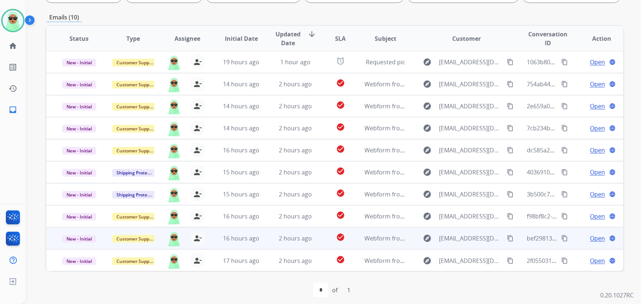
scroll to position [149, 0]
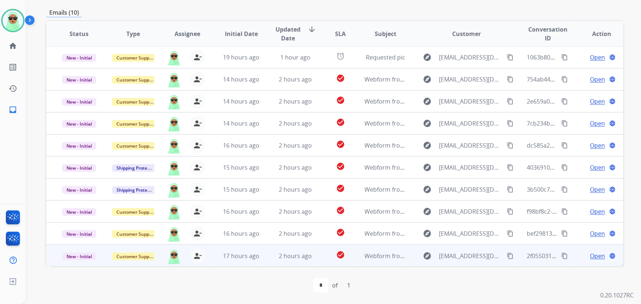
click at [507, 256] on mat-icon "content_copy" at bounding box center [510, 256] width 7 height 7
click at [590, 256] on span "Open" at bounding box center [597, 256] width 15 height 9
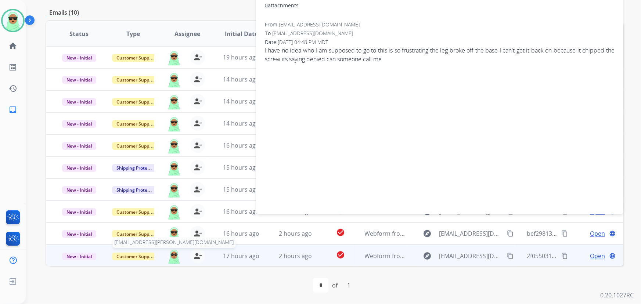
scroll to position [0, 0]
click at [579, 139] on div "0 attachments From: [EMAIL_ADDRESS][DOMAIN_NAME] To: [EMAIL_ADDRESS][DOMAIN_NAM…" at bounding box center [439, 101] width 367 height 208
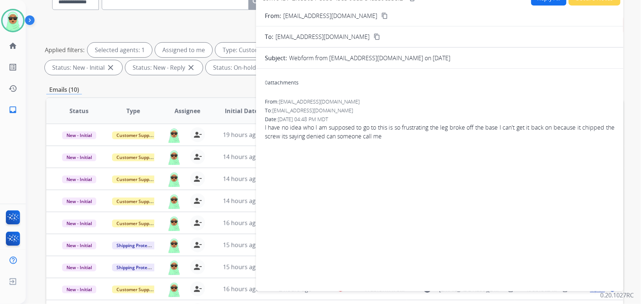
scroll to position [48, 0]
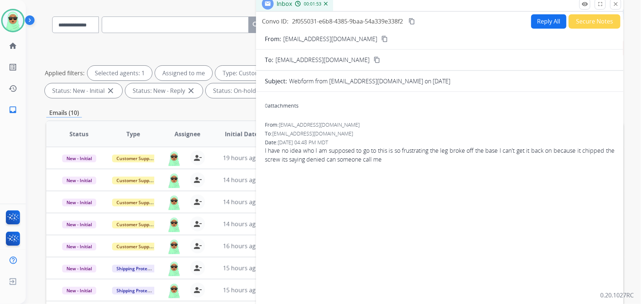
click at [227, 17] on input "text" at bounding box center [175, 25] width 147 height 17
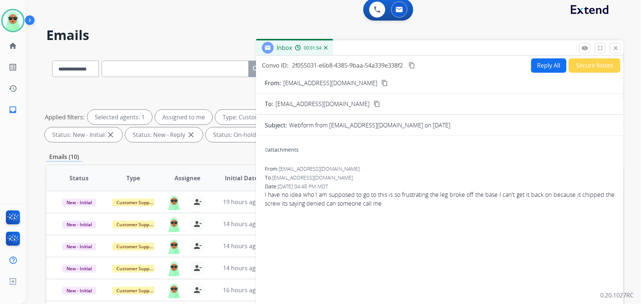
scroll to position [0, 0]
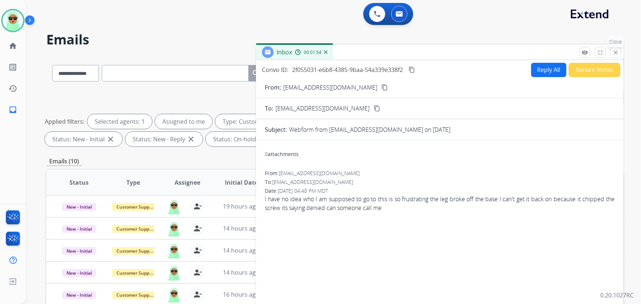
click at [611, 51] on button "close Close" at bounding box center [615, 52] width 11 height 11
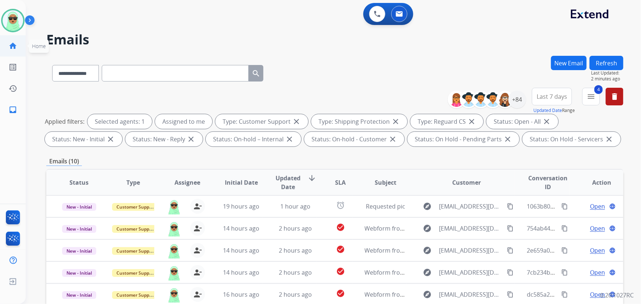
click at [18, 51] on link "home Home" at bounding box center [13, 46] width 21 height 21
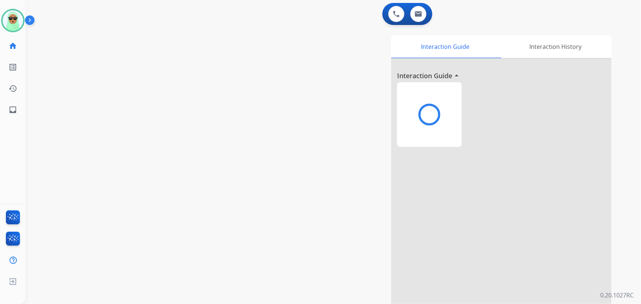
click at [18, 51] on link "home Home" at bounding box center [13, 46] width 21 height 21
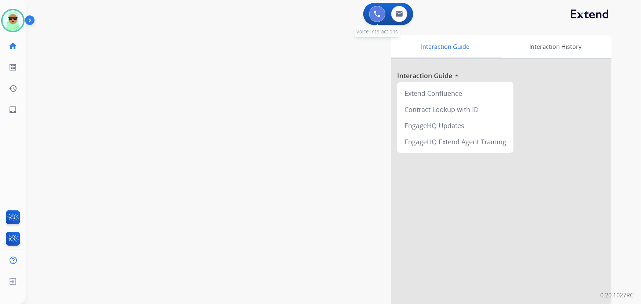
click at [376, 11] on img at bounding box center [377, 14] width 7 height 7
click at [374, 11] on img at bounding box center [377, 14] width 7 height 7
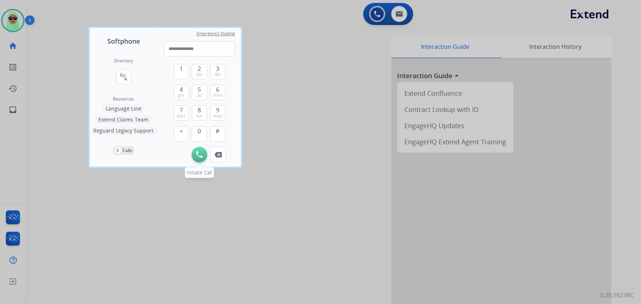
type input "**********"
click at [202, 154] on img at bounding box center [199, 154] width 7 height 7
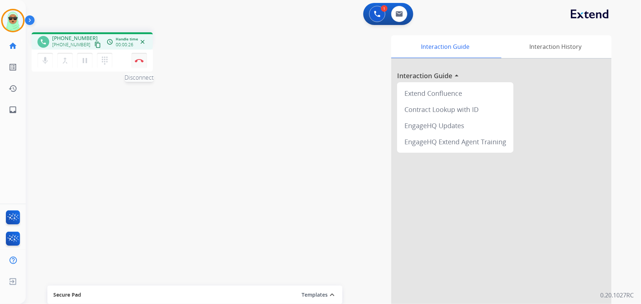
drag, startPoint x: 148, startPoint y: 64, endPoint x: 134, endPoint y: 61, distance: 14.7
click at [146, 62] on div "mic Mute merge_type Bridge pause Hold dialpad Dialpad Disconnect" at bounding box center [92, 61] width 121 height 22
click at [134, 61] on button "Disconnect" at bounding box center [138, 60] width 15 height 15
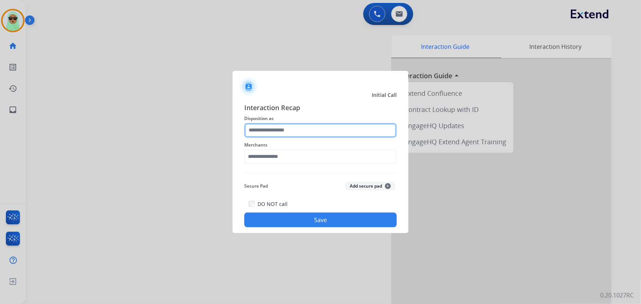
click at [273, 131] on input "text" at bounding box center [320, 130] width 152 height 15
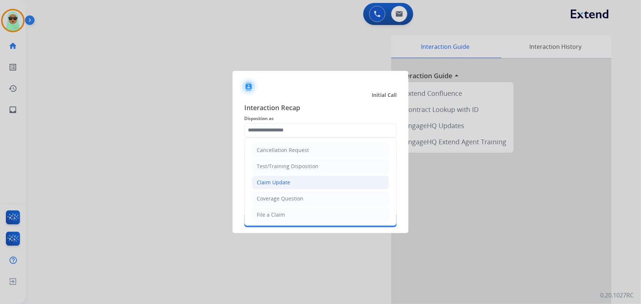
click at [283, 184] on div "Claim Update" at bounding box center [273, 182] width 33 height 7
type input "**********"
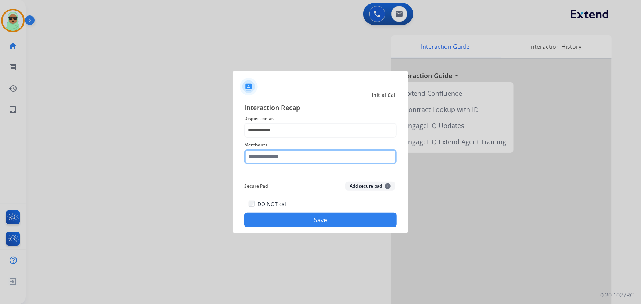
click at [274, 156] on input "text" at bounding box center [320, 156] width 152 height 15
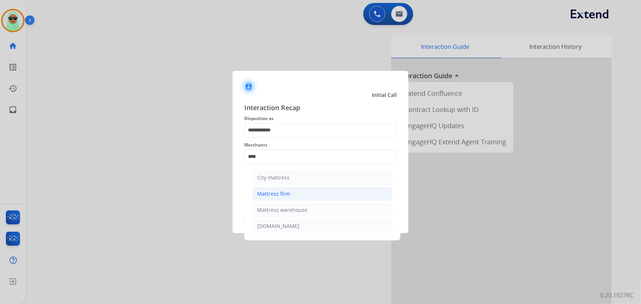
click at [304, 189] on li "Mattress firm" at bounding box center [322, 194] width 140 height 14
type input "**********"
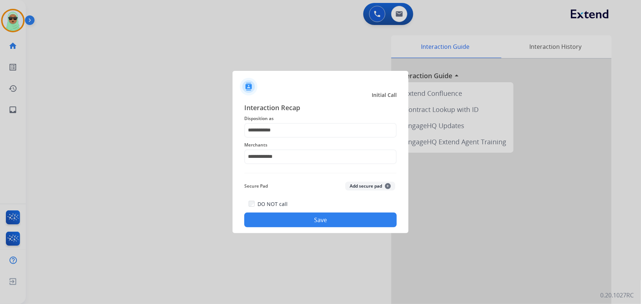
click at [308, 219] on button "Save" at bounding box center [320, 220] width 152 height 15
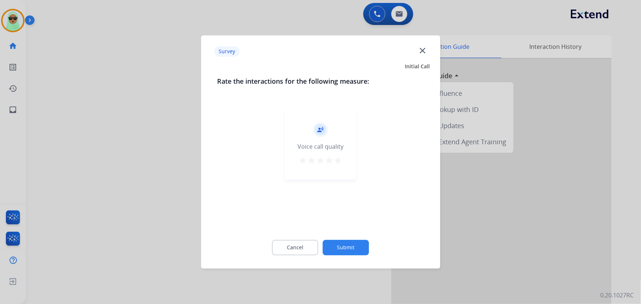
click at [353, 245] on button "Submit" at bounding box center [346, 247] width 46 height 15
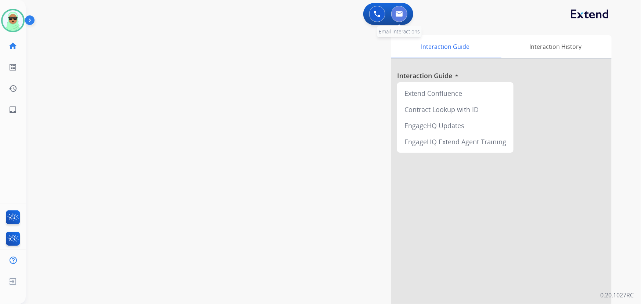
click at [395, 13] on button at bounding box center [399, 14] width 16 height 16
select select "**********"
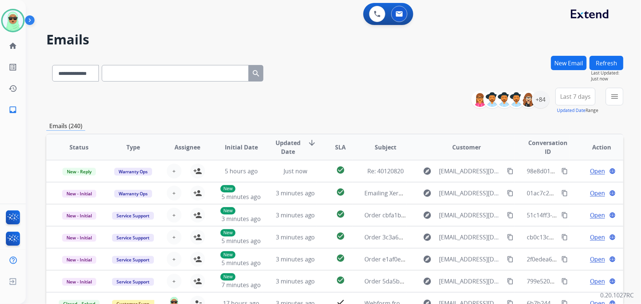
click at [130, 8] on div "0 Voice Interactions 0 Email Interactions" at bounding box center [329, 14] width 589 height 23
click at [611, 99] on mat-icon "menu" at bounding box center [614, 96] width 9 height 9
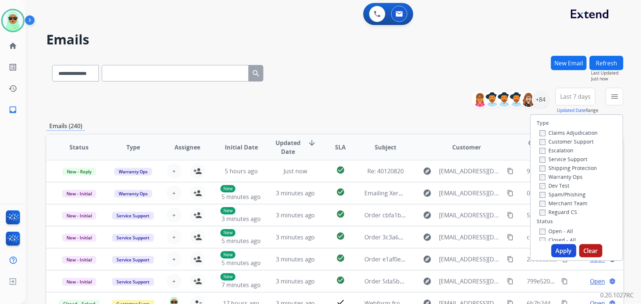
click at [567, 141] on label "Customer Support" at bounding box center [566, 141] width 54 height 7
drag, startPoint x: 569, startPoint y: 171, endPoint x: 565, endPoint y: 171, distance: 3.7
click at [568, 171] on div "Shipping Protection" at bounding box center [568, 167] width 58 height 9
click at [563, 167] on label "Shipping Protection" at bounding box center [567, 167] width 57 height 7
click at [563, 213] on label "Reguard CS" at bounding box center [557, 212] width 37 height 7
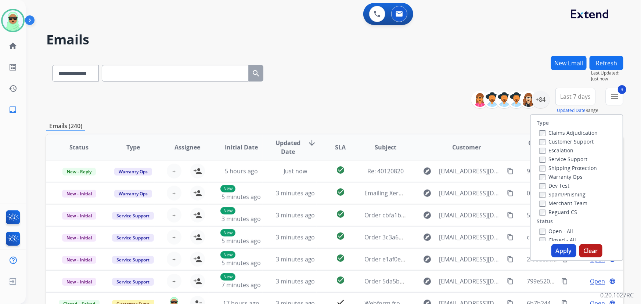
drag, startPoint x: 561, startPoint y: 232, endPoint x: 559, endPoint y: 235, distance: 3.8
click at [561, 232] on label "Open - All" at bounding box center [555, 231] width 33 height 7
click at [558, 249] on button "Apply" at bounding box center [563, 250] width 25 height 13
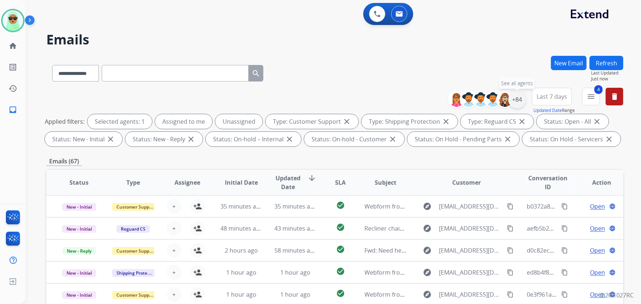
click at [521, 101] on div "+84" at bounding box center [517, 100] width 18 height 18
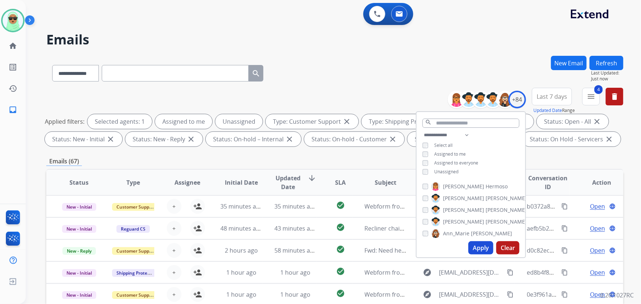
click at [451, 170] on span "Unassigned" at bounding box center [446, 172] width 24 height 6
click at [481, 247] on button "Apply" at bounding box center [480, 247] width 25 height 13
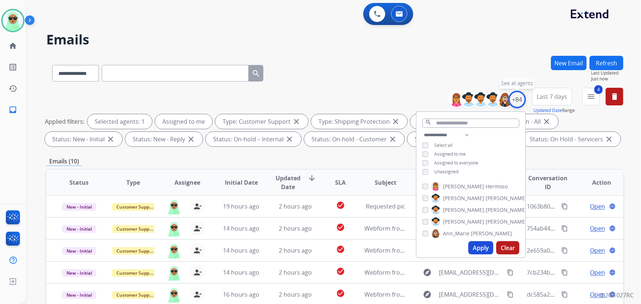
click at [521, 100] on div "+84" at bounding box center [517, 100] width 18 height 18
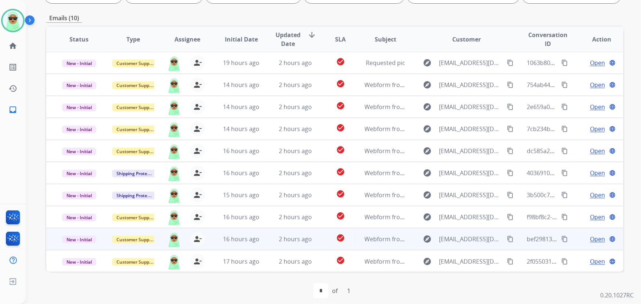
scroll to position [149, 0]
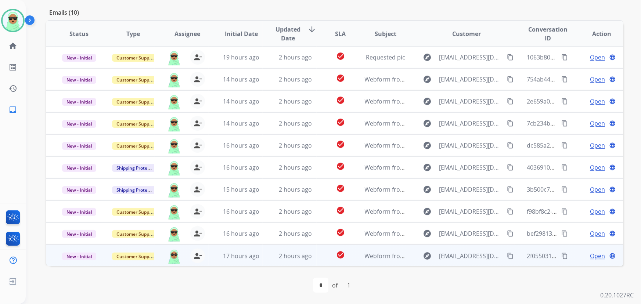
click at [592, 253] on span "Open" at bounding box center [597, 256] width 15 height 9
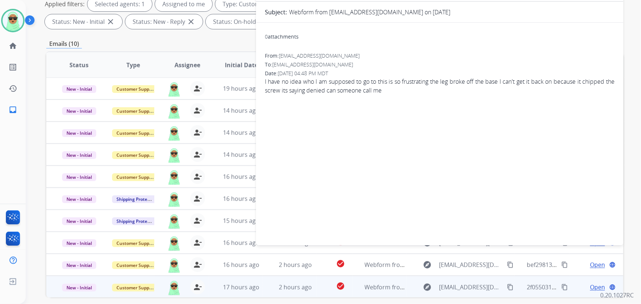
scroll to position [15, 0]
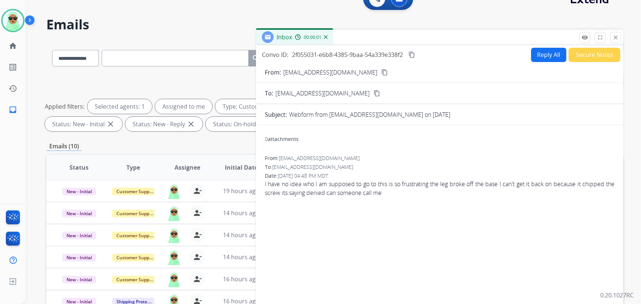
click at [540, 51] on button "Reply All" at bounding box center [548, 55] width 35 height 14
select select "**********"
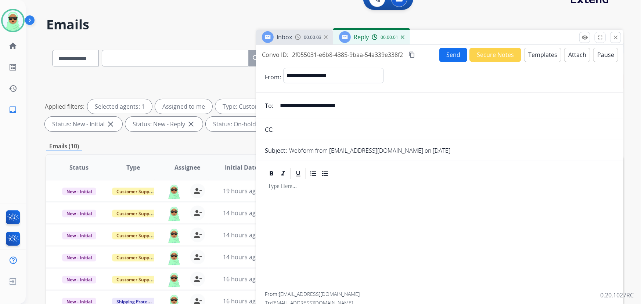
click at [539, 52] on button "Templates" at bounding box center [542, 55] width 37 height 14
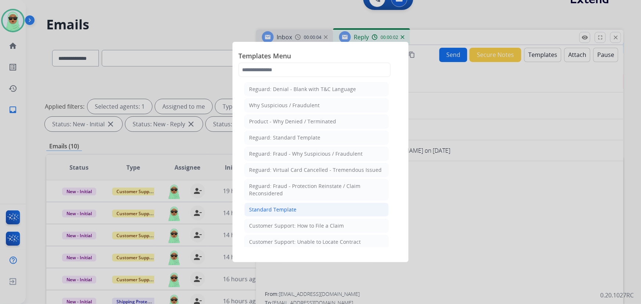
click at [284, 211] on div "Standard Template" at bounding box center [272, 209] width 47 height 7
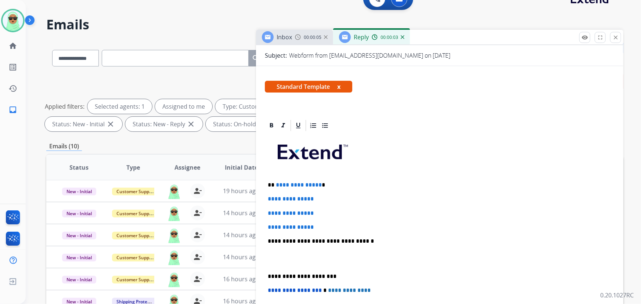
scroll to position [133, 0]
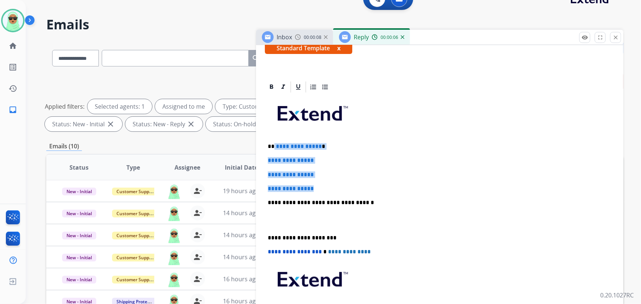
drag, startPoint x: 324, startPoint y: 184, endPoint x: 274, endPoint y: 142, distance: 66.2
click at [274, 142] on div "**********" at bounding box center [440, 220] width 350 height 253
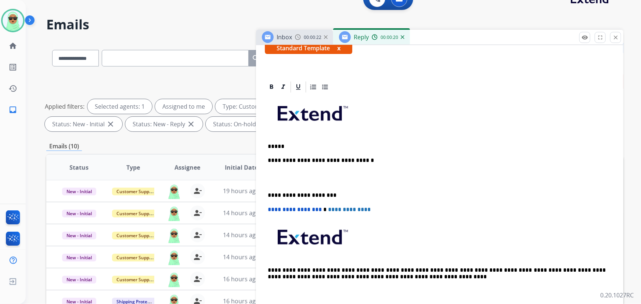
drag, startPoint x: 334, startPoint y: 138, endPoint x: 327, endPoint y: 143, distance: 7.9
click at [334, 138] on div "**********" at bounding box center [440, 199] width 350 height 210
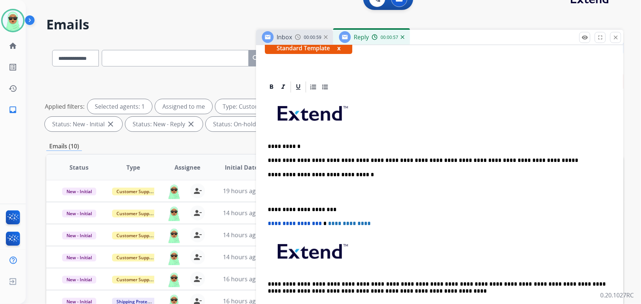
click at [546, 159] on p "**********" at bounding box center [437, 160] width 338 height 7
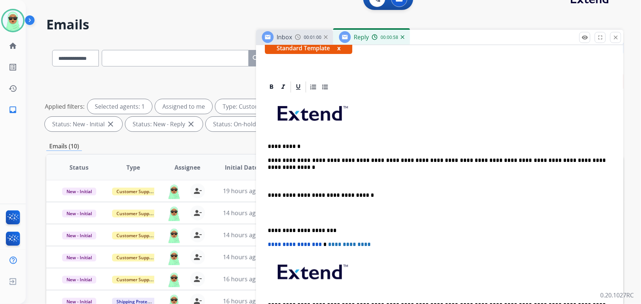
click at [536, 163] on div "**********" at bounding box center [440, 216] width 350 height 245
click at [539, 162] on p "**********" at bounding box center [437, 160] width 338 height 7
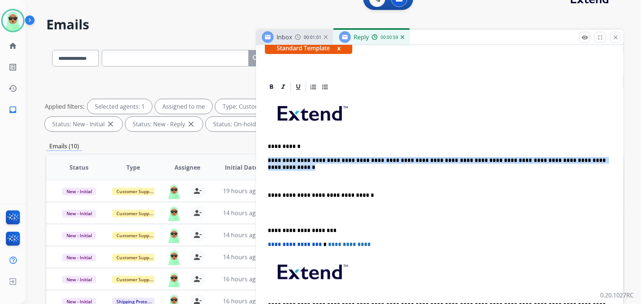
click at [539, 162] on p "**********" at bounding box center [437, 160] width 338 height 7
copy p "**********"
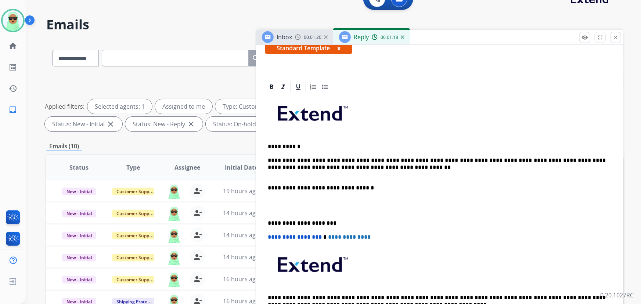
click at [337, 176] on div "**********" at bounding box center [440, 213] width 350 height 238
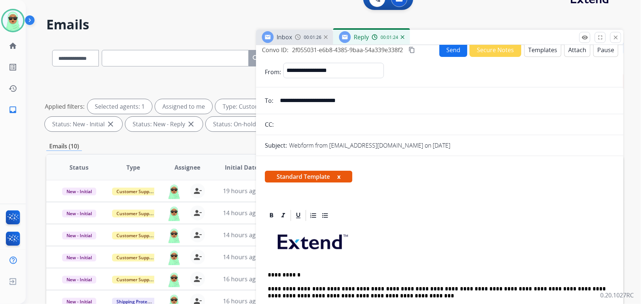
scroll to position [0, 0]
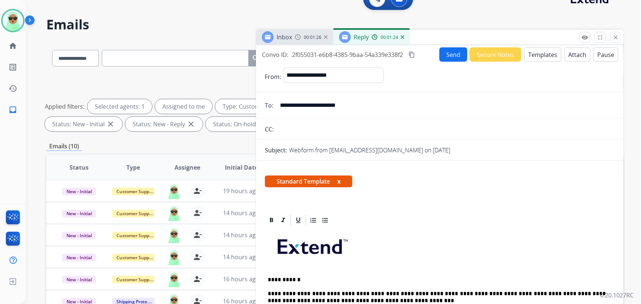
click at [449, 54] on button "Send" at bounding box center [453, 54] width 28 height 14
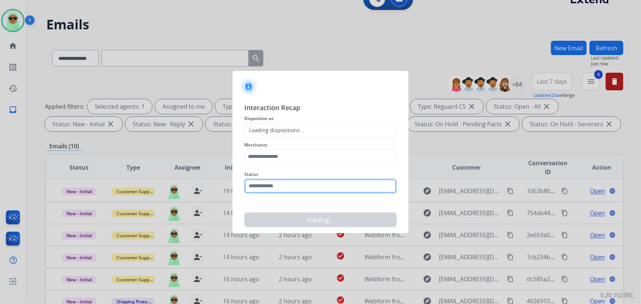
click at [306, 179] on input "text" at bounding box center [320, 186] width 152 height 15
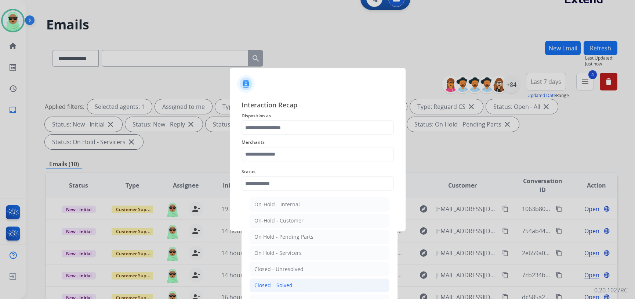
click at [291, 279] on li "Closed – Solved" at bounding box center [320, 285] width 140 height 14
type input "**********"
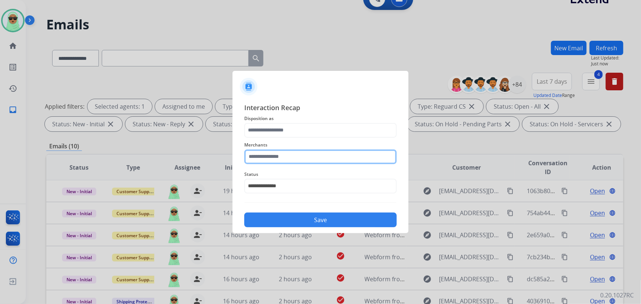
click at [295, 158] on input "text" at bounding box center [320, 156] width 152 height 15
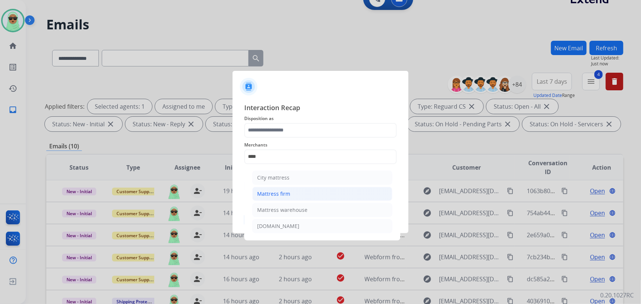
click at [295, 196] on li "Mattress firm" at bounding box center [322, 194] width 140 height 14
type input "**********"
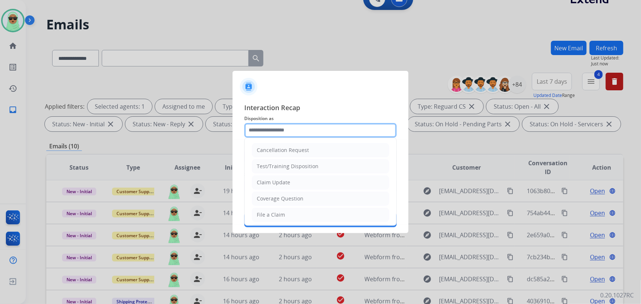
click at [293, 129] on input "text" at bounding box center [320, 130] width 152 height 15
click at [289, 177] on li "Claim Update" at bounding box center [320, 183] width 137 height 14
type input "**********"
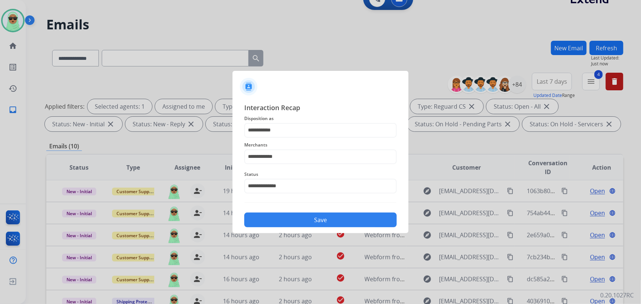
click at [325, 209] on div "Save" at bounding box center [320, 217] width 152 height 19
click at [328, 218] on button "Save" at bounding box center [320, 220] width 152 height 15
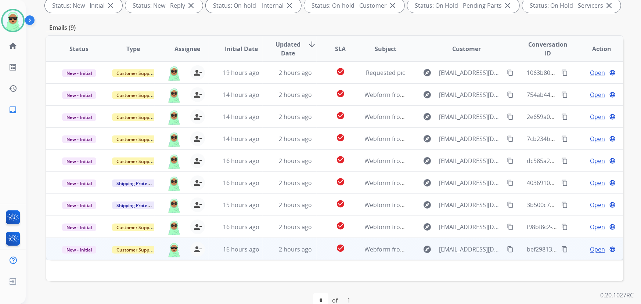
scroll to position [149, 0]
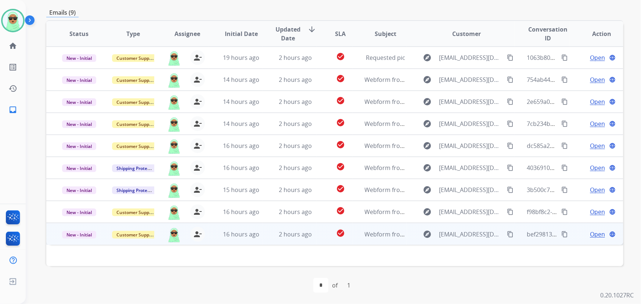
click at [507, 235] on mat-icon "content_copy" at bounding box center [510, 234] width 7 height 7
click at [590, 234] on span "Open" at bounding box center [597, 234] width 15 height 9
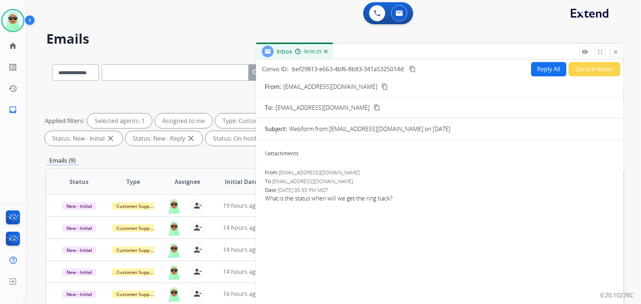
scroll to position [0, 0]
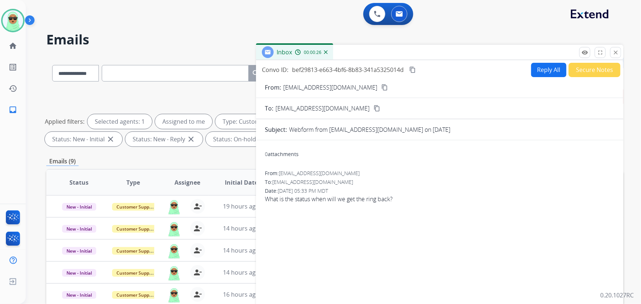
click at [540, 71] on button "Reply All" at bounding box center [548, 70] width 35 height 14
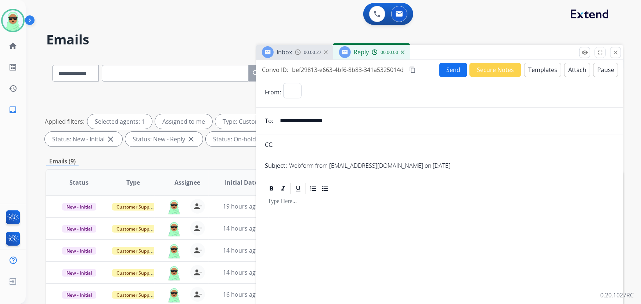
select select "**********"
click at [538, 72] on button "Templates" at bounding box center [542, 70] width 37 height 14
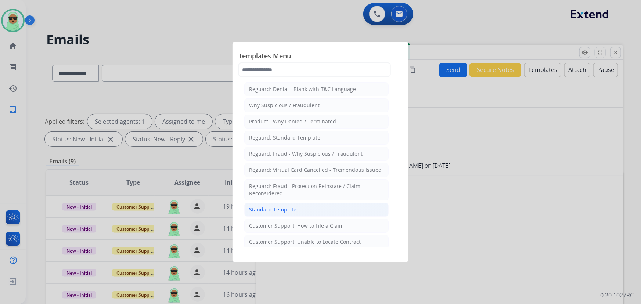
drag, startPoint x: 301, startPoint y: 210, endPoint x: 310, endPoint y: 176, distance: 35.2
click at [301, 210] on li "Standard Template" at bounding box center [316, 210] width 144 height 14
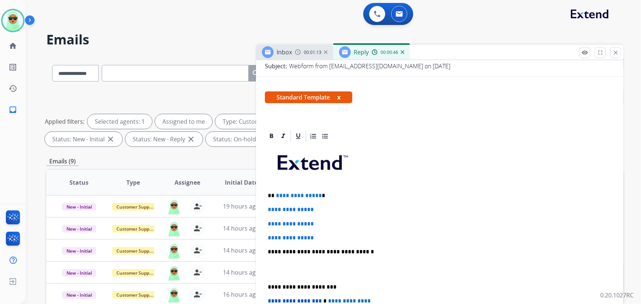
scroll to position [100, 0]
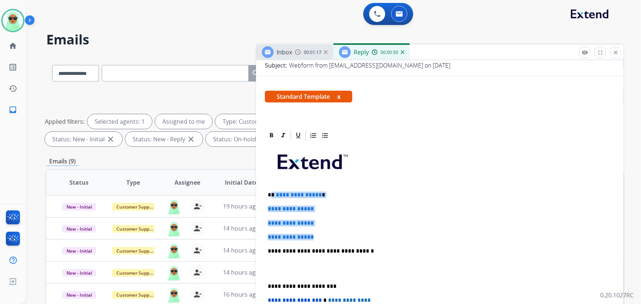
drag, startPoint x: 322, startPoint y: 231, endPoint x: 271, endPoint y: 192, distance: 64.7
click at [271, 192] on div "**********" at bounding box center [440, 268] width 350 height 253
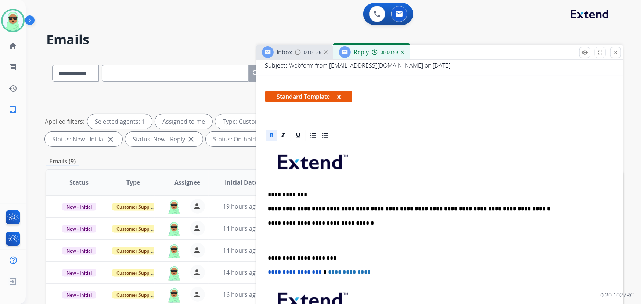
click at [402, 206] on strong "**********" at bounding box center [409, 209] width 282 height 6
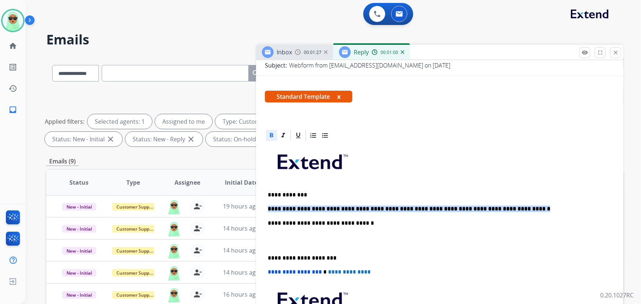
click at [402, 206] on strong "**********" at bounding box center [409, 209] width 282 height 6
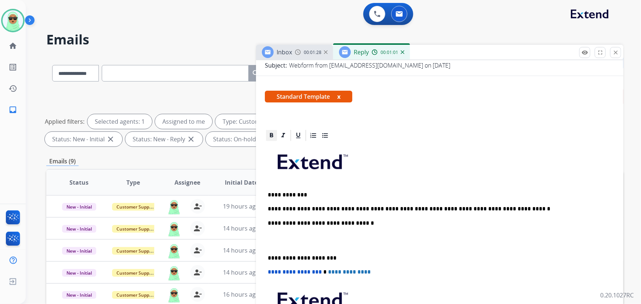
click at [271, 136] on icon at bounding box center [271, 135] width 3 height 4
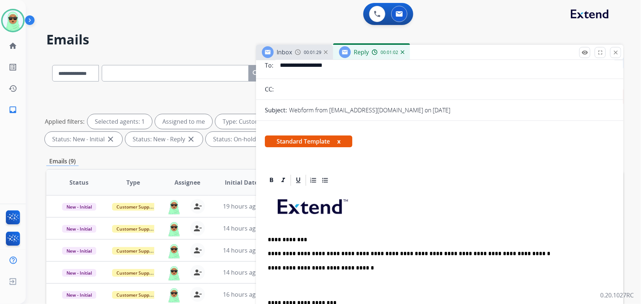
scroll to position [0, 0]
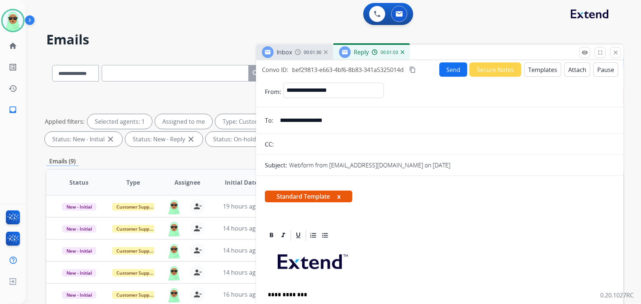
click at [441, 64] on button "Send" at bounding box center [453, 69] width 28 height 14
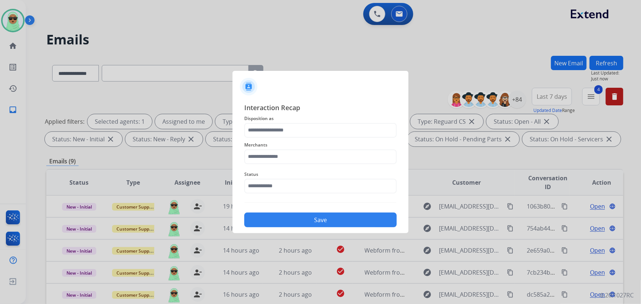
click at [263, 180] on div "Status" at bounding box center [320, 181] width 152 height 29
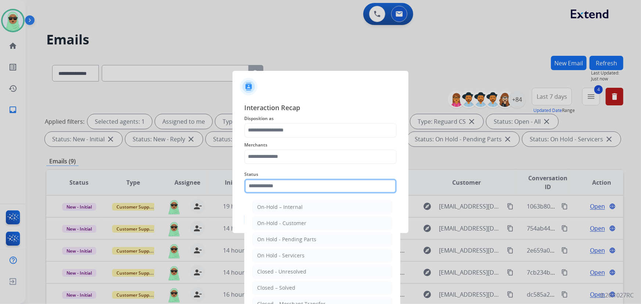
click at [264, 185] on input "text" at bounding box center [320, 186] width 152 height 15
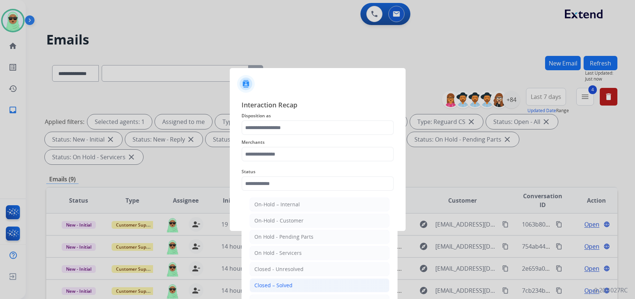
click at [287, 287] on div "Closed – Solved" at bounding box center [273, 284] width 38 height 7
type input "**********"
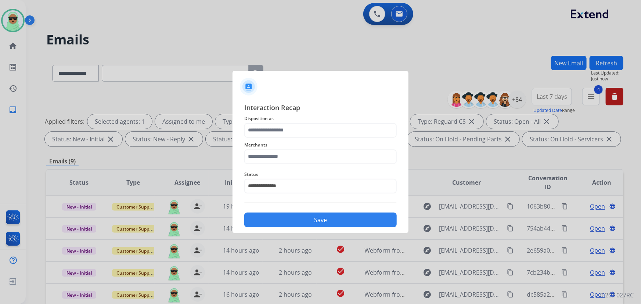
drag, startPoint x: 303, startPoint y: 139, endPoint x: 301, endPoint y: 127, distance: 12.3
click at [303, 138] on div "Merchants" at bounding box center [320, 152] width 152 height 29
drag, startPoint x: 301, startPoint y: 127, endPoint x: 301, endPoint y: 132, distance: 5.2
click at [301, 128] on input "text" at bounding box center [320, 130] width 152 height 15
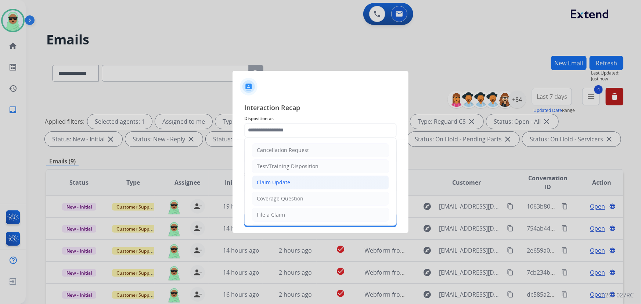
click at [288, 179] on div "Claim Update" at bounding box center [273, 182] width 33 height 7
type input "**********"
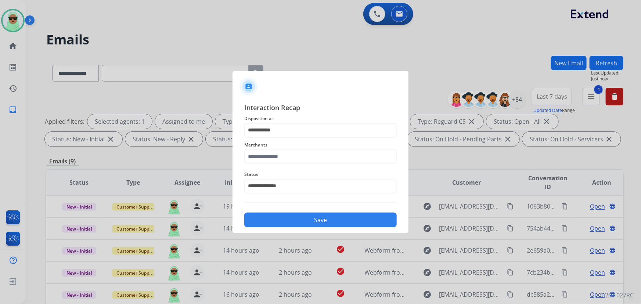
click at [283, 164] on div "Merchants" at bounding box center [320, 152] width 152 height 29
click at [284, 156] on input "text" at bounding box center [320, 156] width 152 height 15
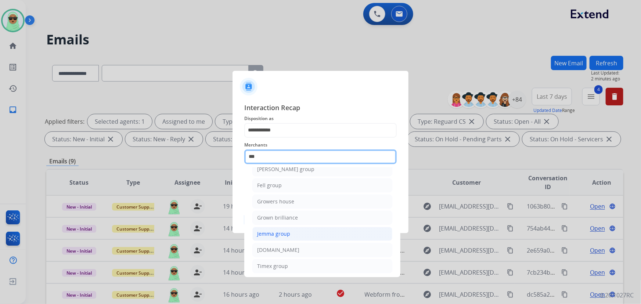
scroll to position [43, 0]
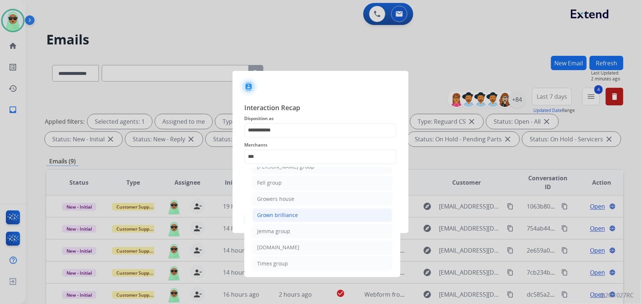
click at [302, 216] on li "Grown brilliance" at bounding box center [322, 215] width 140 height 14
type input "**********"
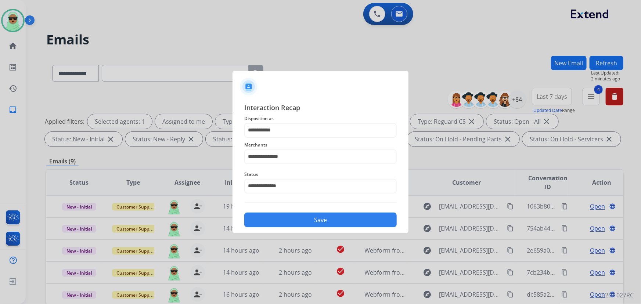
click at [312, 221] on button "Save" at bounding box center [320, 220] width 152 height 15
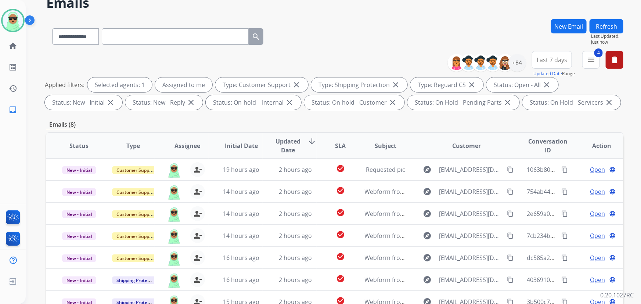
scroll to position [100, 0]
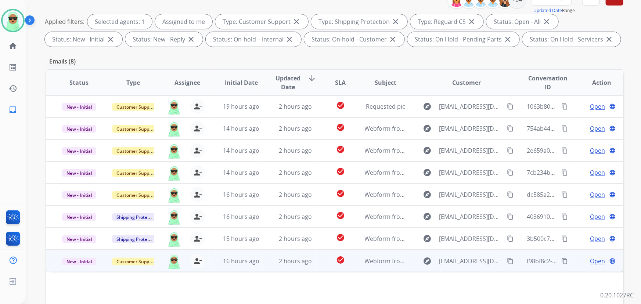
click at [590, 258] on span "Open" at bounding box center [597, 261] width 15 height 9
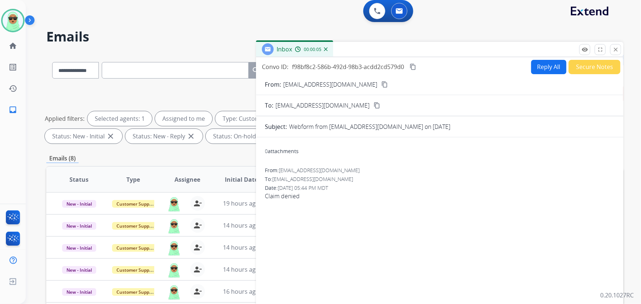
scroll to position [0, 0]
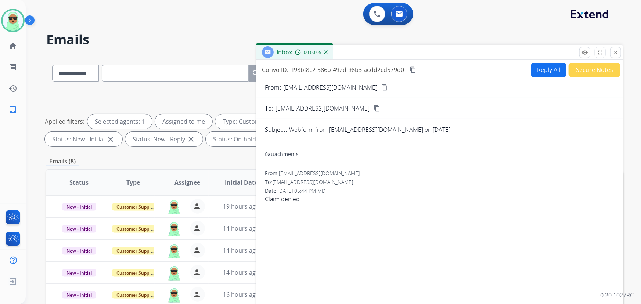
click at [381, 85] on mat-icon "content_copy" at bounding box center [384, 87] width 7 height 7
click at [544, 66] on button "Reply All" at bounding box center [548, 70] width 35 height 14
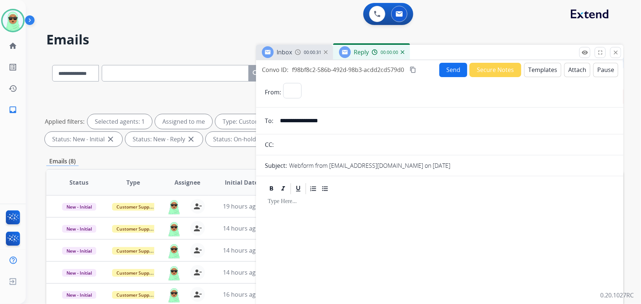
select select "**********"
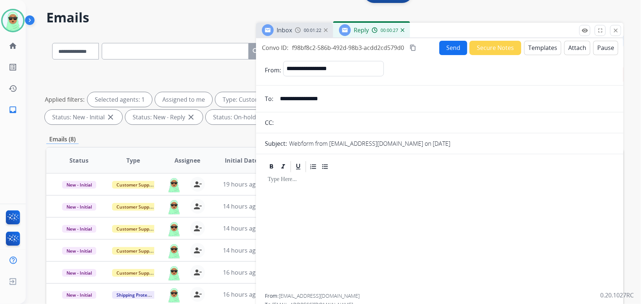
scroll to position [33, 0]
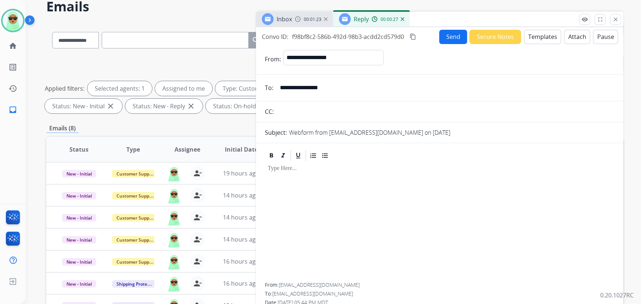
click at [528, 30] on button "Templates" at bounding box center [542, 37] width 37 height 14
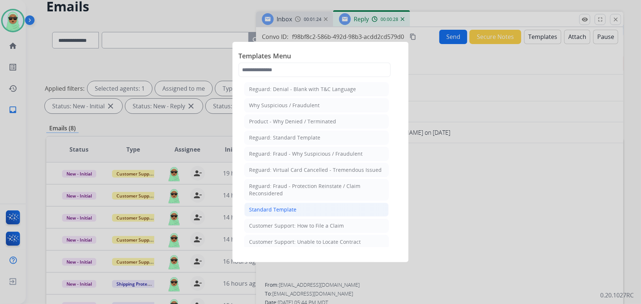
drag, startPoint x: 281, startPoint y: 209, endPoint x: 359, endPoint y: 233, distance: 81.8
click at [281, 209] on div "Standard Template" at bounding box center [272, 209] width 47 height 7
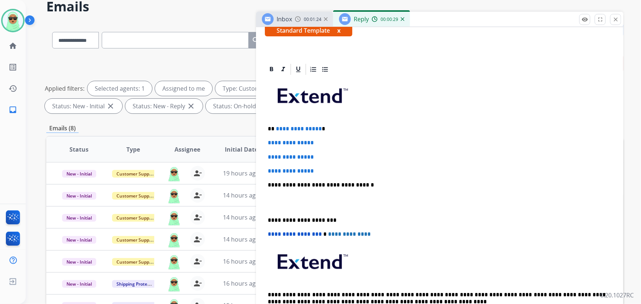
scroll to position [133, 0]
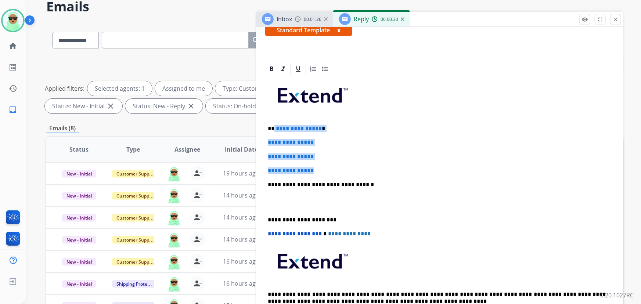
drag, startPoint x: 328, startPoint y: 169, endPoint x: 274, endPoint y: 125, distance: 69.4
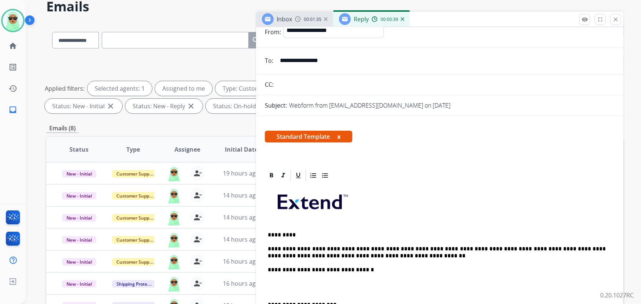
scroll to position [0, 0]
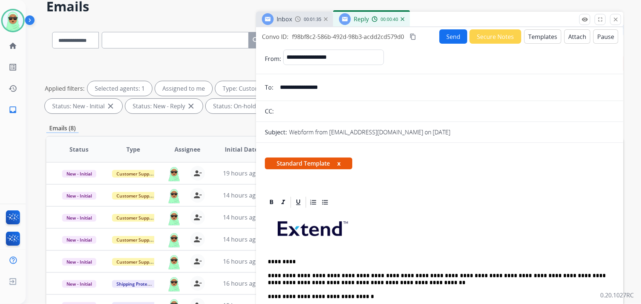
click at [453, 38] on button "Send" at bounding box center [453, 36] width 28 height 14
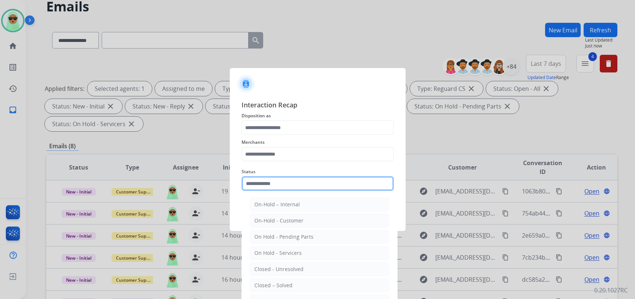
click at [269, 186] on input "text" at bounding box center [318, 183] width 152 height 15
drag, startPoint x: 286, startPoint y: 290, endPoint x: 286, endPoint y: 286, distance: 4.4
click at [286, 289] on li "Closed – Solved" at bounding box center [320, 285] width 140 height 14
type input "**********"
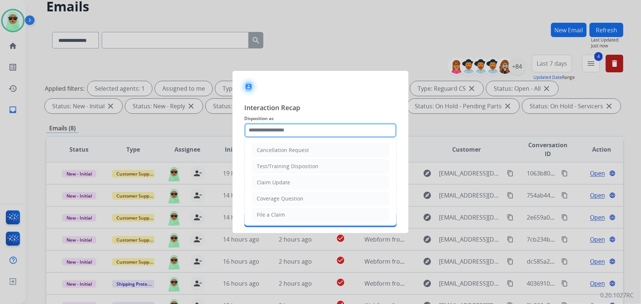
click at [294, 129] on input "text" at bounding box center [320, 130] width 152 height 15
click at [286, 185] on div "Claim Update" at bounding box center [273, 182] width 33 height 7
type input "**********"
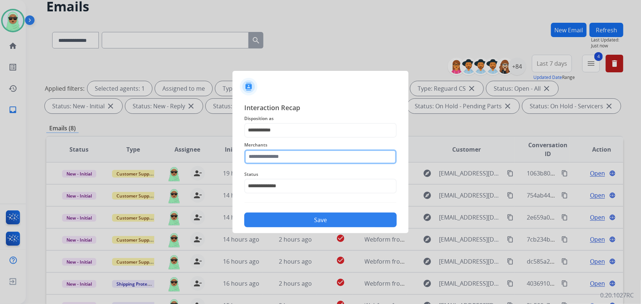
click at [294, 159] on input "text" at bounding box center [320, 156] width 152 height 15
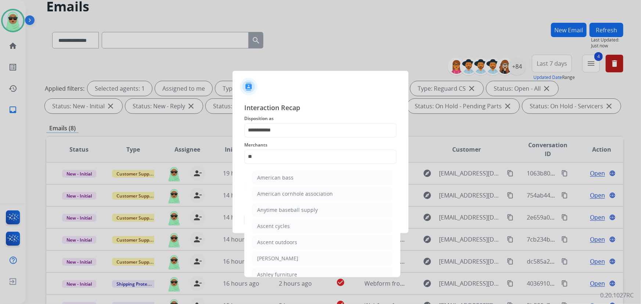
click at [290, 257] on div "[PERSON_NAME]" at bounding box center [277, 258] width 41 height 7
type input "**********"
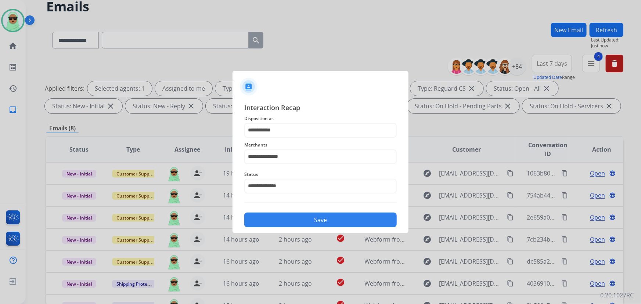
click at [320, 209] on div "Save" at bounding box center [320, 217] width 152 height 19
click at [314, 219] on button "Save" at bounding box center [320, 220] width 152 height 15
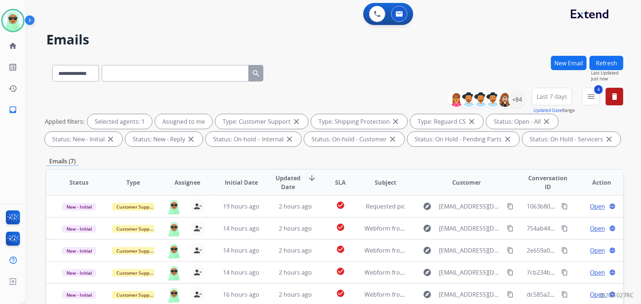
scroll to position [133, 0]
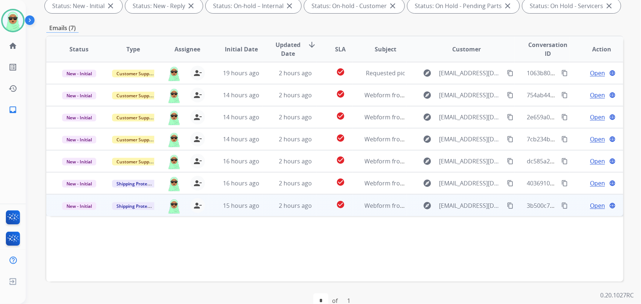
click at [507, 203] on mat-icon "content_copy" at bounding box center [510, 205] width 7 height 7
click at [591, 206] on span "Open" at bounding box center [597, 205] width 15 height 9
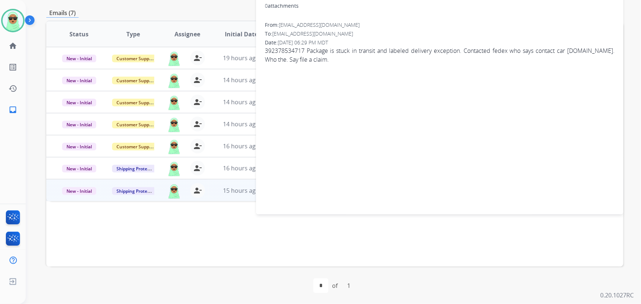
scroll to position [149, 0]
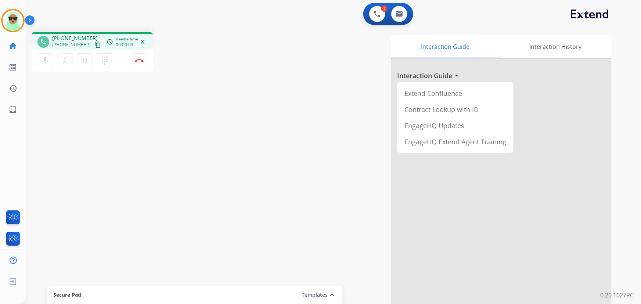
click at [93, 44] on button "content_copy" at bounding box center [97, 44] width 9 height 9
click at [94, 47] on mat-icon "content_copy" at bounding box center [97, 44] width 7 height 7
click at [103, 136] on div "phone [PHONE_NUMBER] [PHONE_NUMBER] content_copy access_time Call metrics Queue…" at bounding box center [324, 179] width 597 height 306
click at [136, 61] on img at bounding box center [139, 61] width 9 height 4
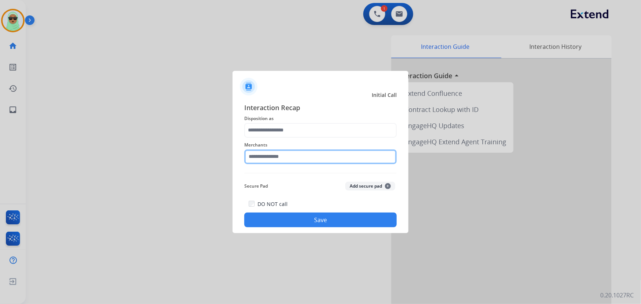
click at [261, 160] on input "text" at bounding box center [320, 156] width 152 height 15
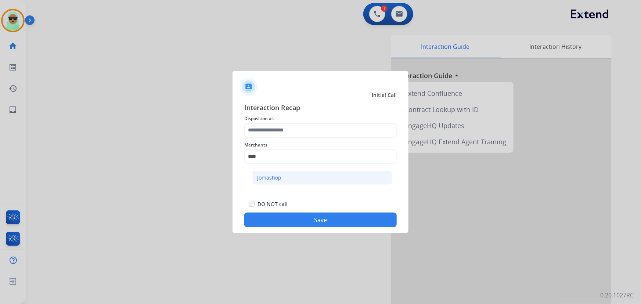
click at [277, 179] on div "Jomashop" at bounding box center [269, 177] width 24 height 7
type input "********"
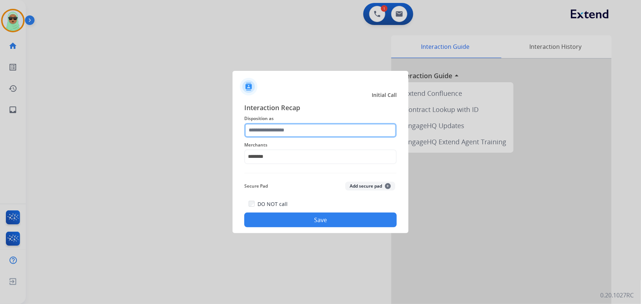
click at [283, 128] on input "text" at bounding box center [320, 130] width 152 height 15
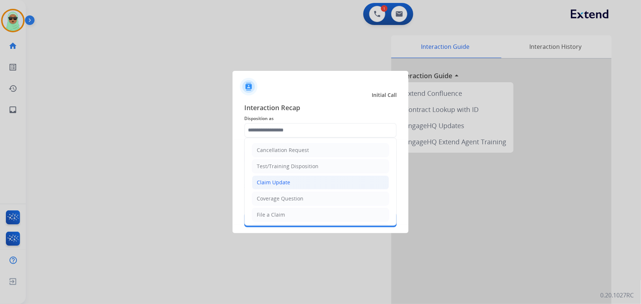
click at [279, 184] on div "Claim Update" at bounding box center [273, 182] width 33 height 7
type input "**********"
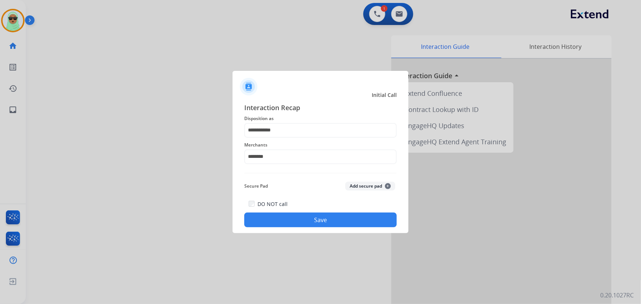
click at [332, 222] on button "Save" at bounding box center [320, 220] width 152 height 15
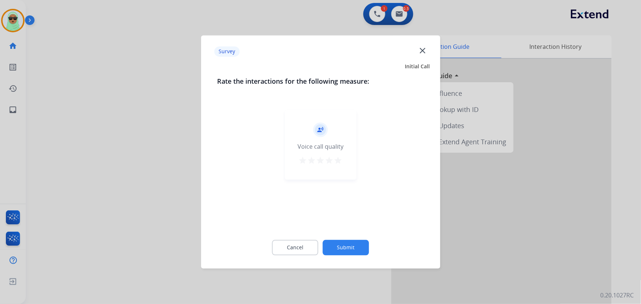
click at [364, 245] on button "Submit" at bounding box center [346, 247] width 46 height 15
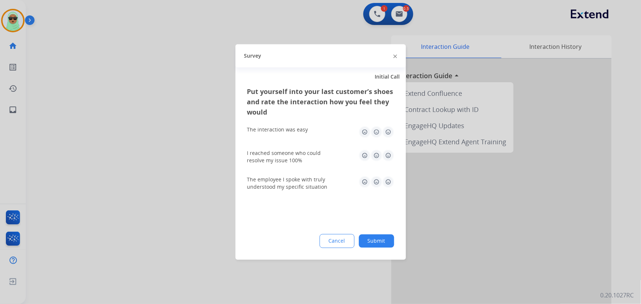
click at [386, 244] on button "Submit" at bounding box center [376, 241] width 35 height 13
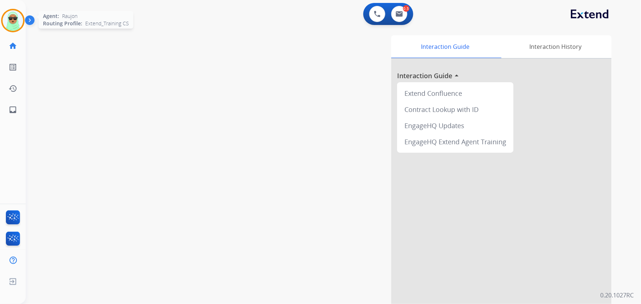
click at [15, 22] on img at bounding box center [13, 20] width 21 height 21
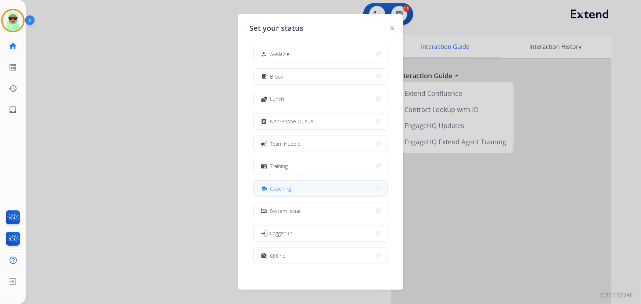
click at [310, 188] on button "school Coaching" at bounding box center [321, 189] width 134 height 16
